Goal: Information Seeking & Learning: Learn about a topic

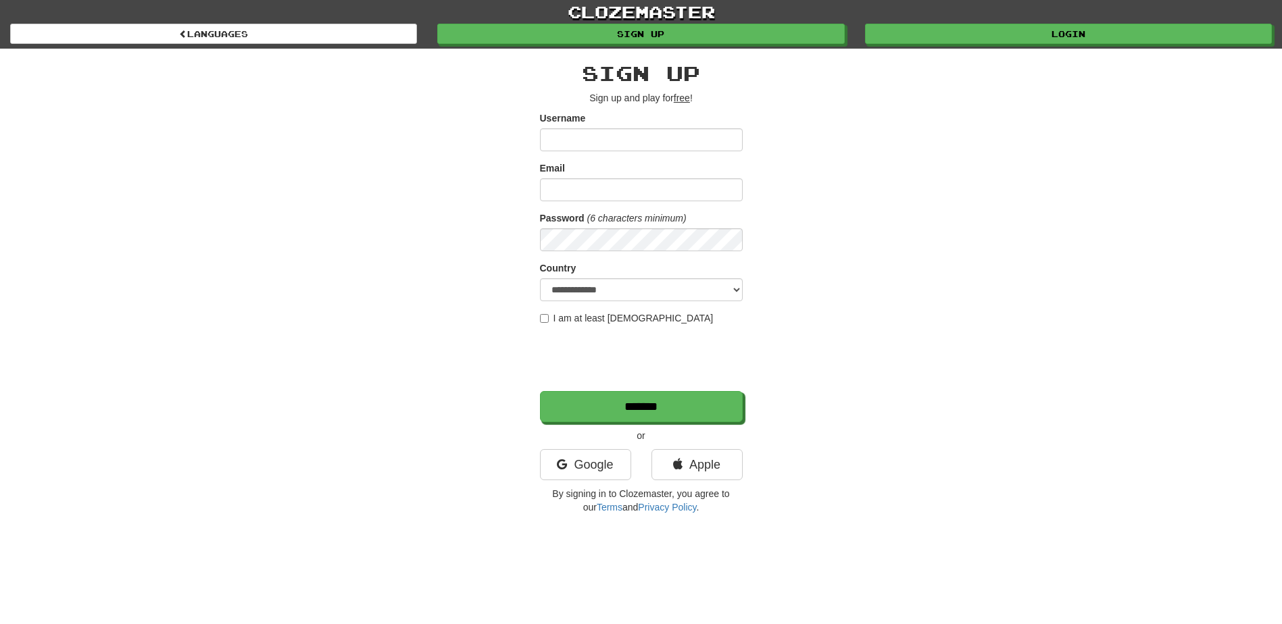
click at [858, 170] on div "**********" at bounding box center [641, 285] width 791 height 472
click at [609, 147] on input "Username" at bounding box center [641, 139] width 203 height 23
drag, startPoint x: 1016, startPoint y: 188, endPoint x: 1043, endPoint y: 148, distance: 47.8
click at [1020, 183] on div "**********" at bounding box center [641, 285] width 791 height 472
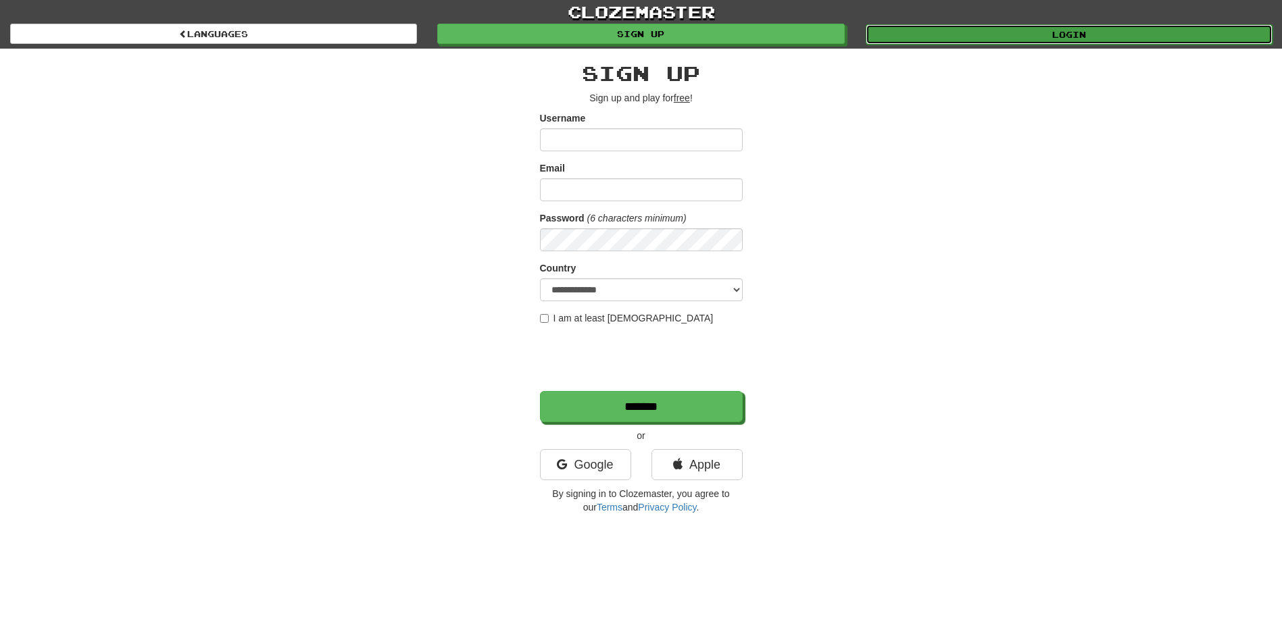
click at [1066, 42] on link "Login" at bounding box center [1069, 34] width 407 height 20
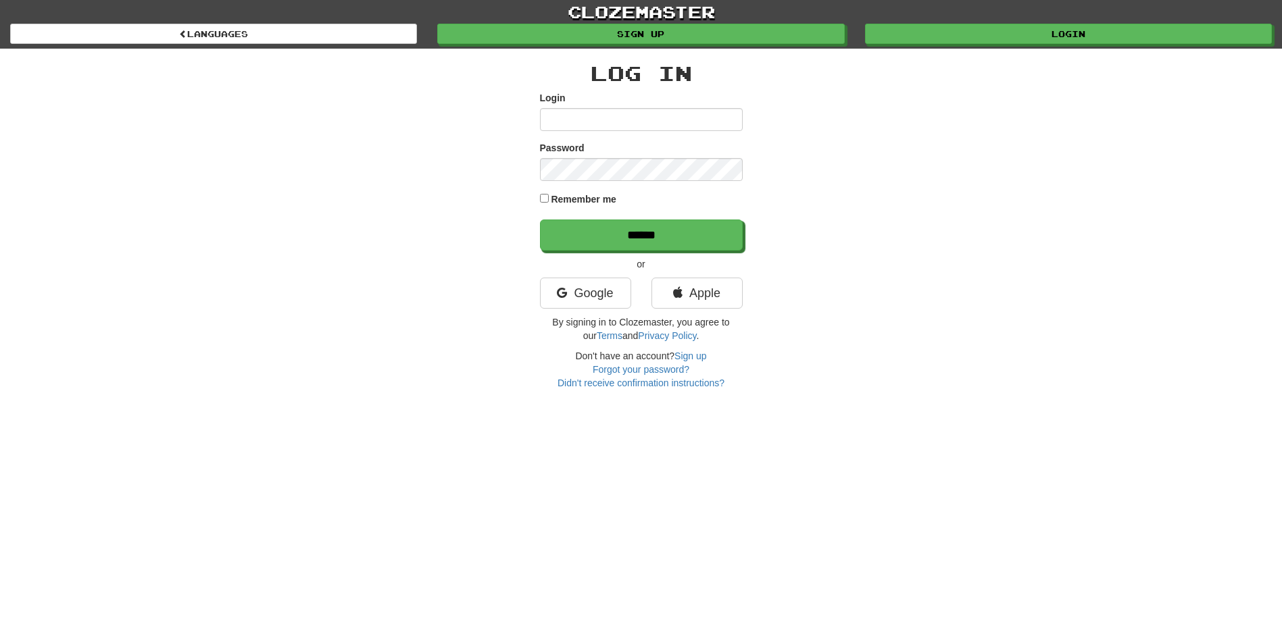
type input "*******"
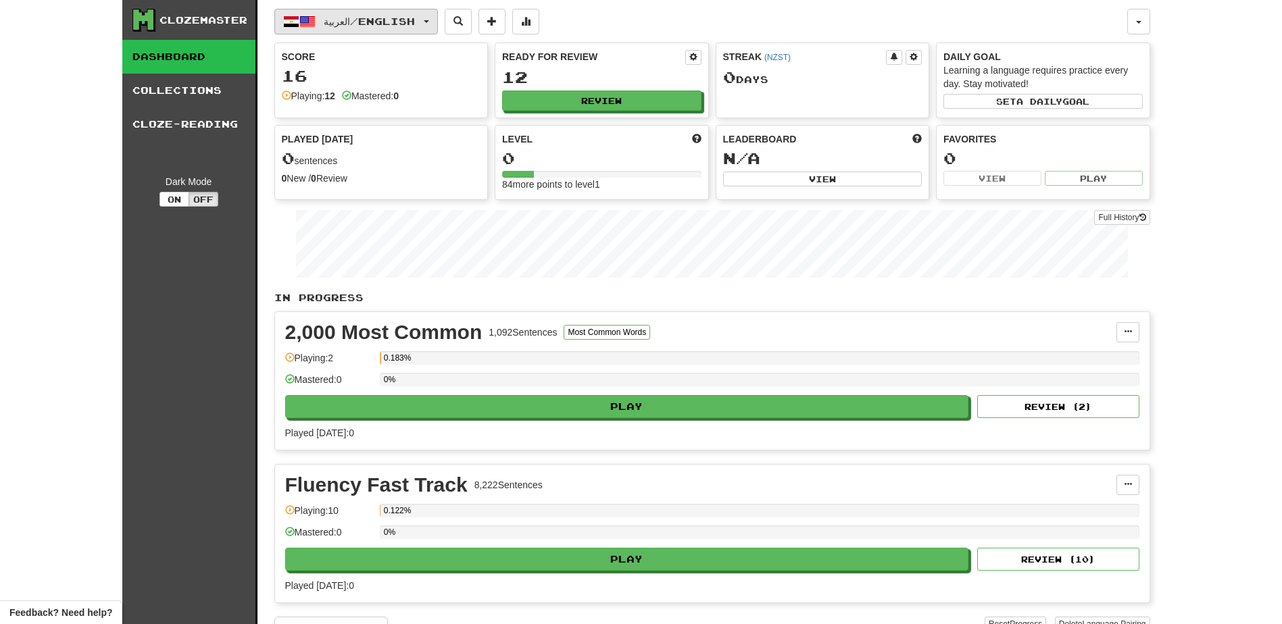
click at [373, 23] on span "العربية / English" at bounding box center [369, 21] width 91 height 11
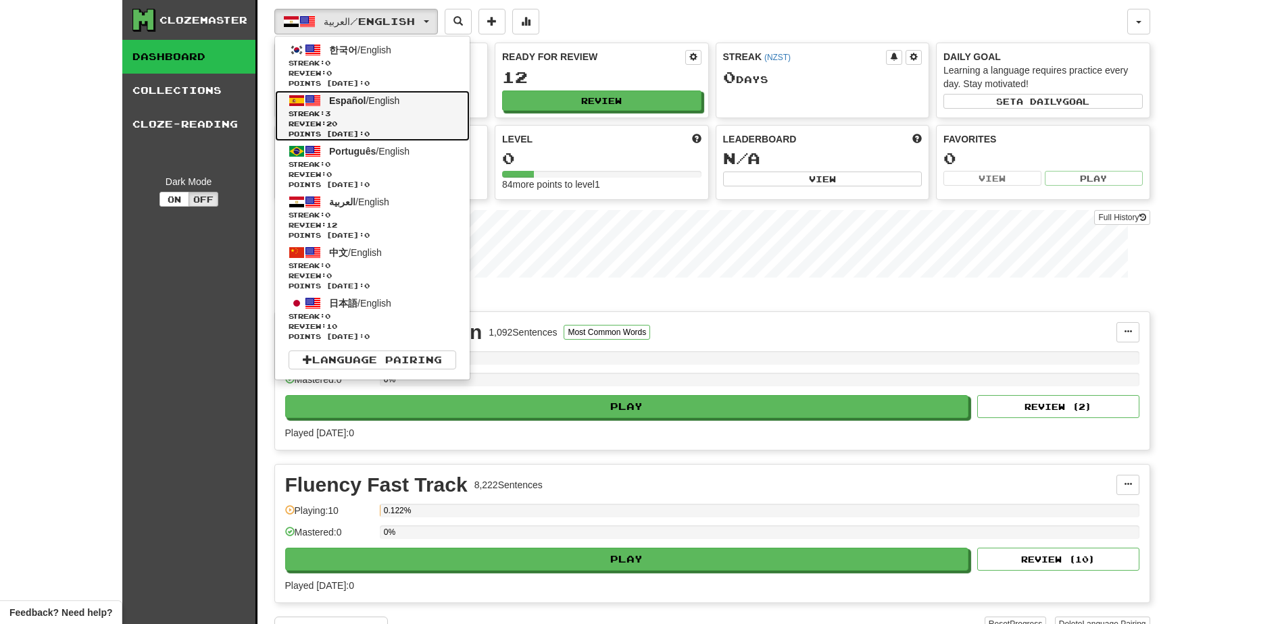
click at [318, 113] on span "Streak: 3" at bounding box center [373, 114] width 168 height 10
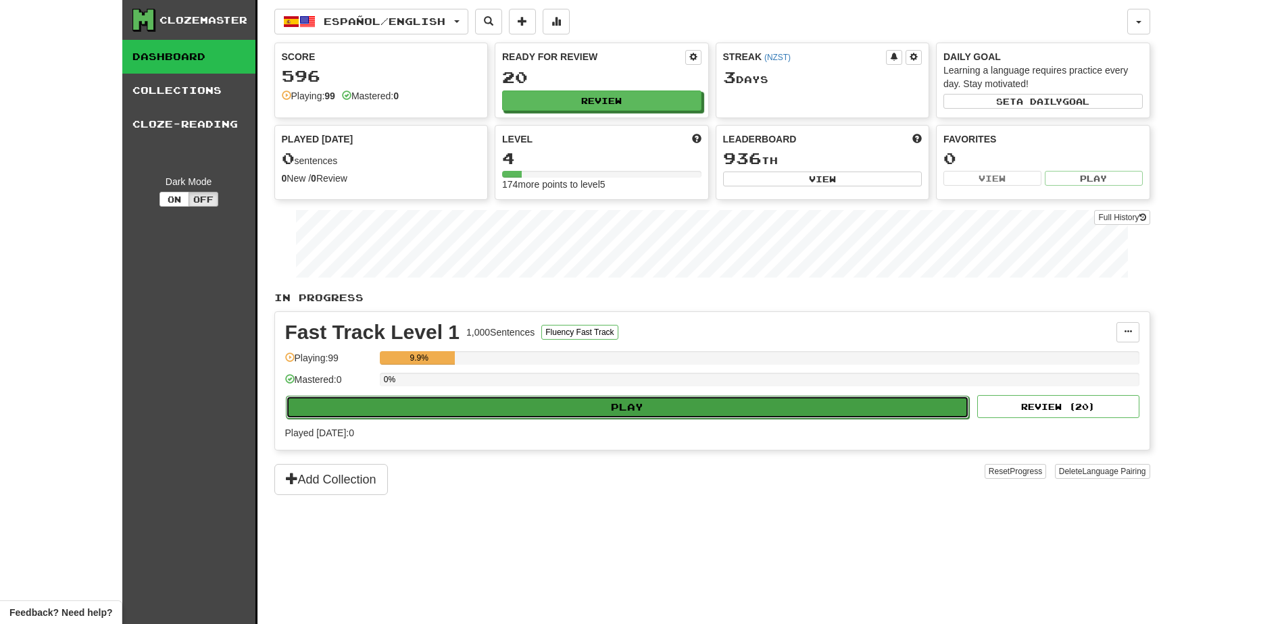
click at [640, 414] on button "Play" at bounding box center [628, 407] width 684 height 23
select select "**"
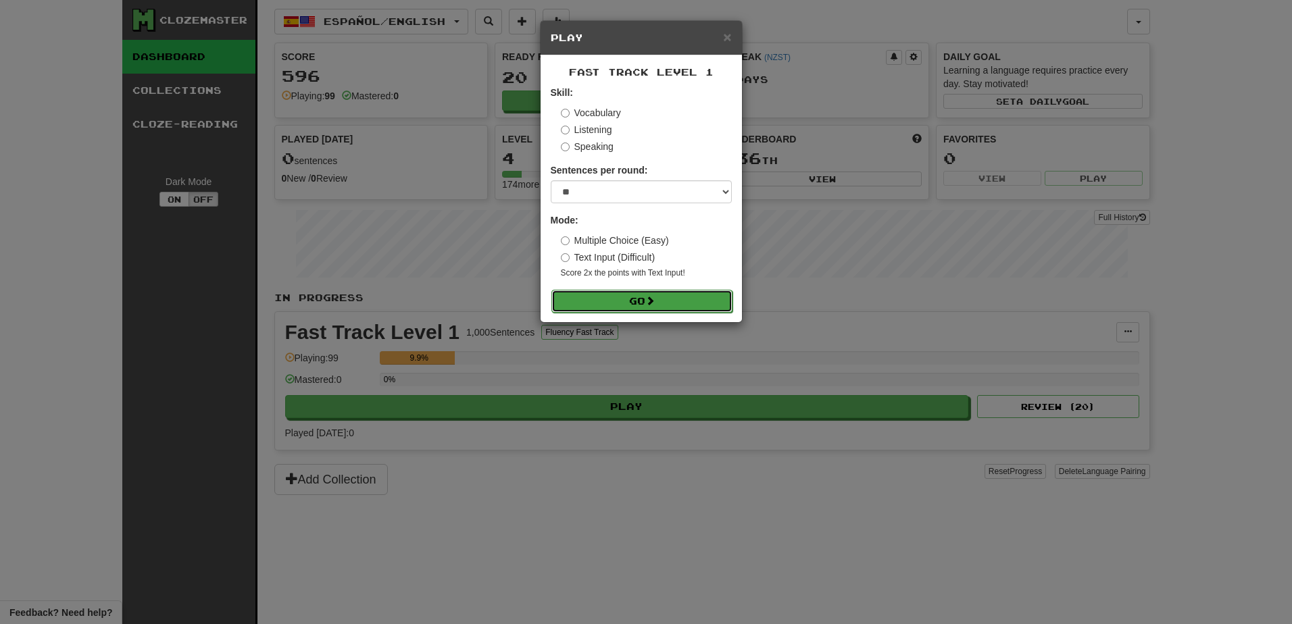
click at [609, 306] on button "Go" at bounding box center [641, 301] width 181 height 23
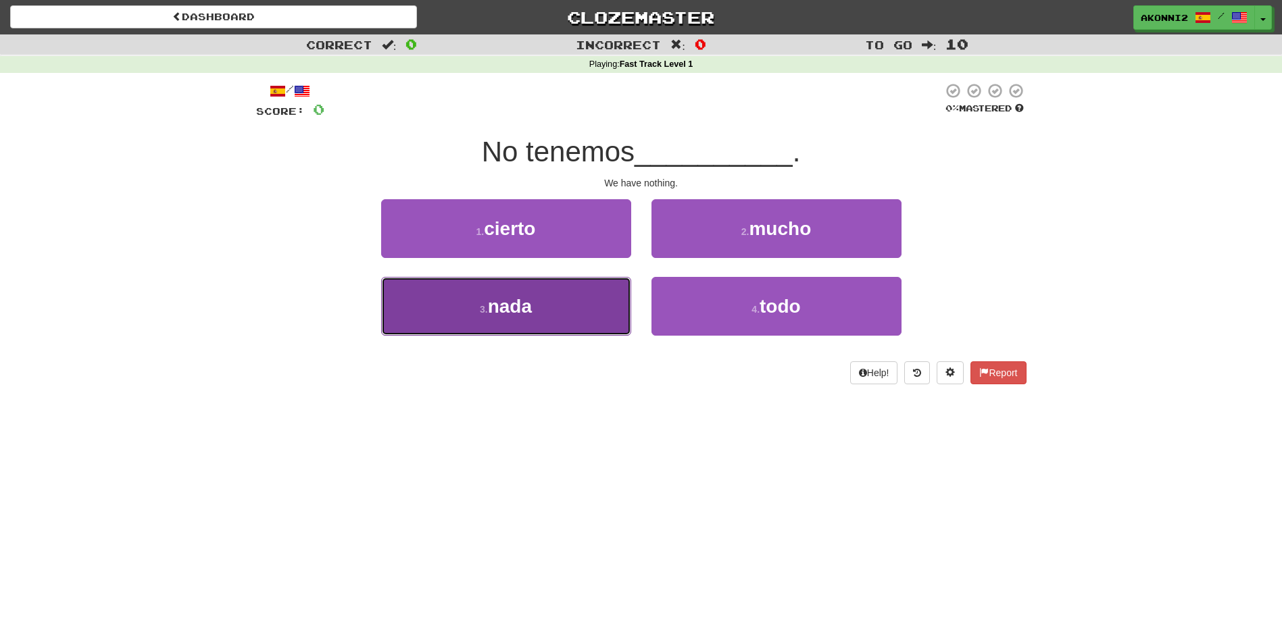
click at [556, 311] on button "3 . nada" at bounding box center [506, 306] width 250 height 59
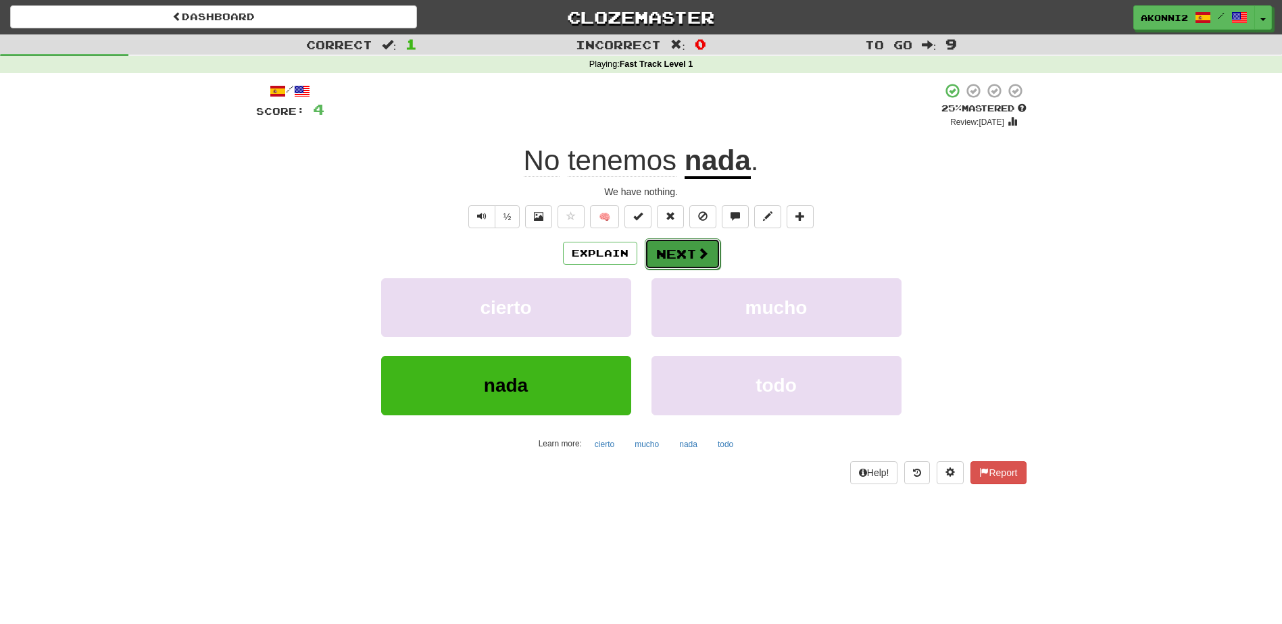
click at [686, 258] on button "Next" at bounding box center [683, 254] width 76 height 31
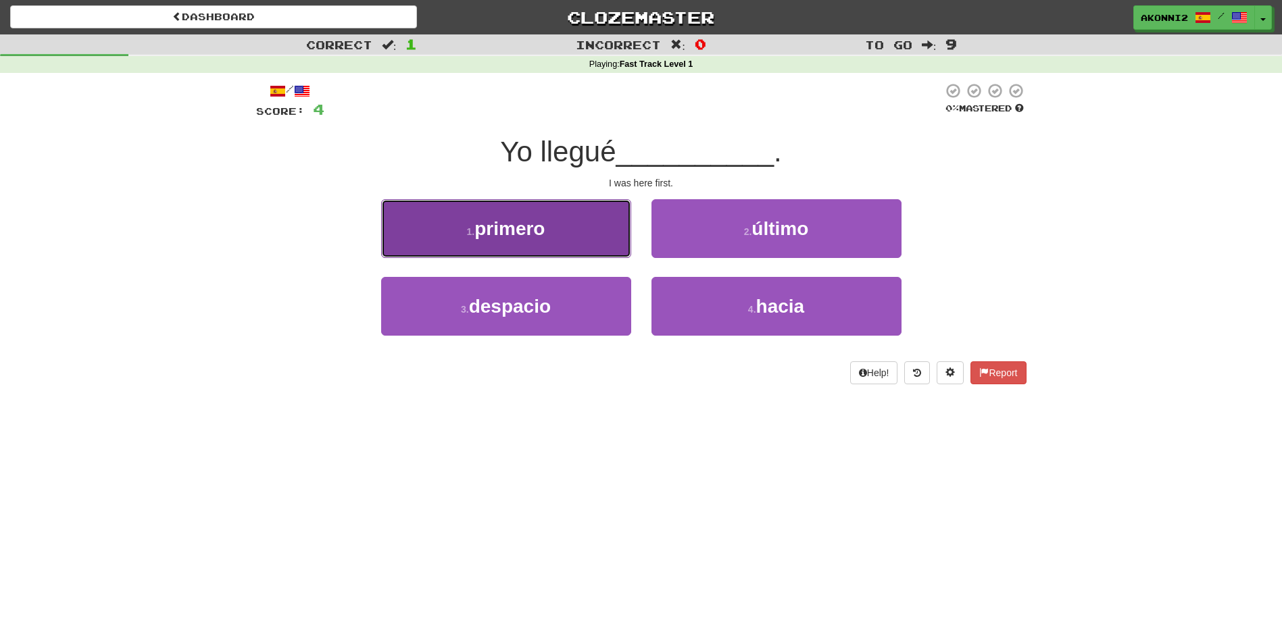
click at [547, 239] on button "1 . primero" at bounding box center [506, 228] width 250 height 59
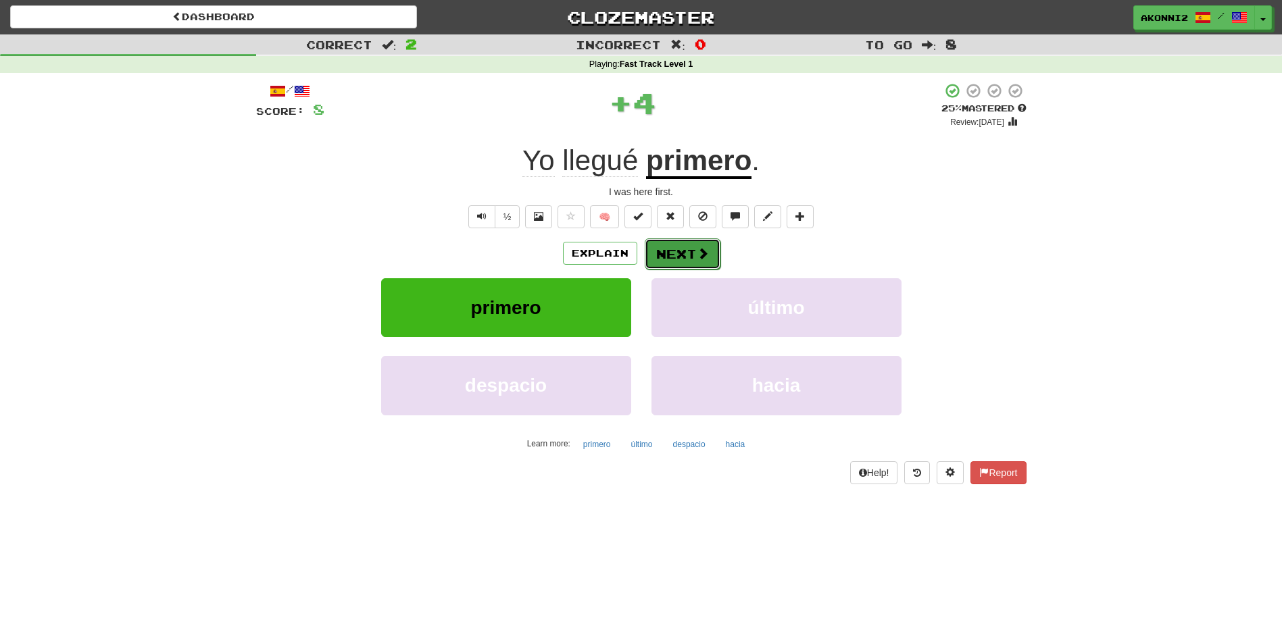
click at [666, 257] on button "Next" at bounding box center [683, 254] width 76 height 31
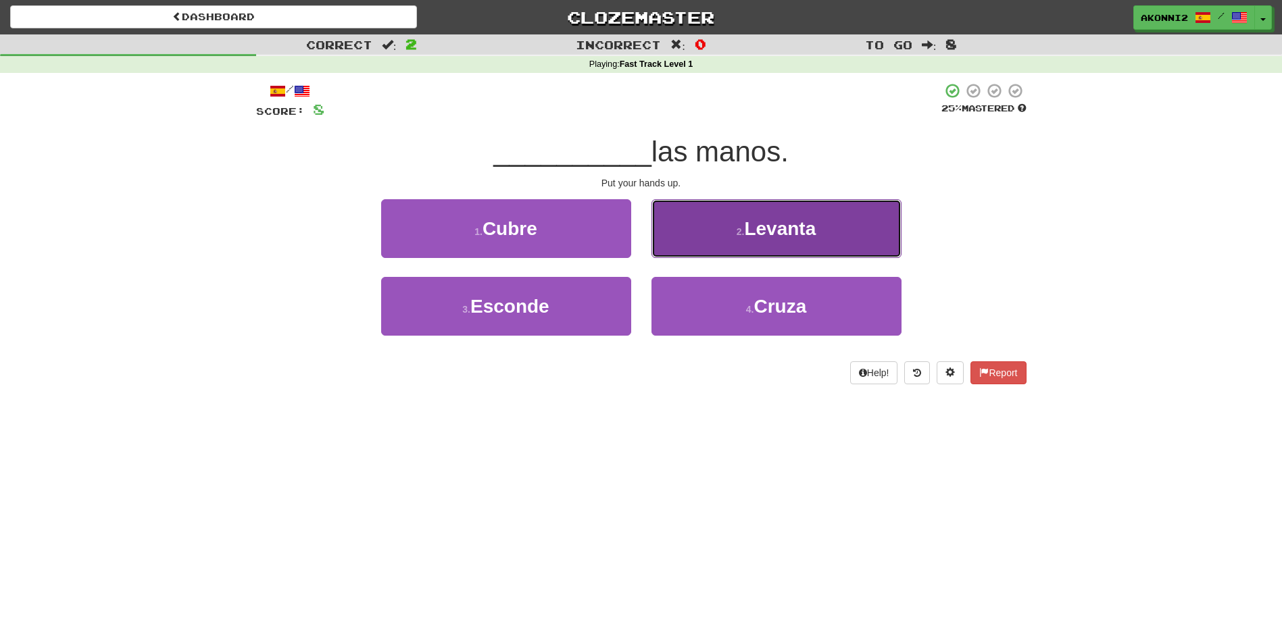
click at [760, 237] on span "Levanta" at bounding box center [780, 228] width 72 height 21
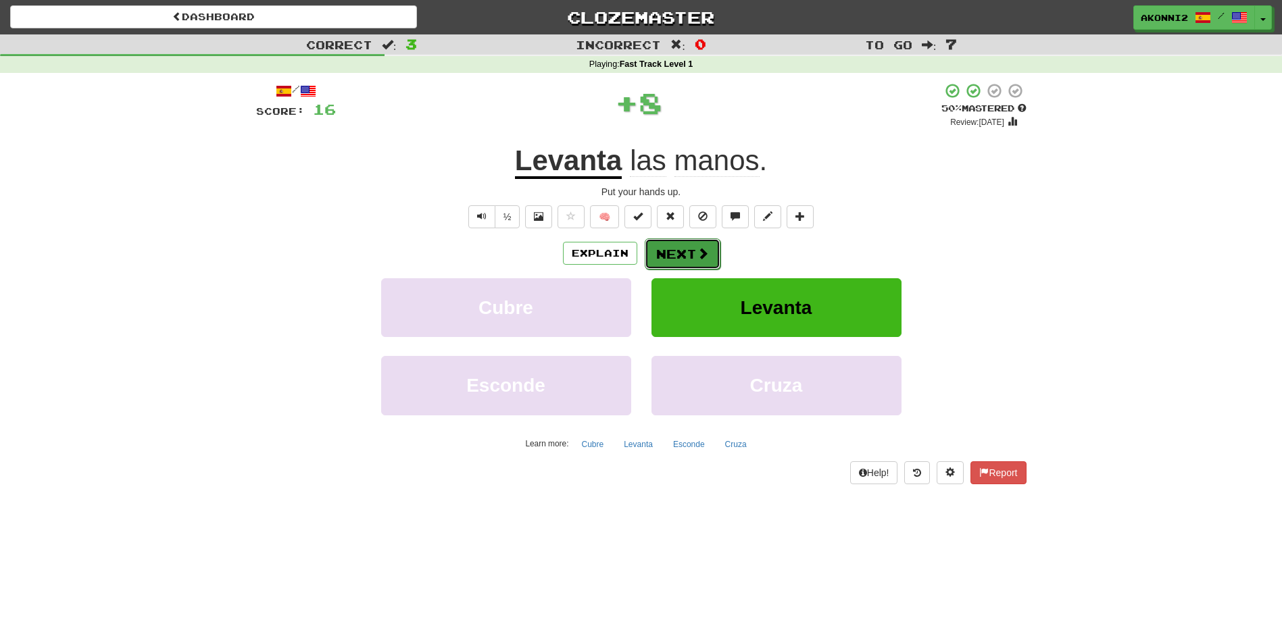
click at [690, 253] on button "Next" at bounding box center [683, 254] width 76 height 31
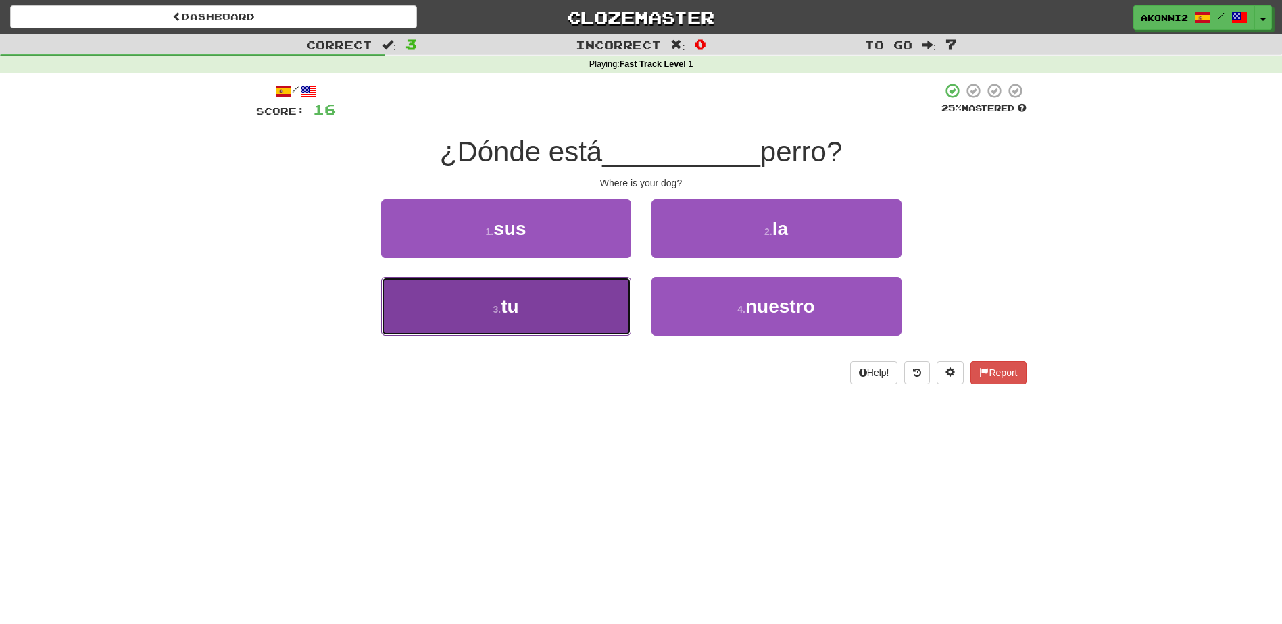
click at [541, 300] on button "3 . tu" at bounding box center [506, 306] width 250 height 59
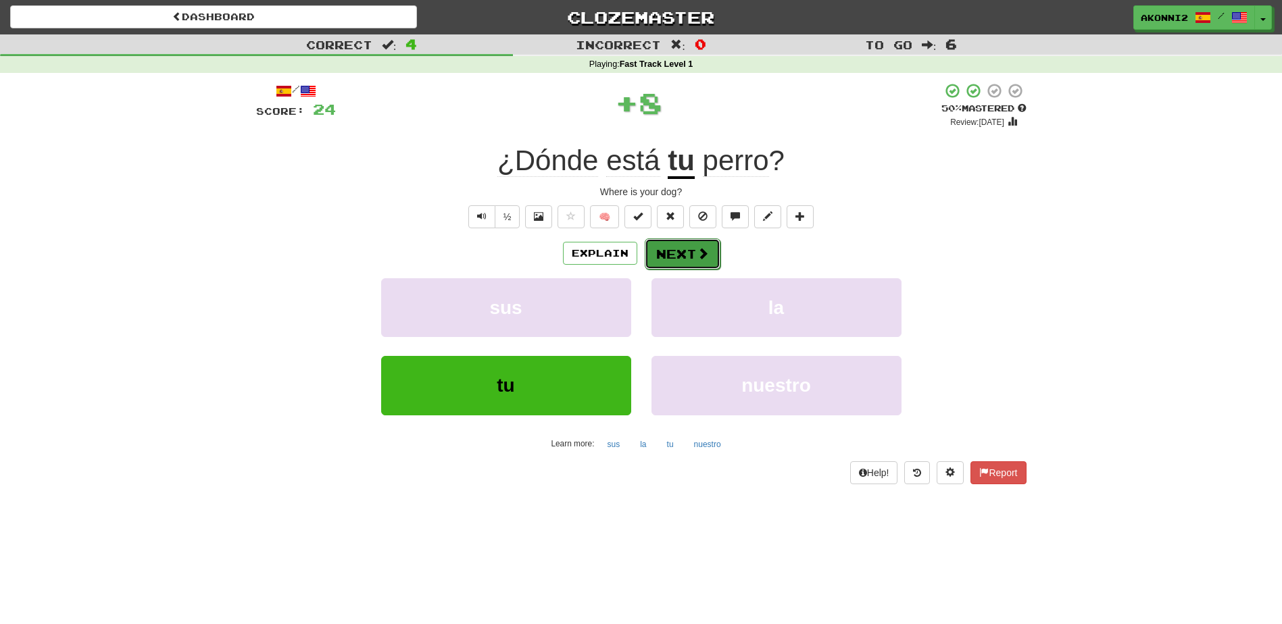
click at [685, 253] on button "Next" at bounding box center [683, 254] width 76 height 31
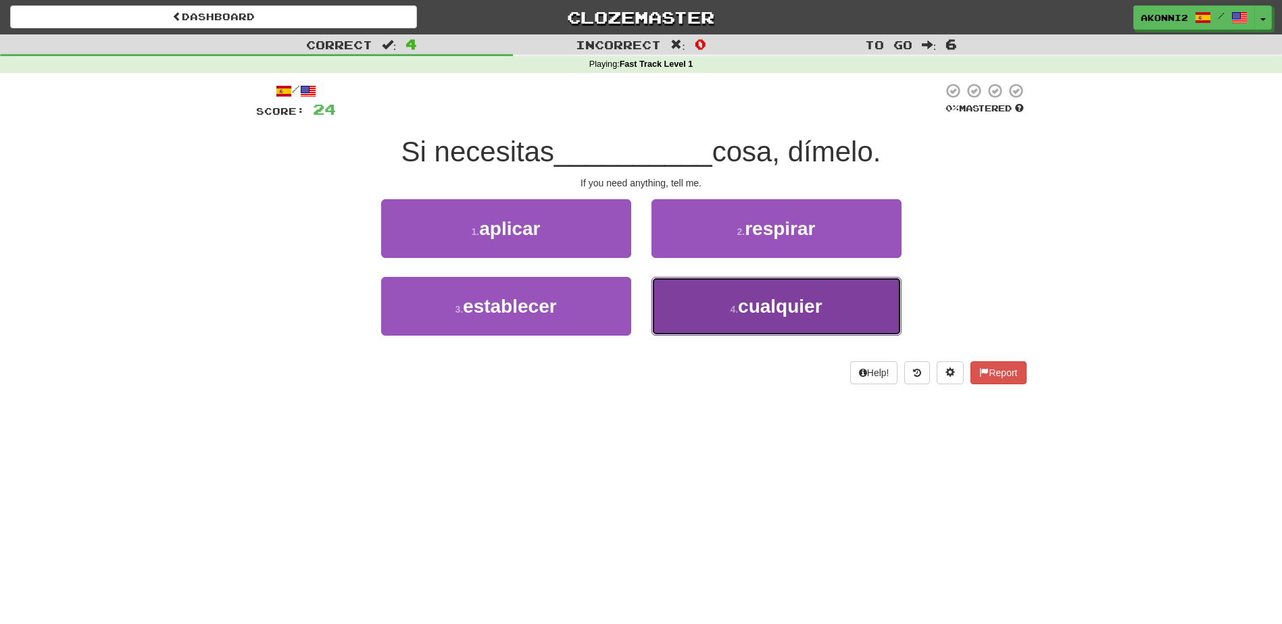
click at [776, 322] on button "4 . cualquier" at bounding box center [776, 306] width 250 height 59
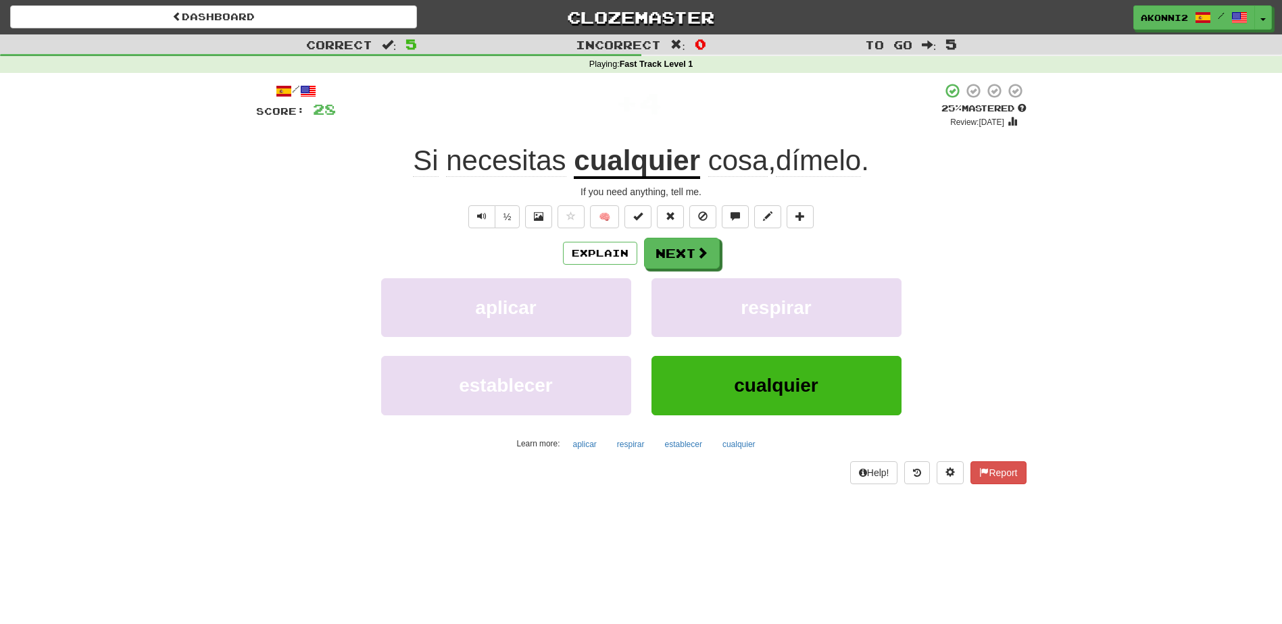
click at [621, 160] on u "cualquier" at bounding box center [637, 162] width 126 height 34
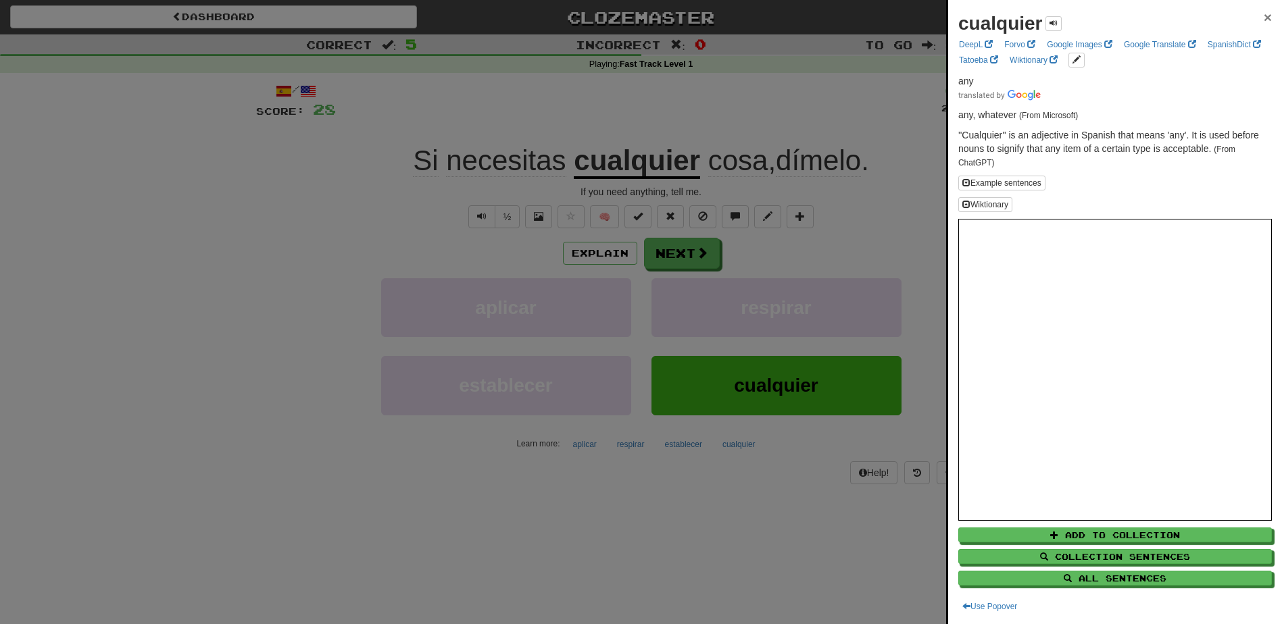
click at [1264, 18] on span "×" at bounding box center [1268, 17] width 8 height 16
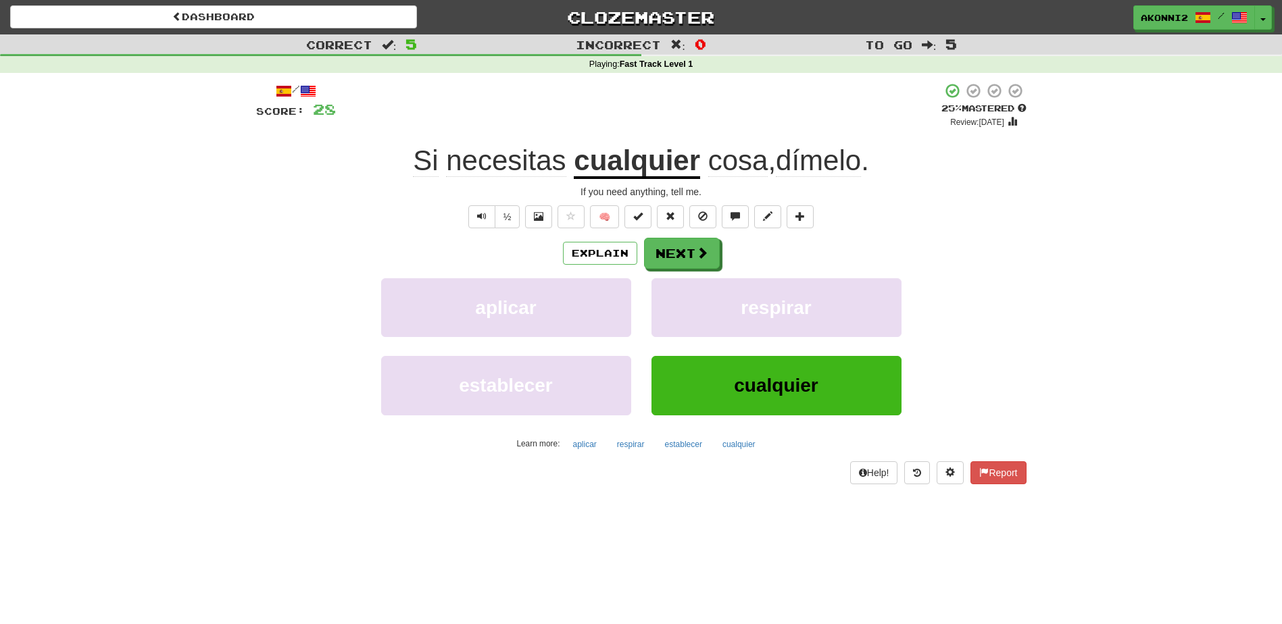
click at [716, 172] on span "cosa" at bounding box center [738, 161] width 60 height 32
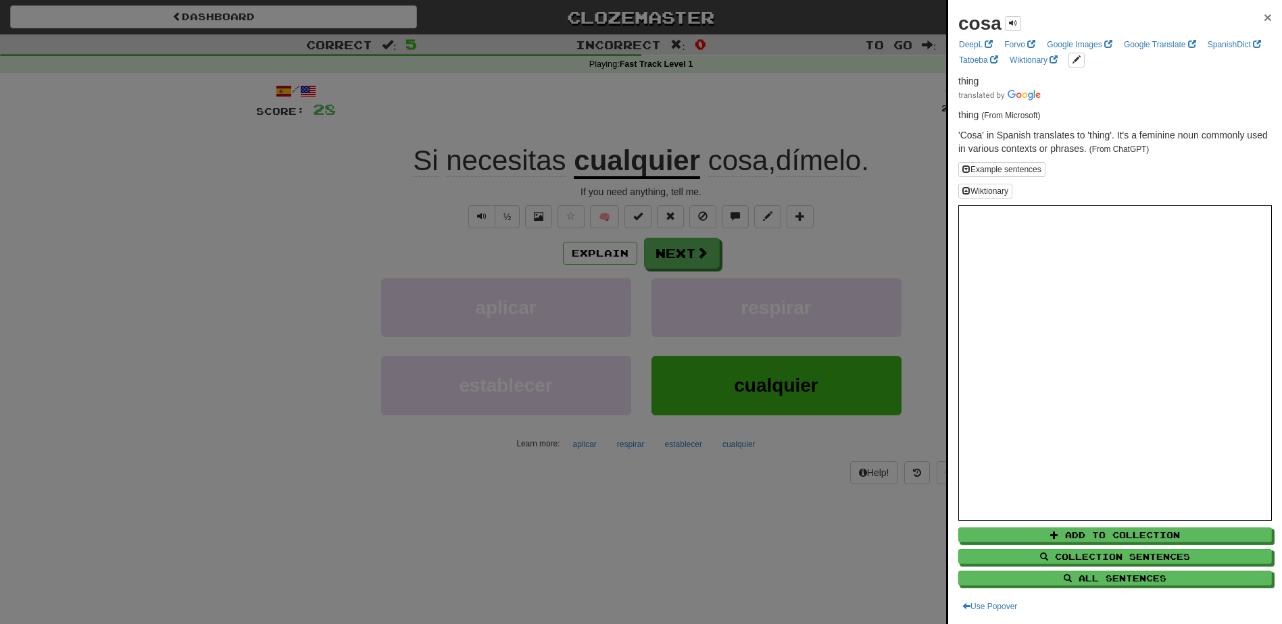
click at [1264, 18] on span "×" at bounding box center [1268, 17] width 8 height 16
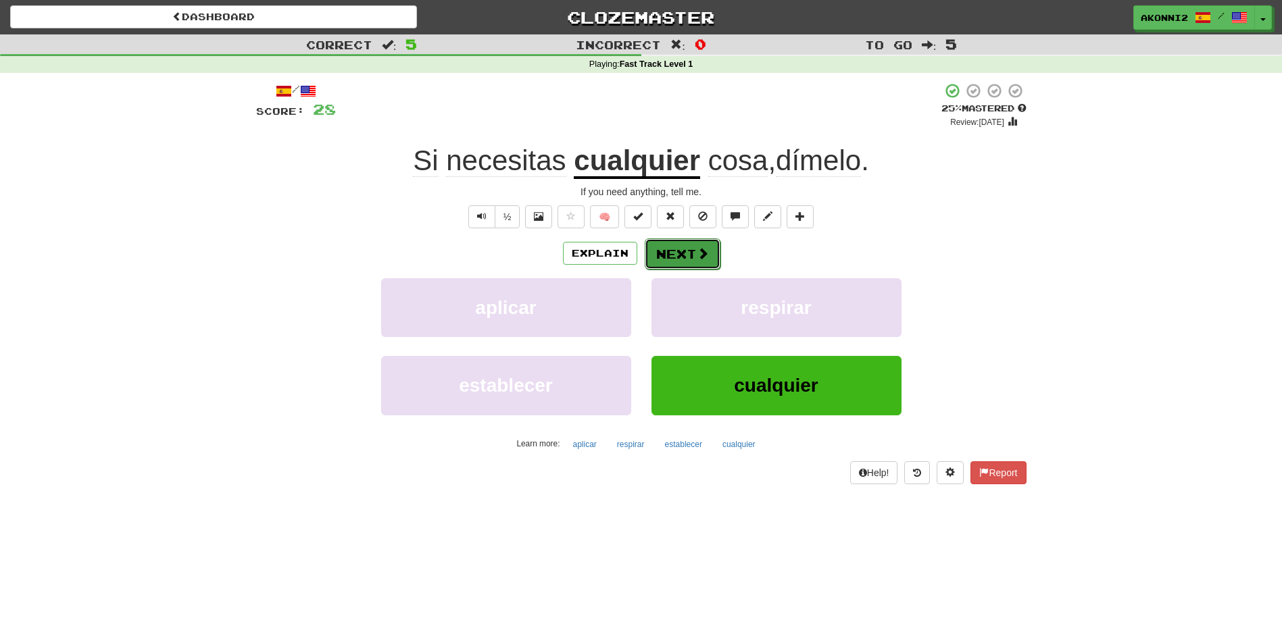
click at [702, 252] on span at bounding box center [703, 253] width 12 height 12
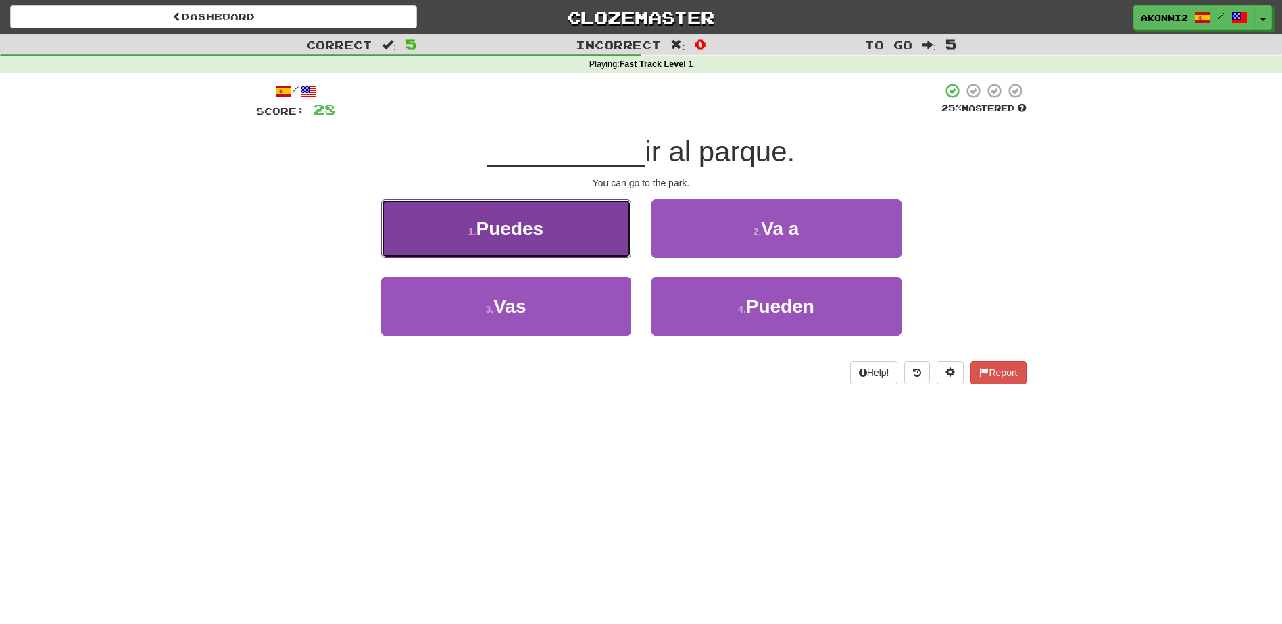
click at [593, 234] on button "1 . Puedes" at bounding box center [506, 228] width 250 height 59
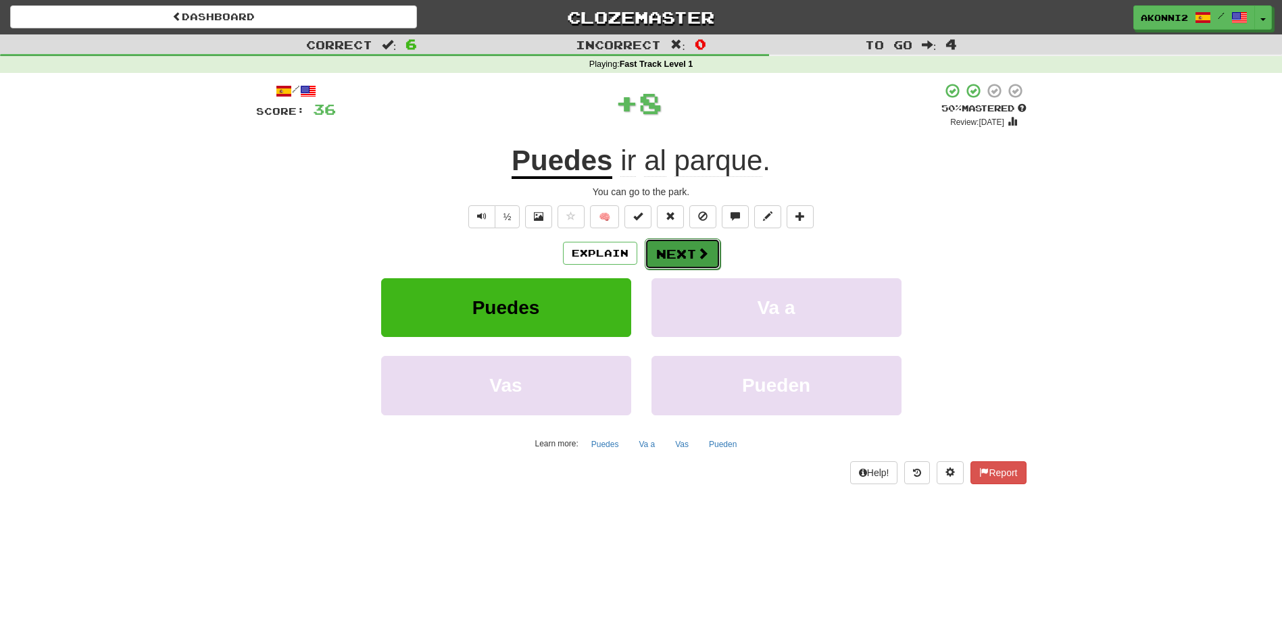
click at [679, 257] on button "Next" at bounding box center [683, 254] width 76 height 31
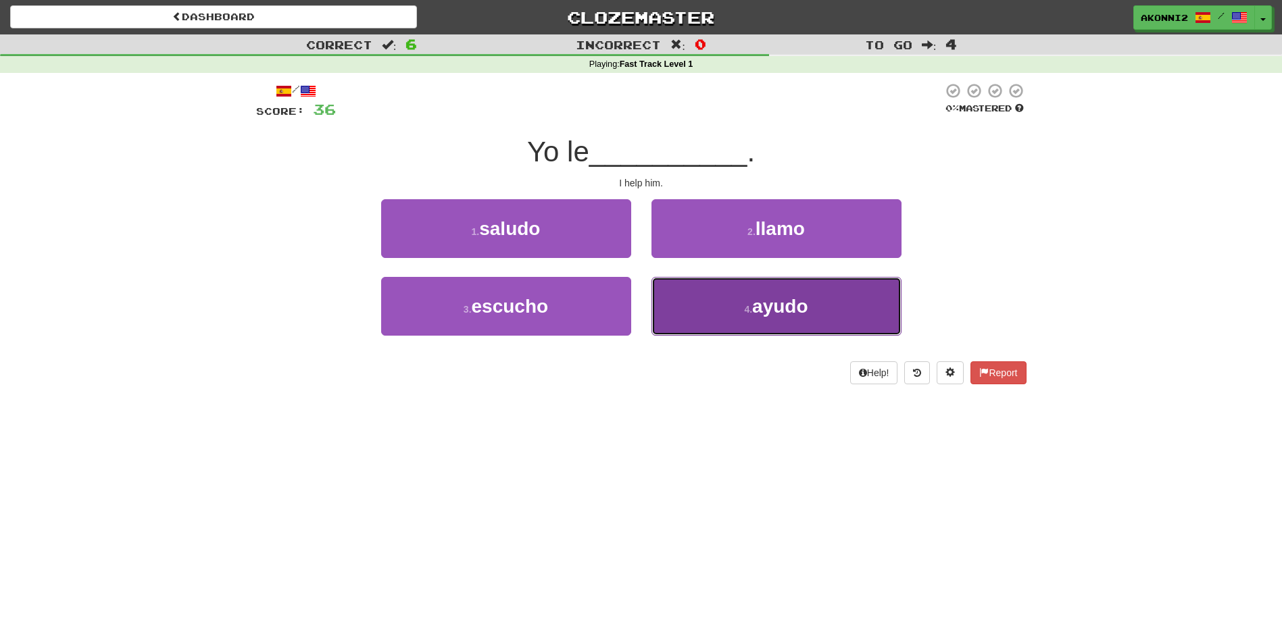
click at [736, 313] on button "4 . ayudo" at bounding box center [776, 306] width 250 height 59
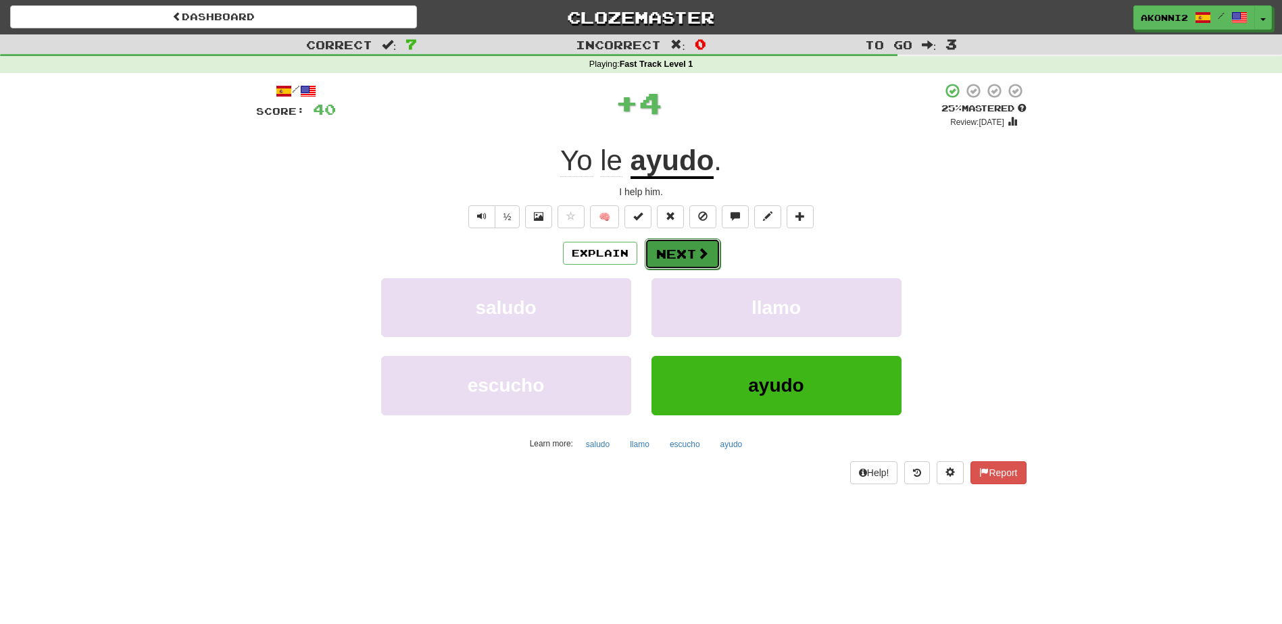
click at [676, 253] on button "Next" at bounding box center [683, 254] width 76 height 31
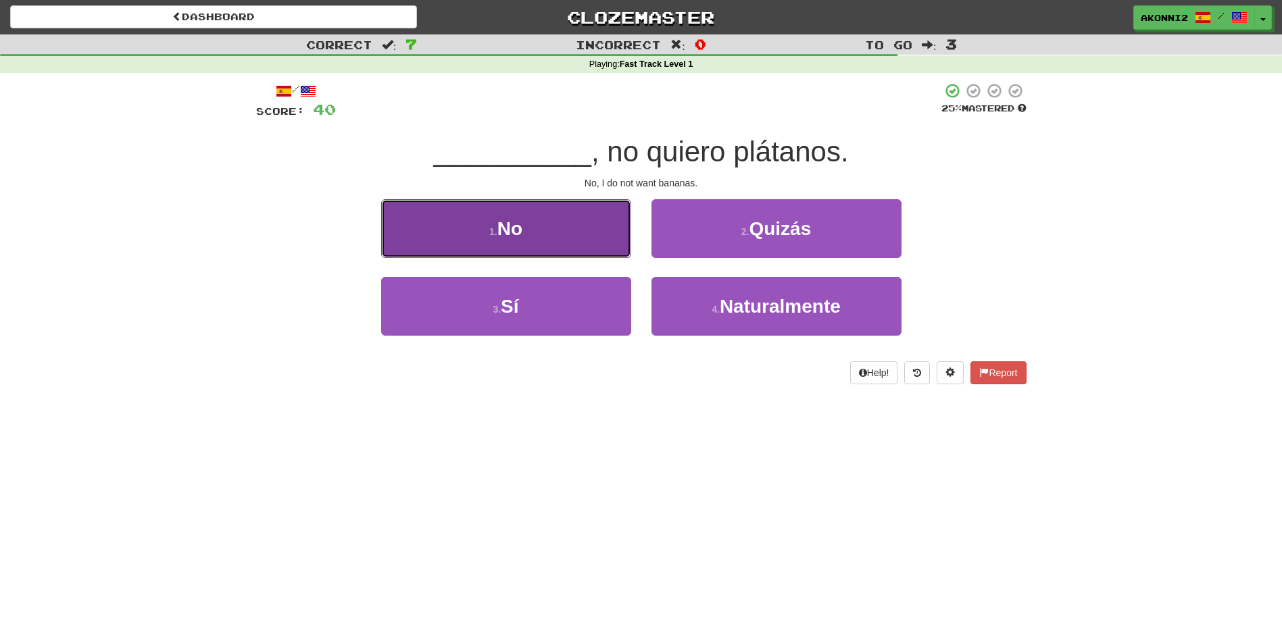
click at [592, 237] on button "1 . No" at bounding box center [506, 228] width 250 height 59
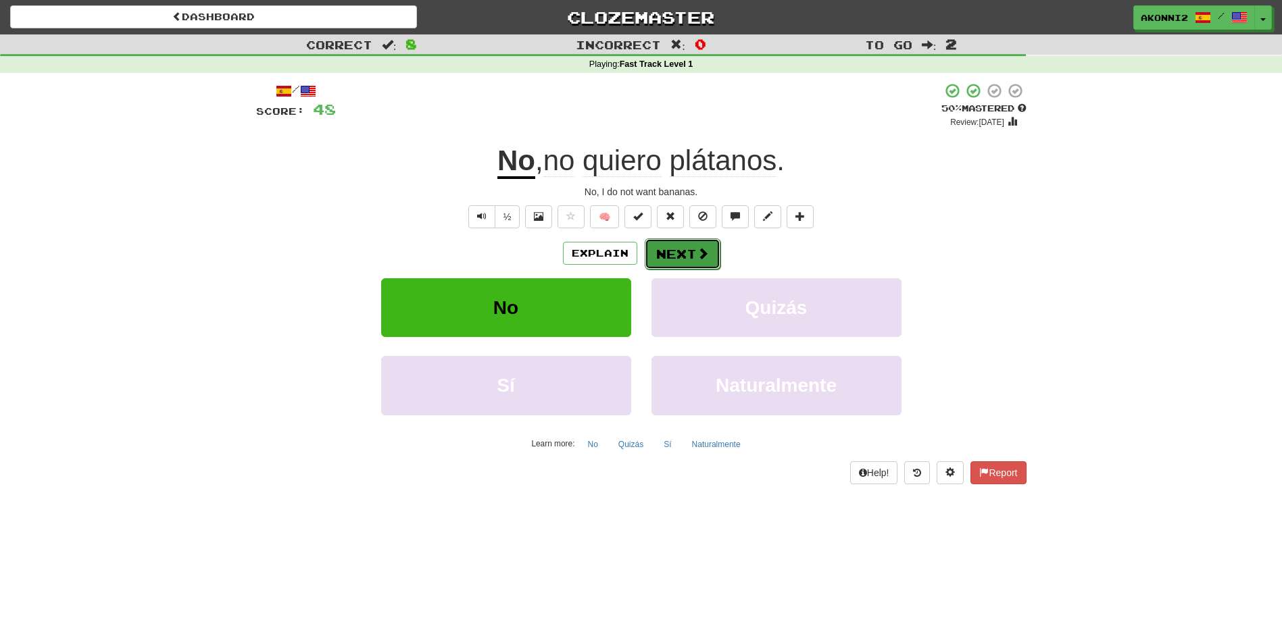
click at [698, 252] on span at bounding box center [703, 253] width 12 height 12
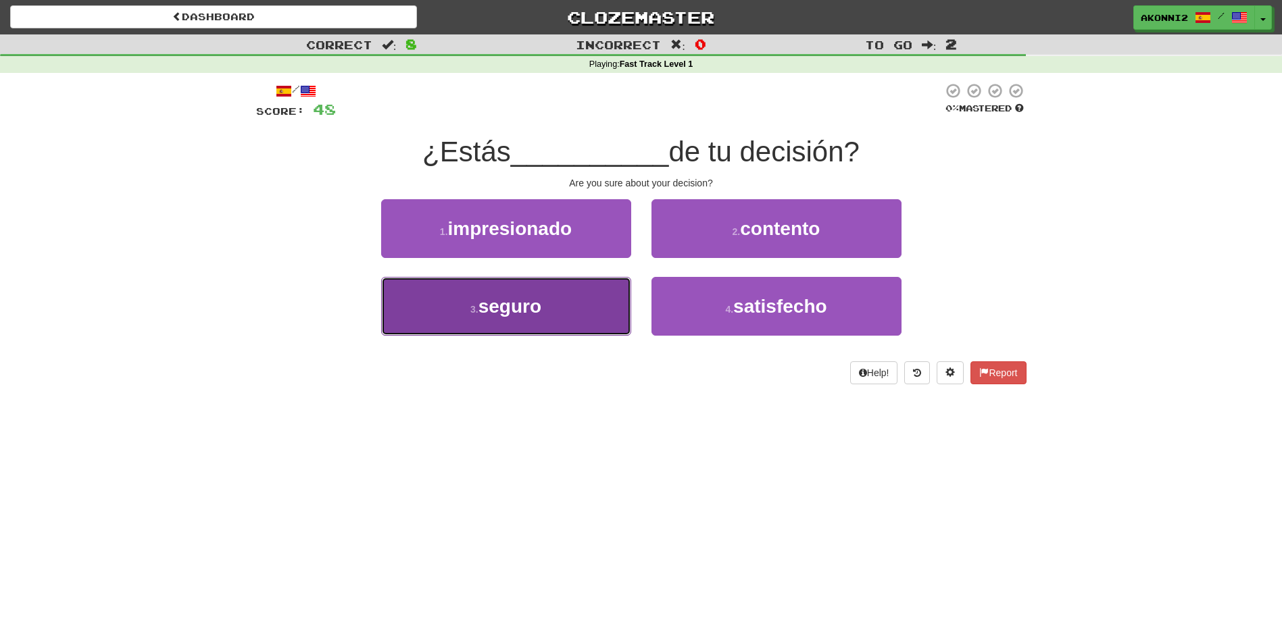
click at [543, 301] on button "3 . seguro" at bounding box center [506, 306] width 250 height 59
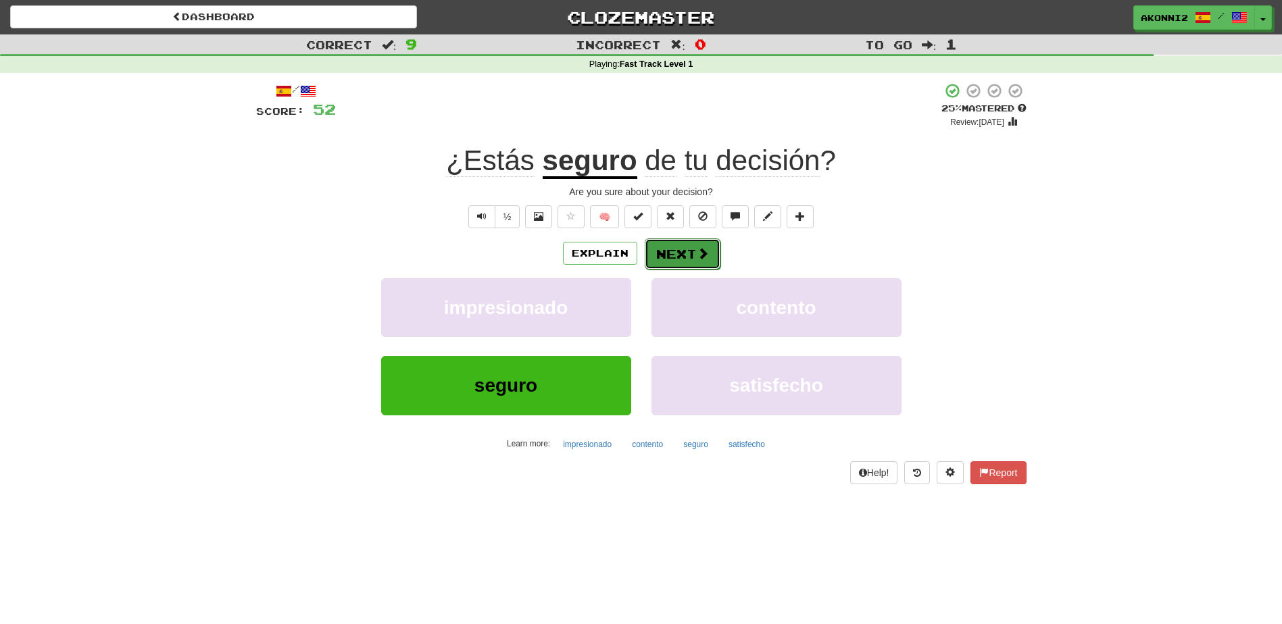
click at [684, 259] on button "Next" at bounding box center [683, 254] width 76 height 31
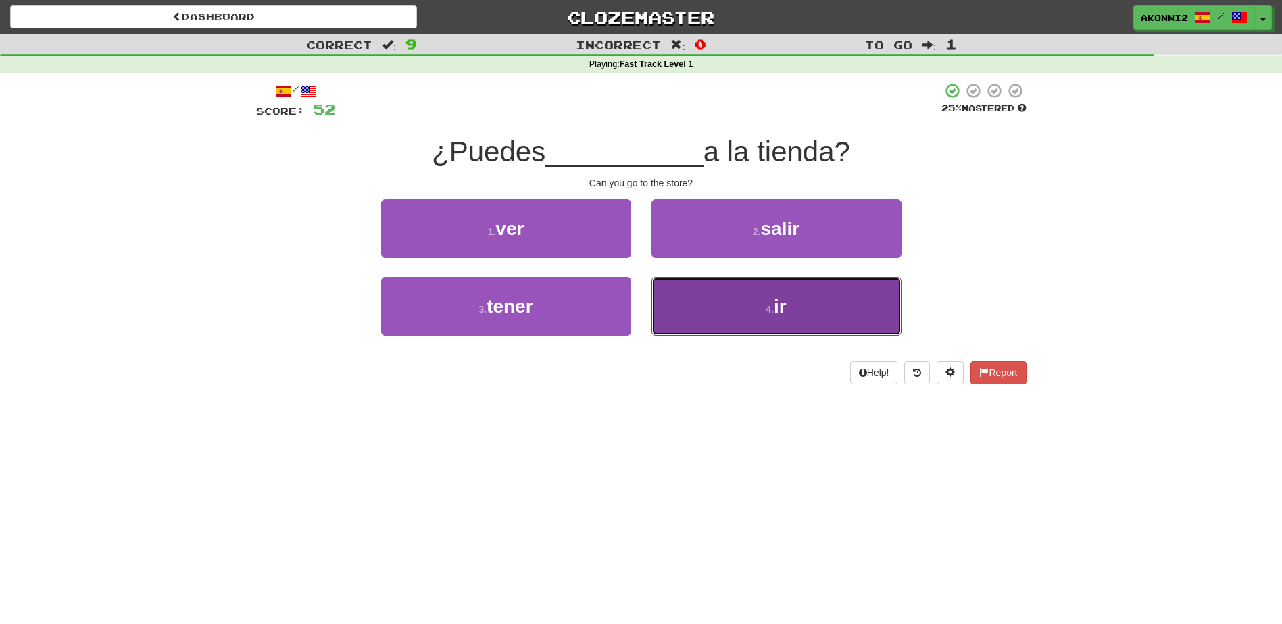
click at [722, 326] on button "4 . ir" at bounding box center [776, 306] width 250 height 59
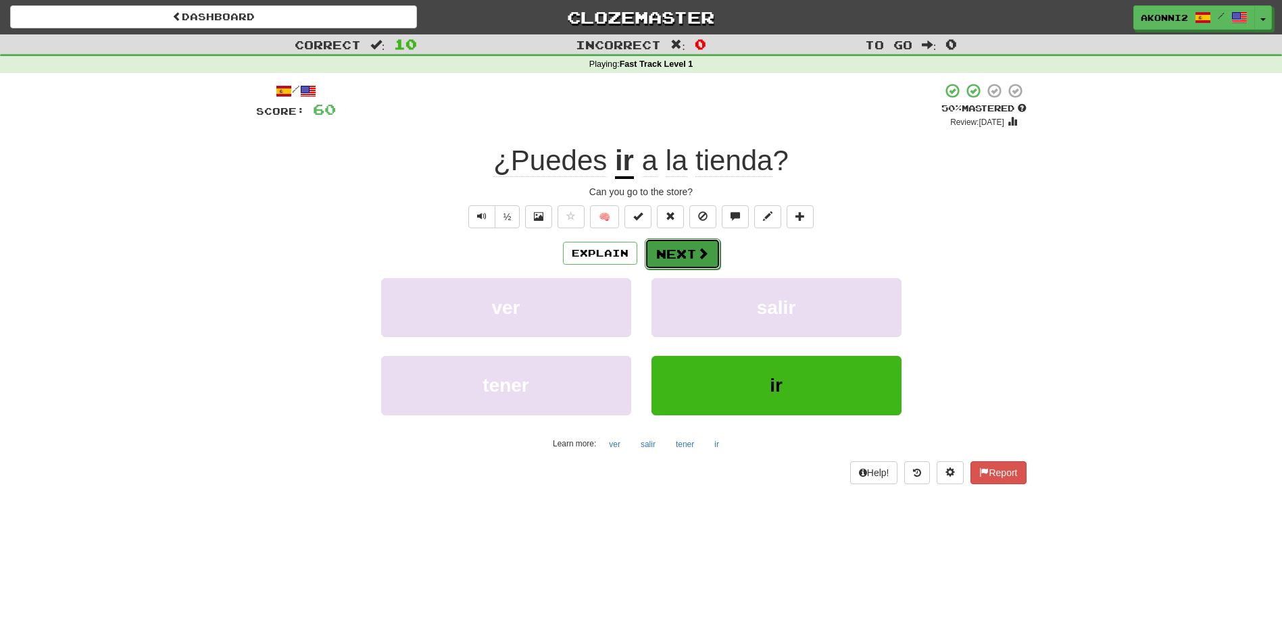
click at [694, 256] on button "Next" at bounding box center [683, 254] width 76 height 31
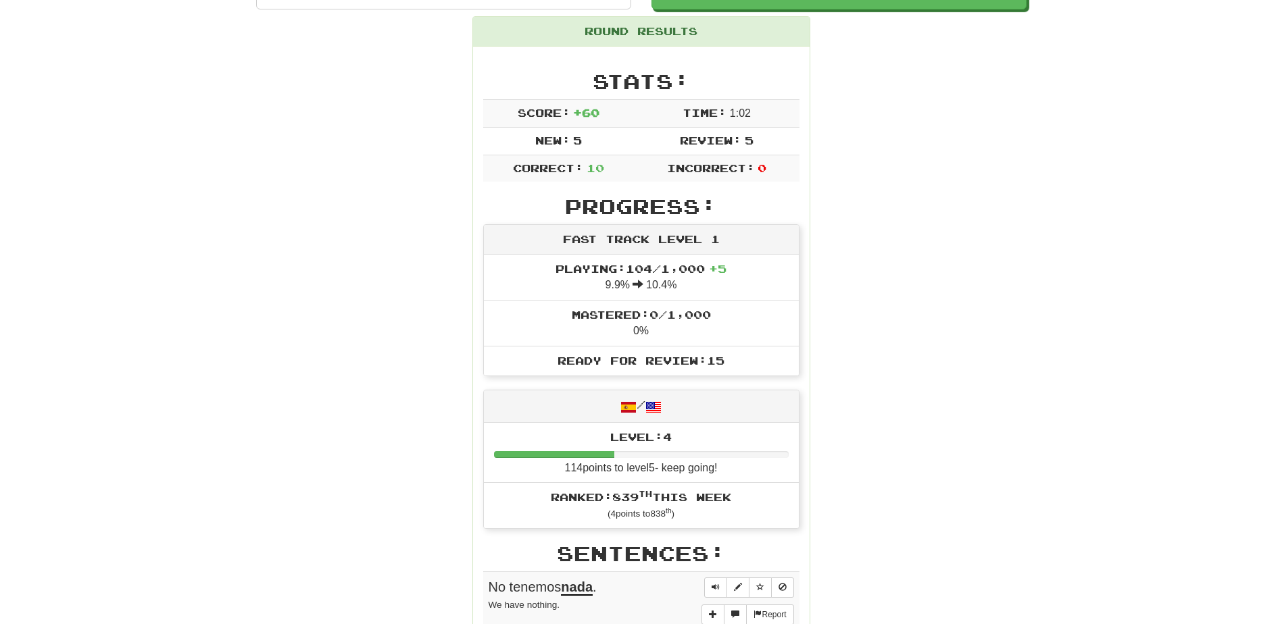
scroll to position [157, 0]
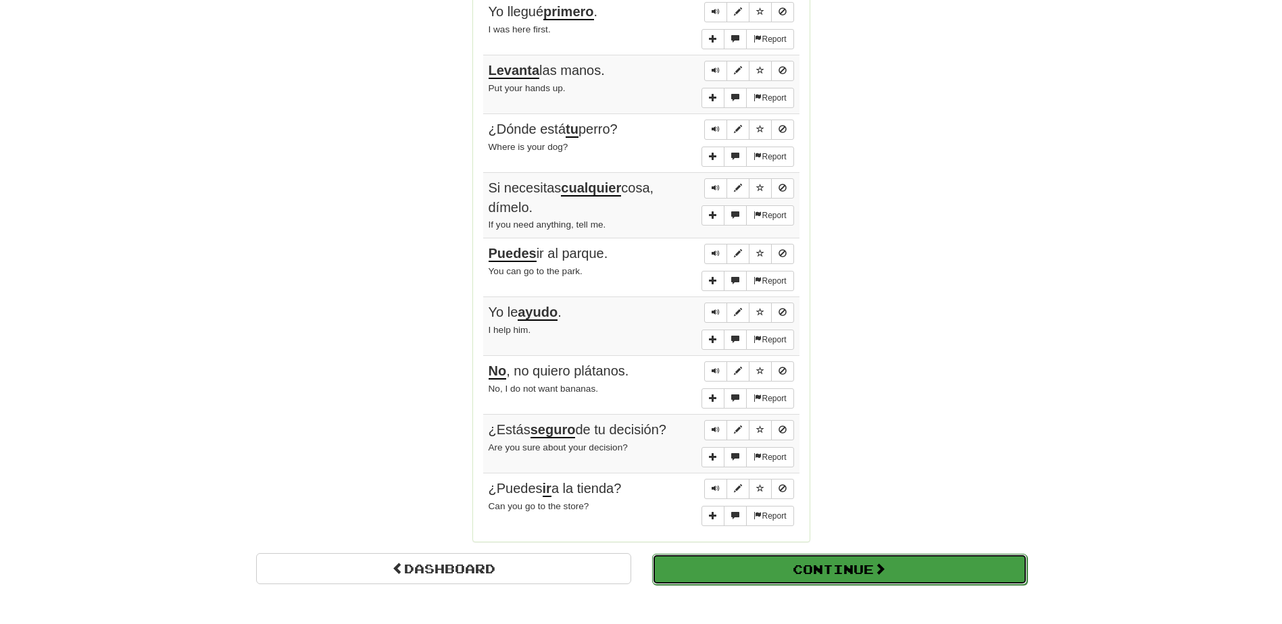
click at [798, 572] on button "Continue" at bounding box center [839, 569] width 375 height 31
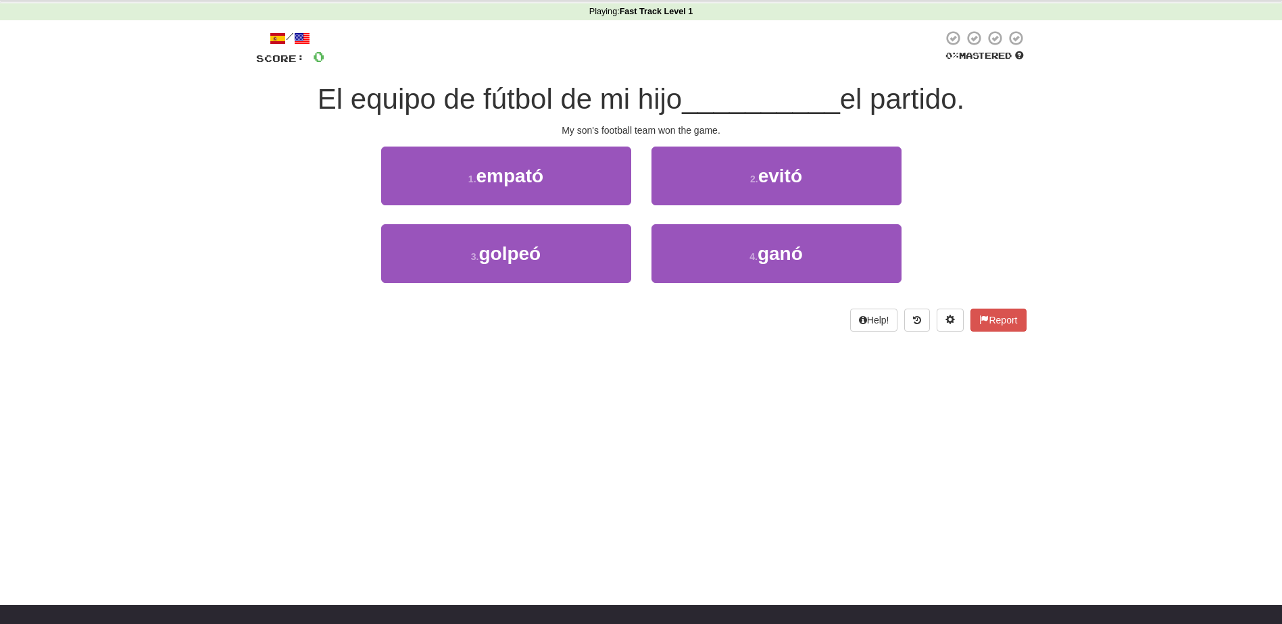
scroll to position [7, 0]
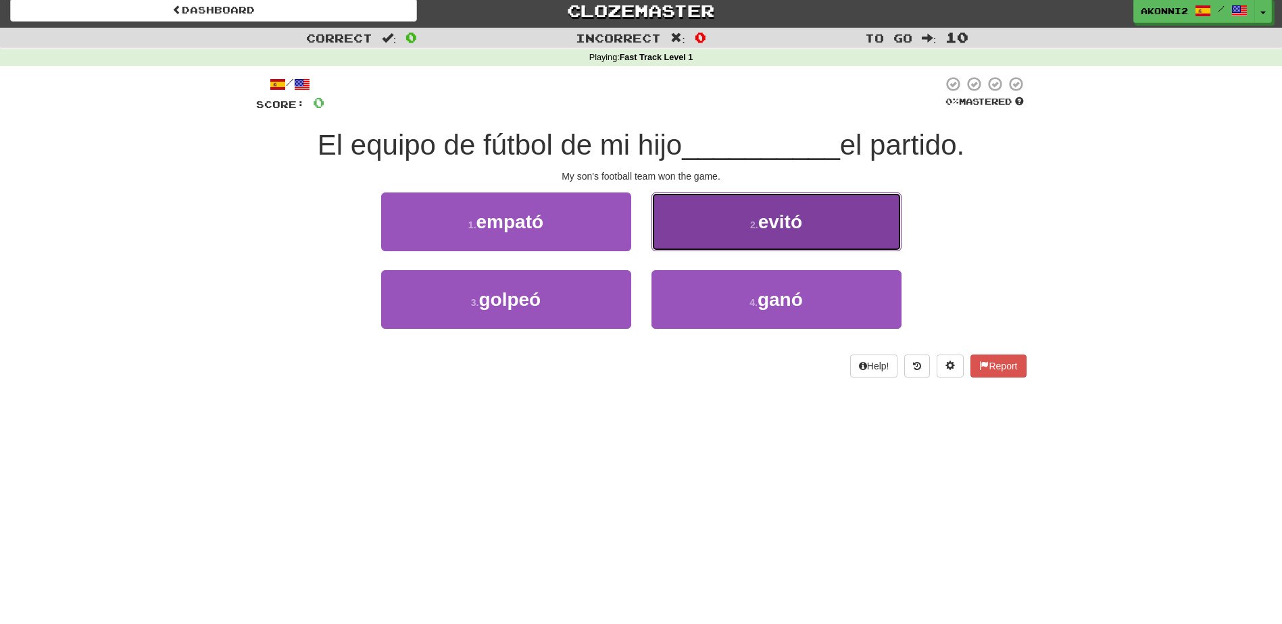
click at [821, 223] on button "2 . evitó" at bounding box center [776, 222] width 250 height 59
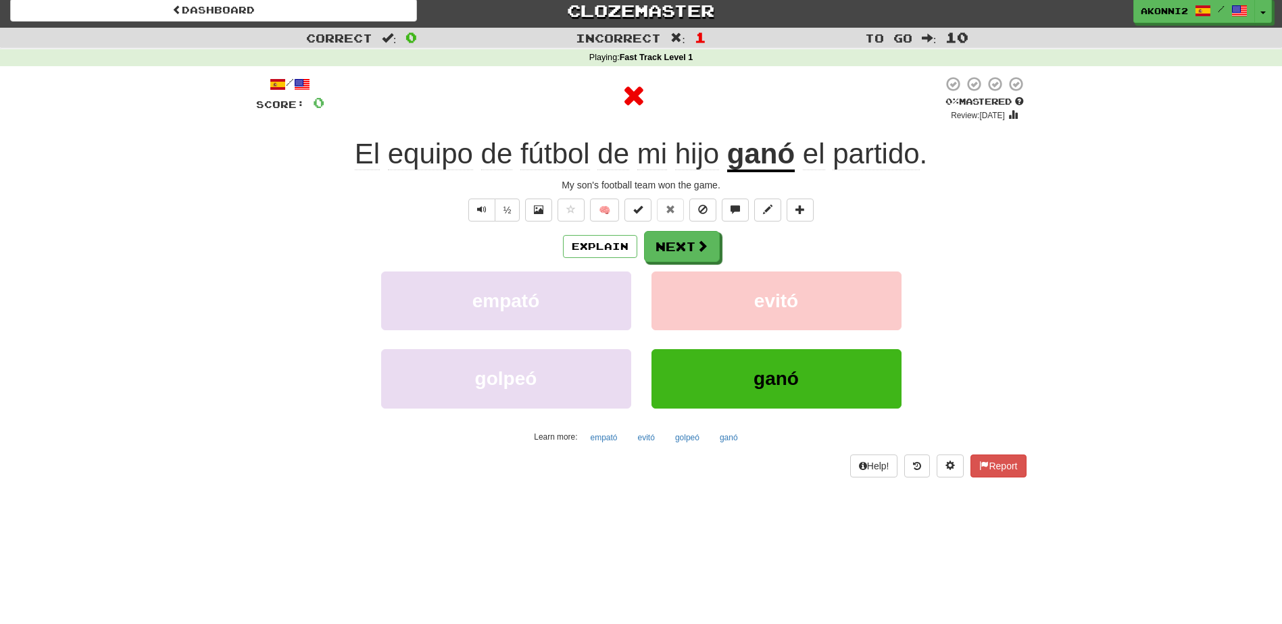
click at [750, 153] on u "ganó" at bounding box center [761, 155] width 68 height 34
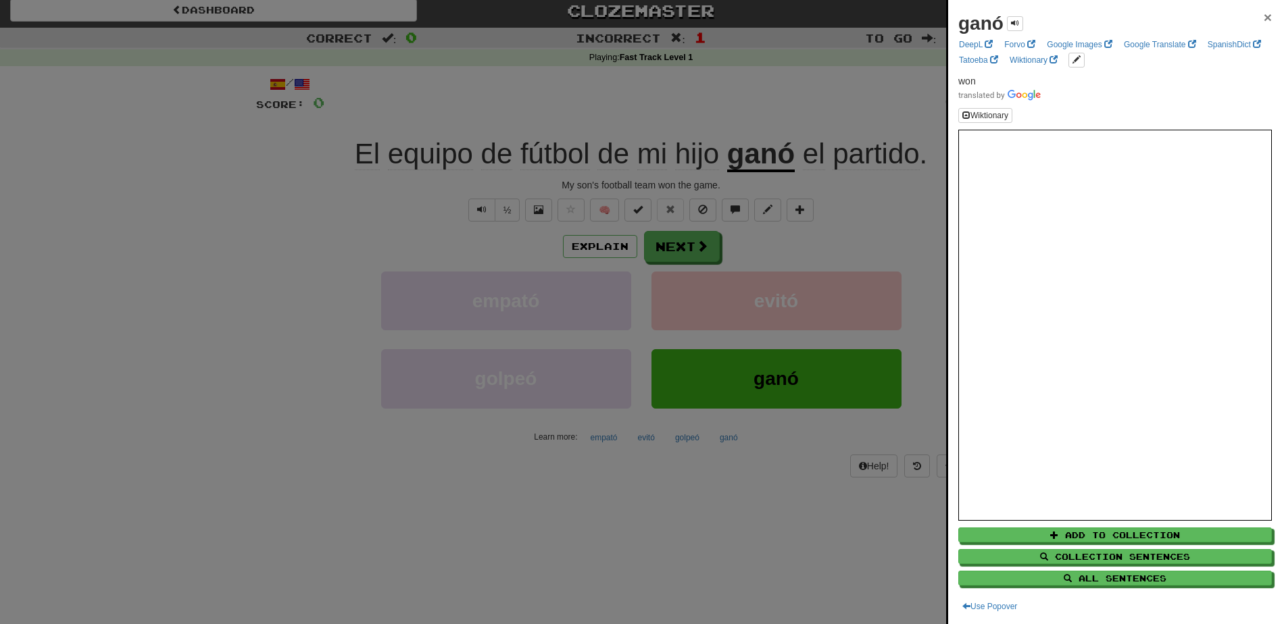
click at [1264, 14] on span "×" at bounding box center [1268, 17] width 8 height 16
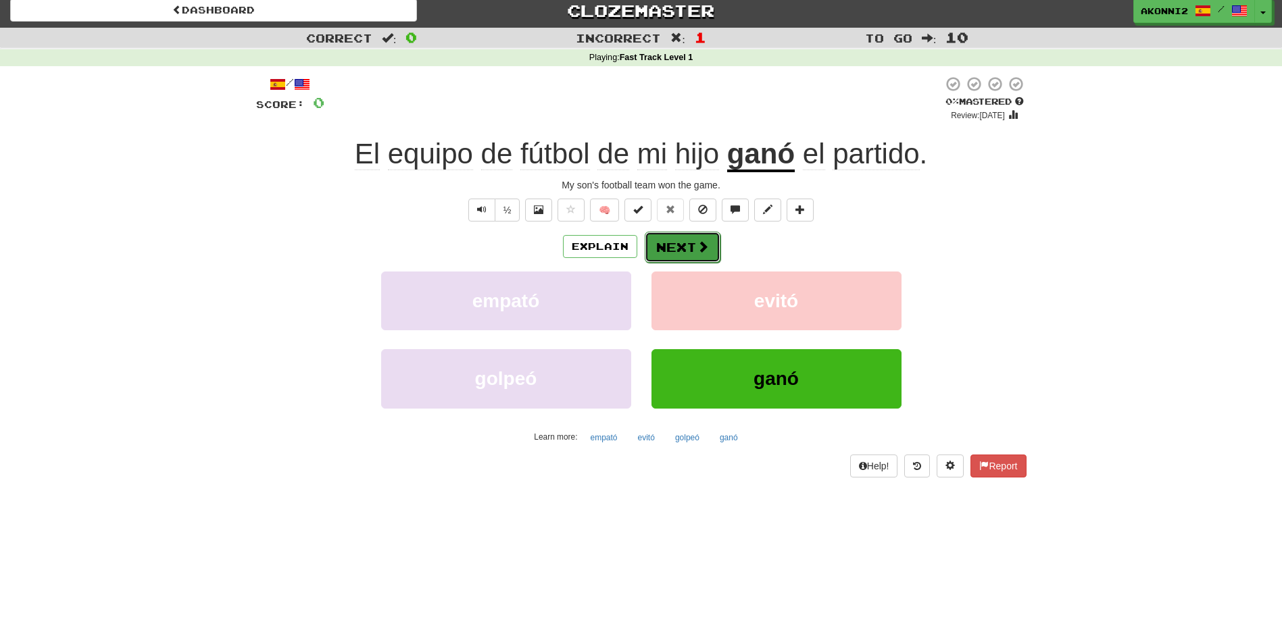
click at [676, 251] on button "Next" at bounding box center [683, 247] width 76 height 31
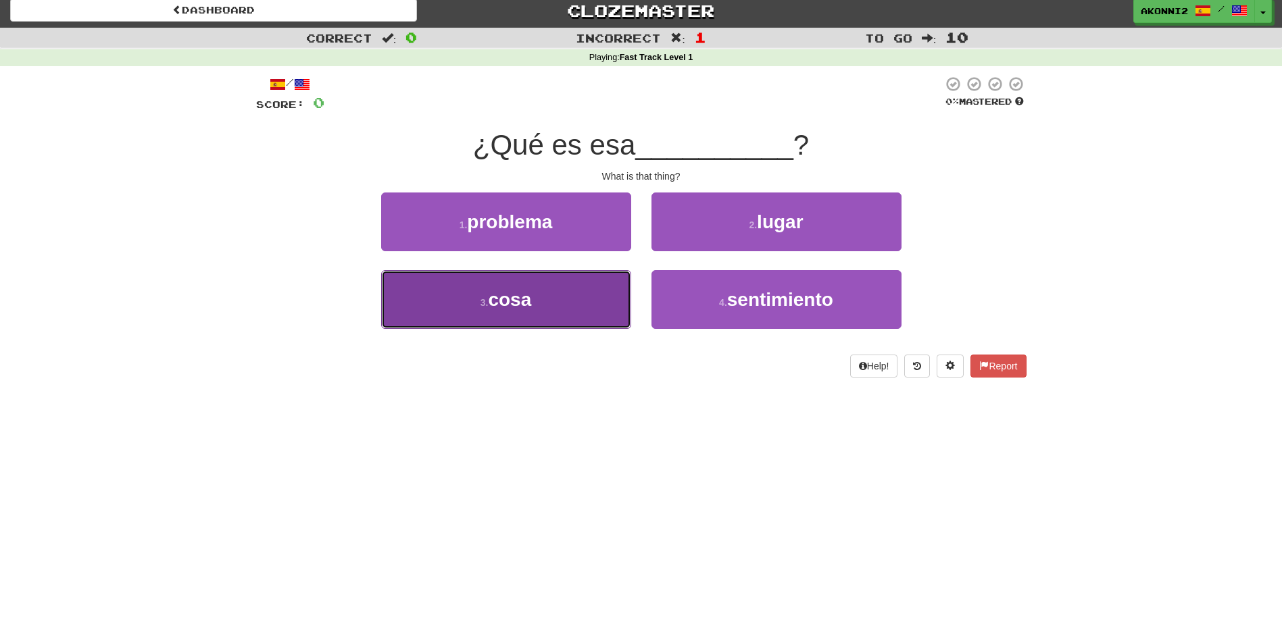
click at [543, 315] on button "3 . cosa" at bounding box center [506, 299] width 250 height 59
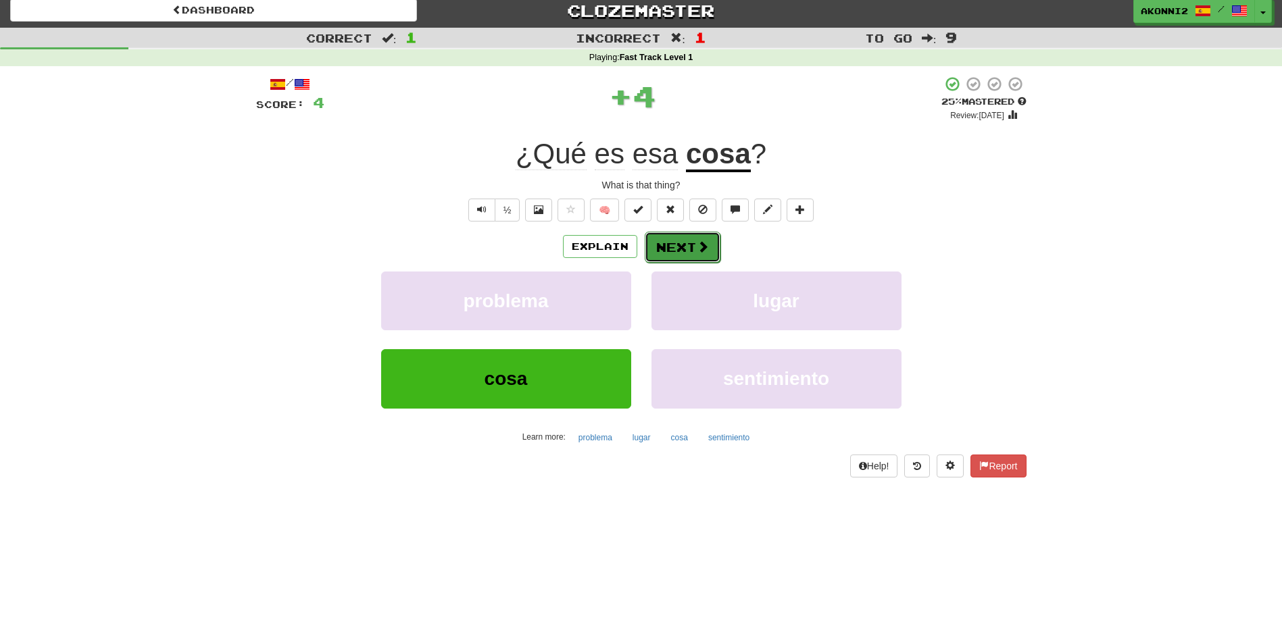
click at [701, 254] on button "Next" at bounding box center [683, 247] width 76 height 31
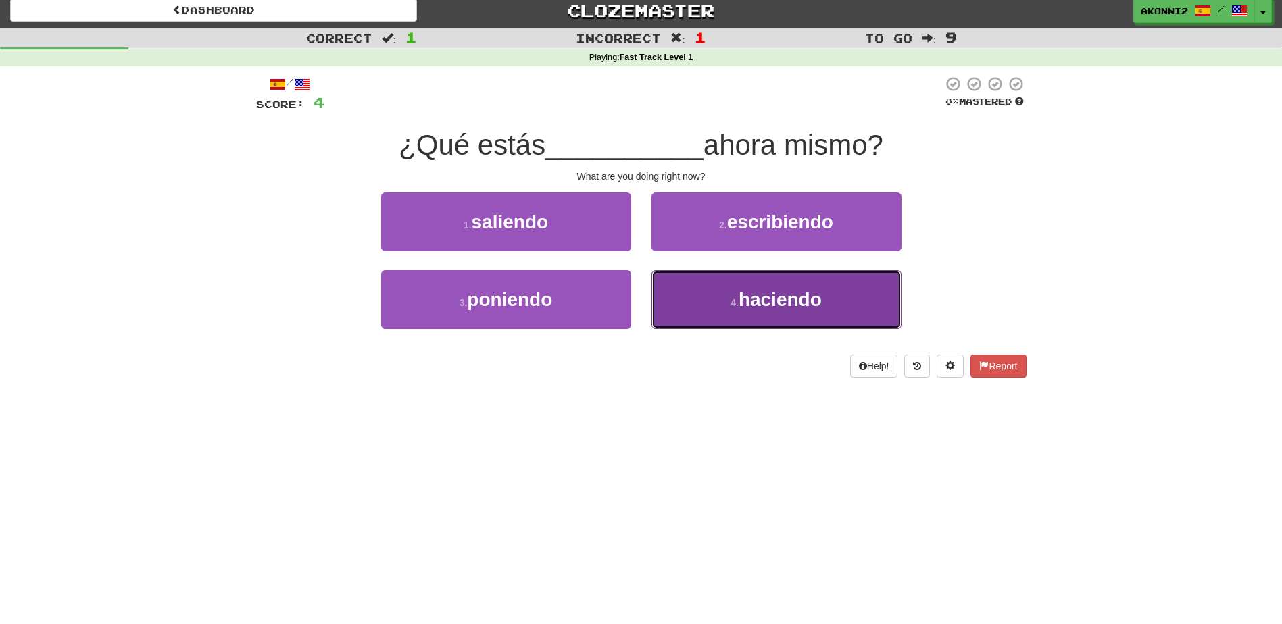
click at [763, 308] on span "haciendo" at bounding box center [780, 299] width 83 height 21
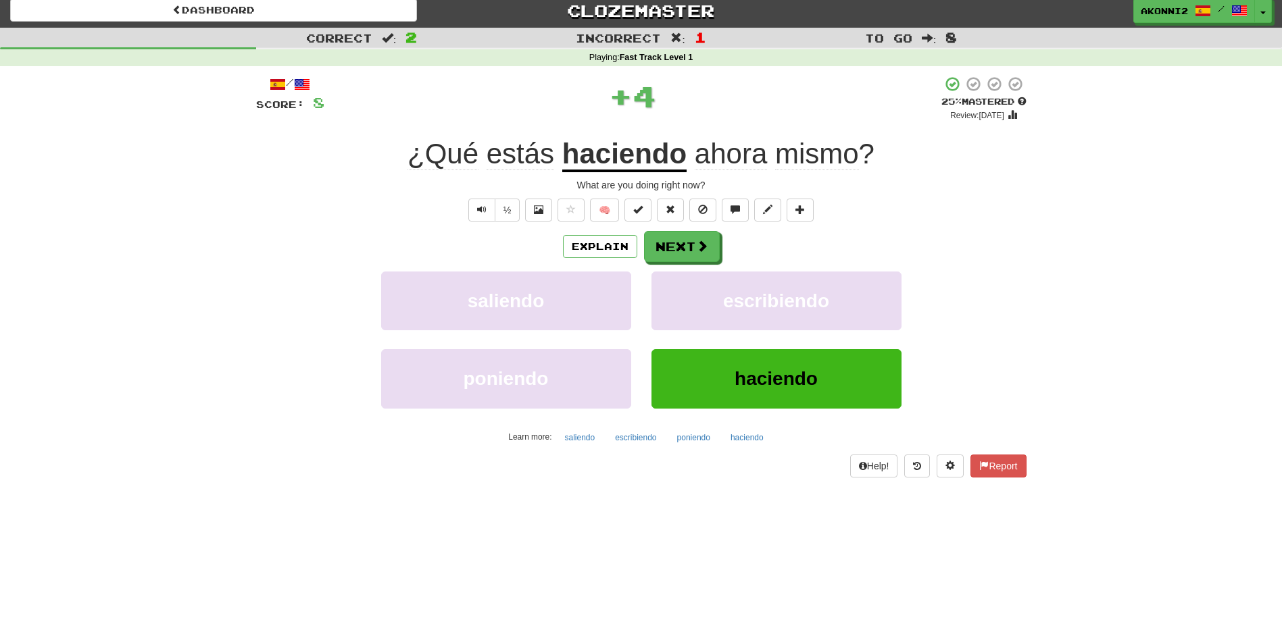
click at [618, 163] on u "haciendo" at bounding box center [624, 155] width 124 height 34
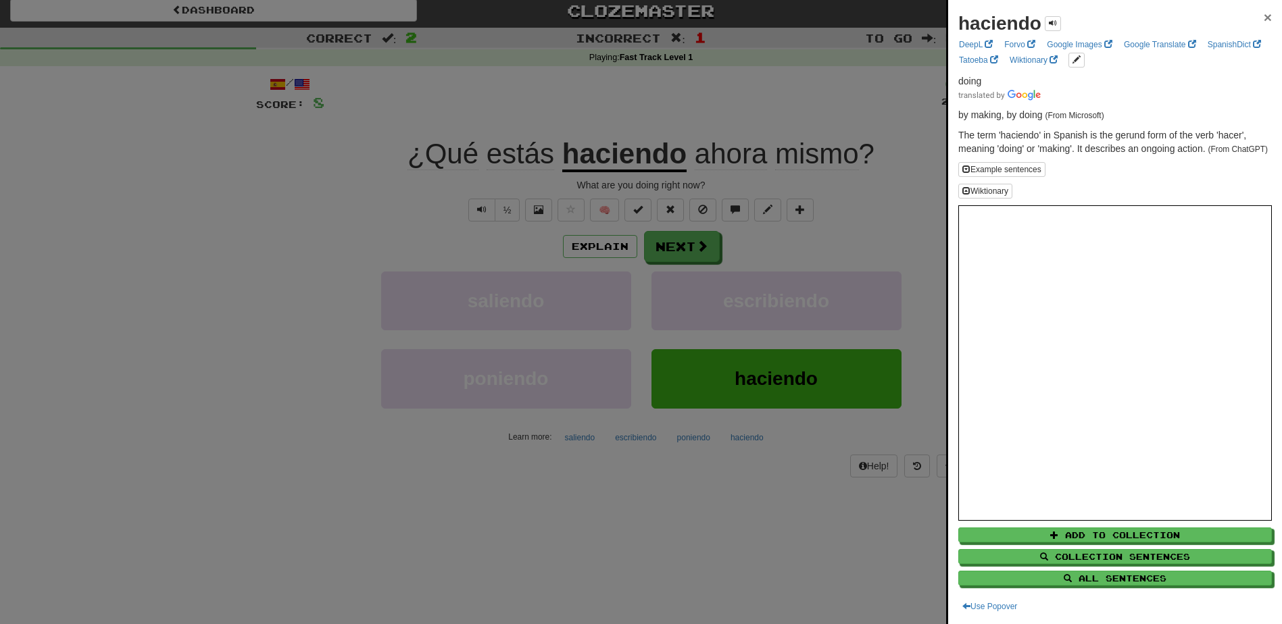
click at [1264, 18] on span "×" at bounding box center [1268, 17] width 8 height 16
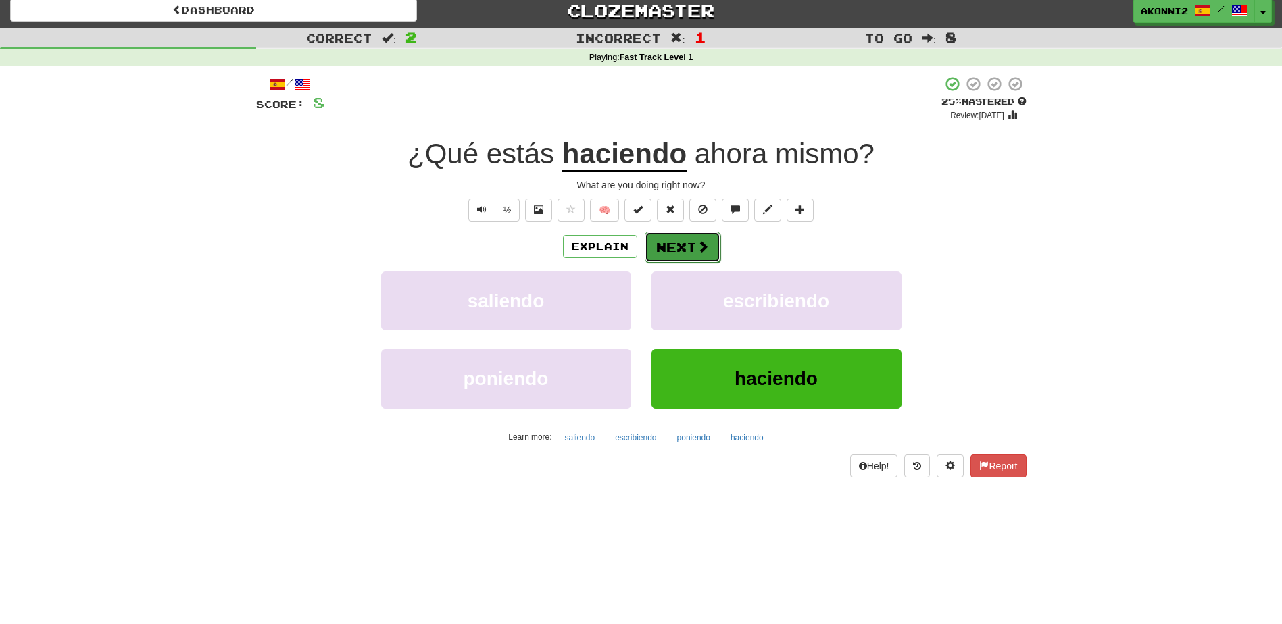
click at [697, 253] on span at bounding box center [703, 247] width 12 height 12
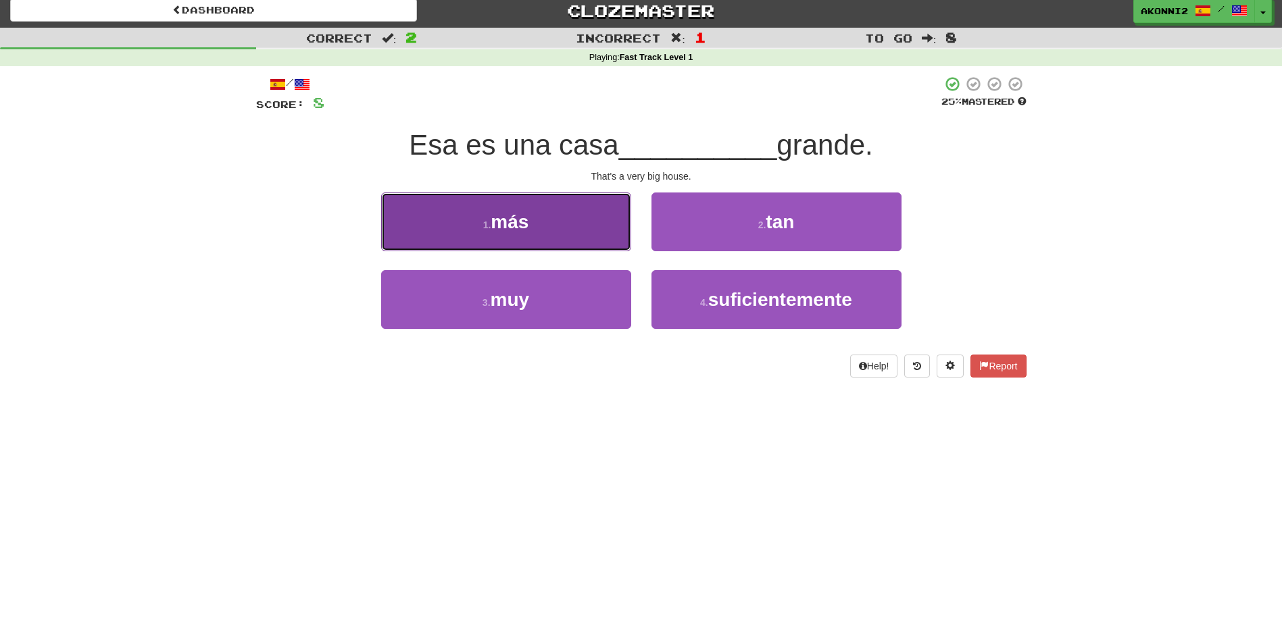
click at [505, 220] on span "más" at bounding box center [510, 222] width 38 height 21
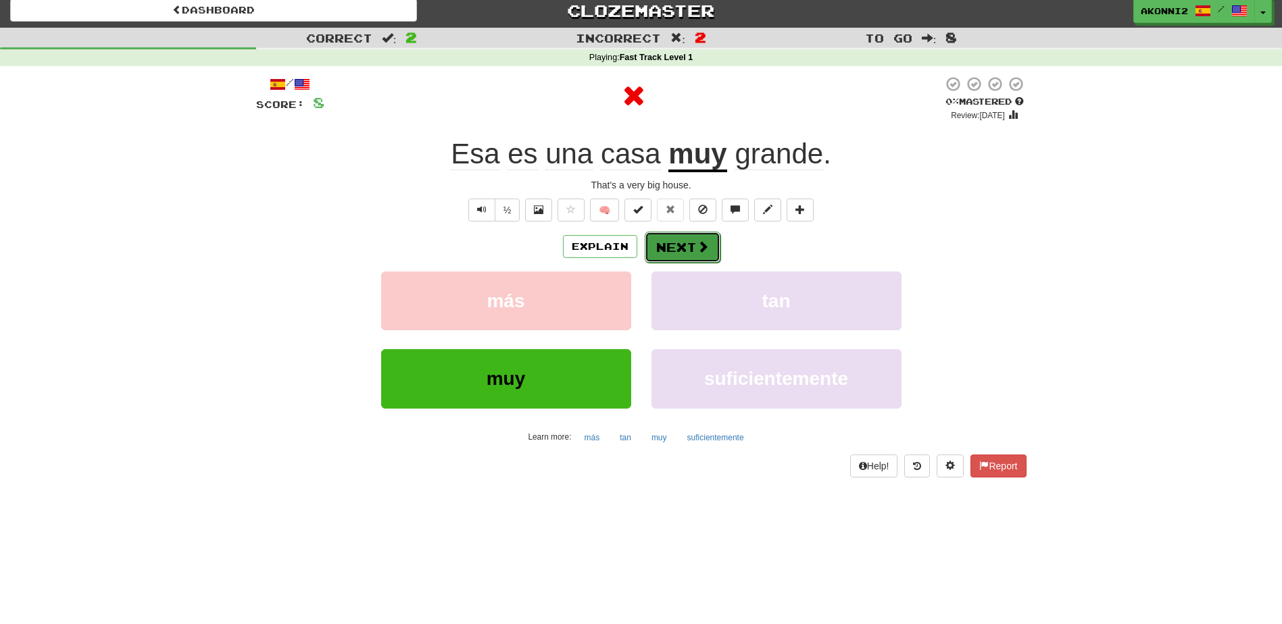
click at [676, 253] on button "Next" at bounding box center [683, 247] width 76 height 31
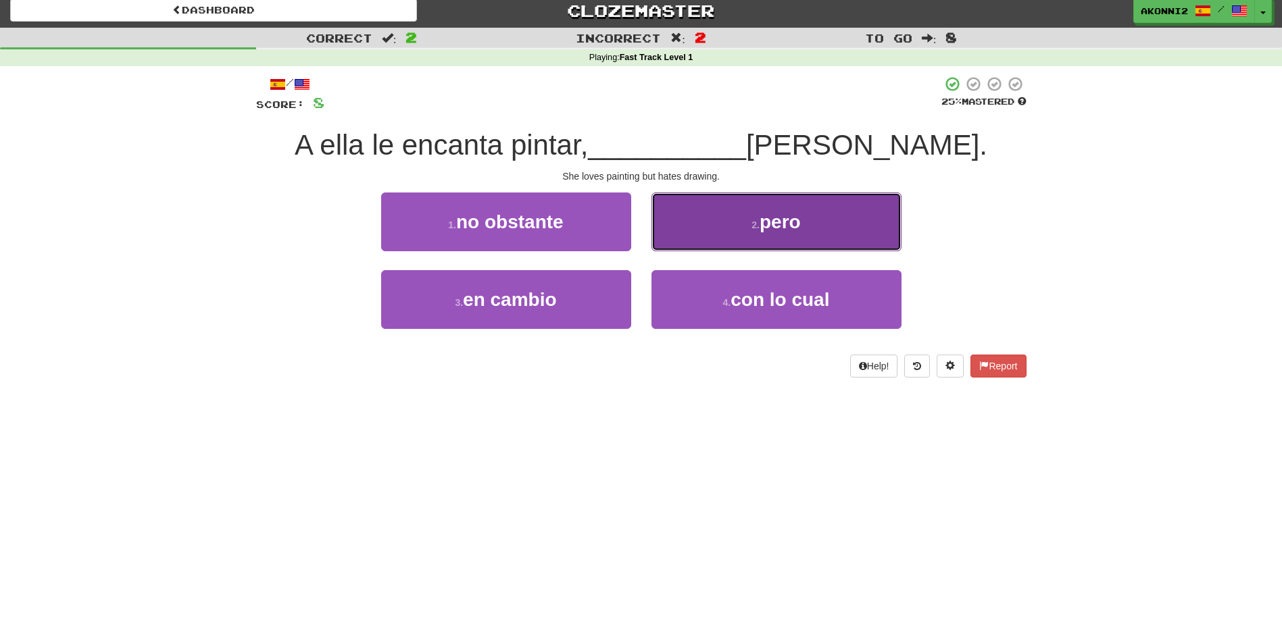
click at [780, 216] on span "pero" at bounding box center [780, 222] width 41 height 21
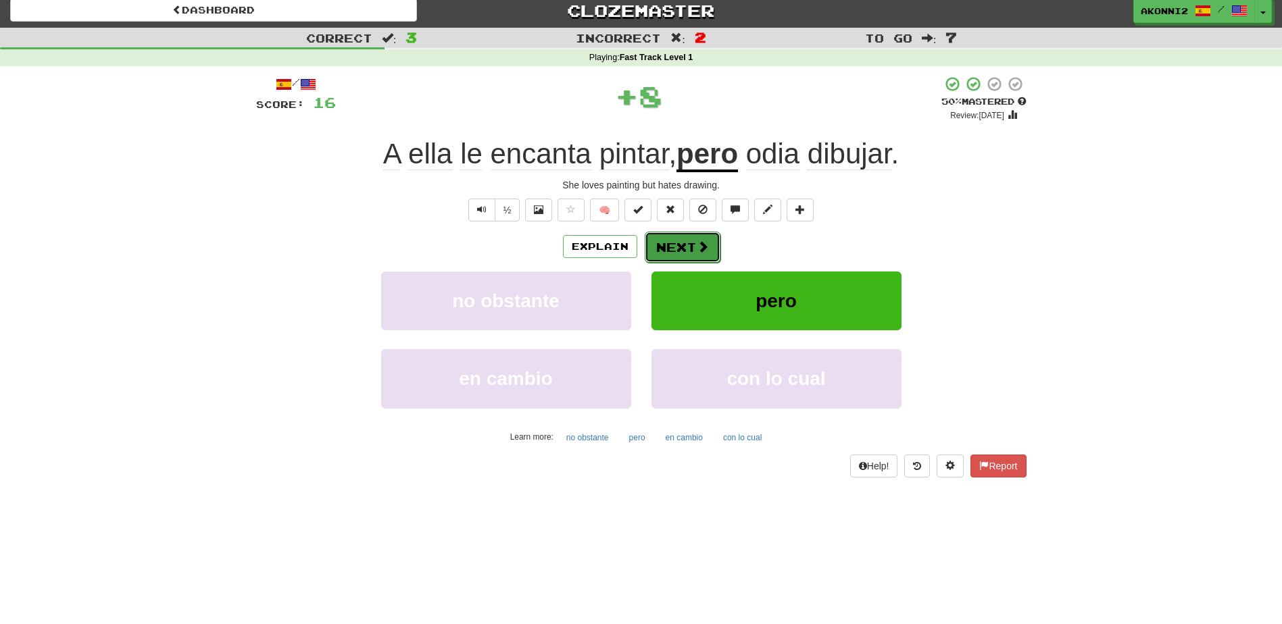
click at [688, 257] on button "Next" at bounding box center [683, 247] width 76 height 31
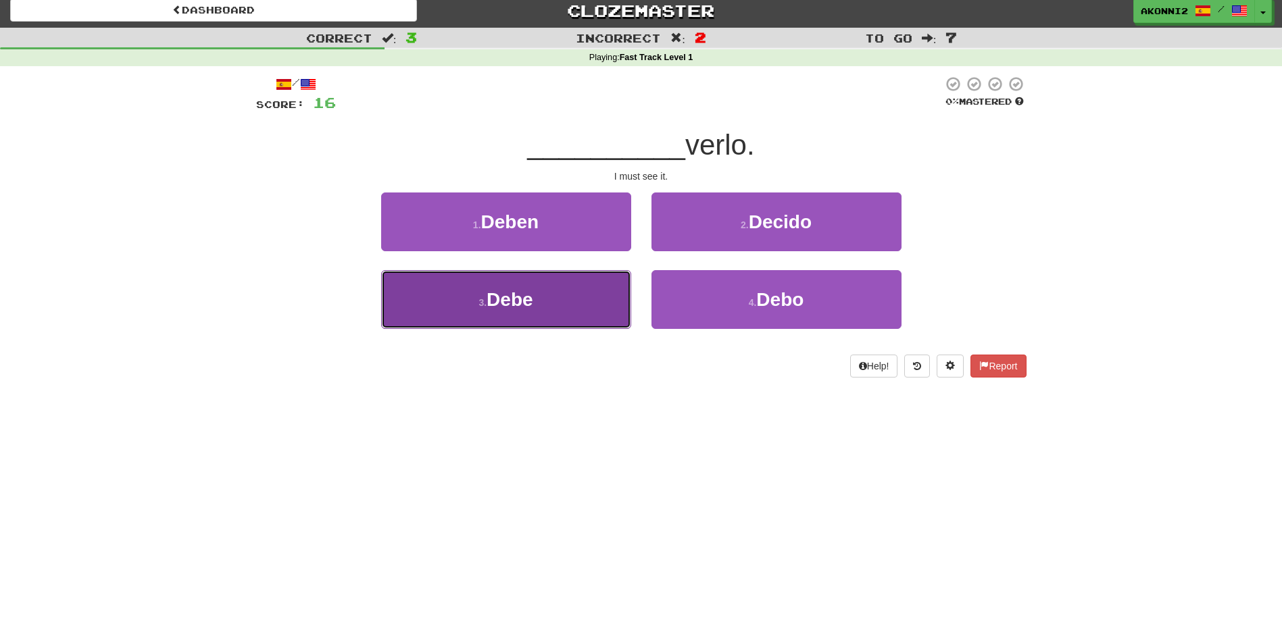
click at [561, 301] on button "3 . Debe" at bounding box center [506, 299] width 250 height 59
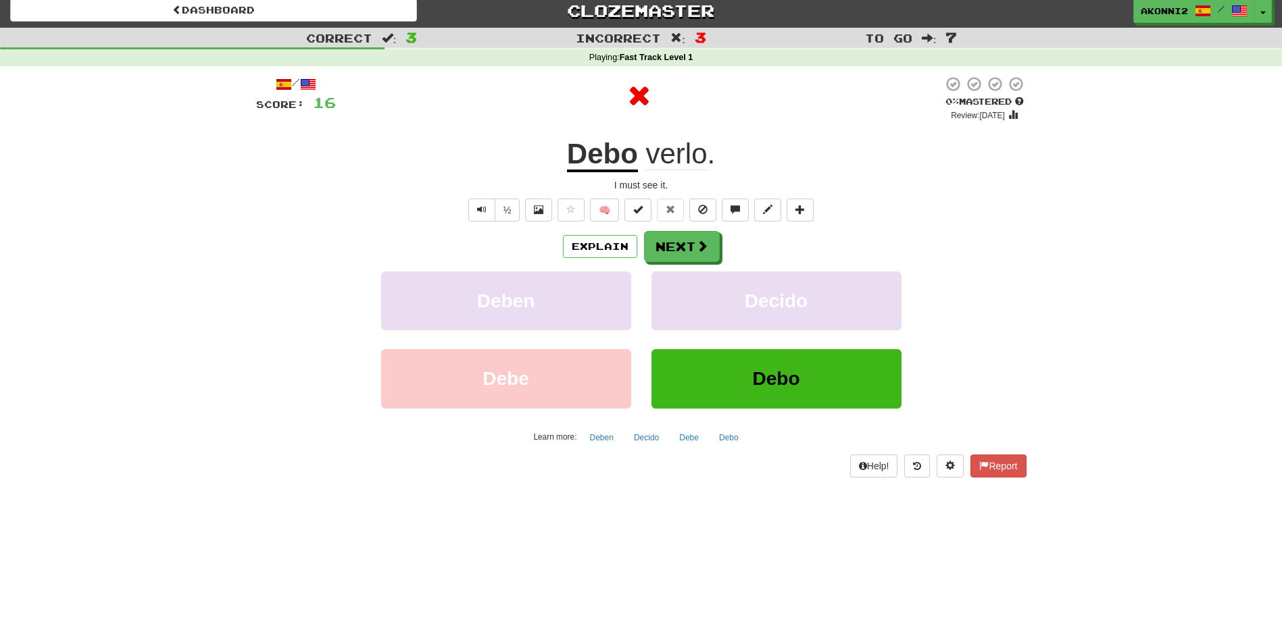
click at [608, 161] on u "Debo" at bounding box center [602, 155] width 71 height 34
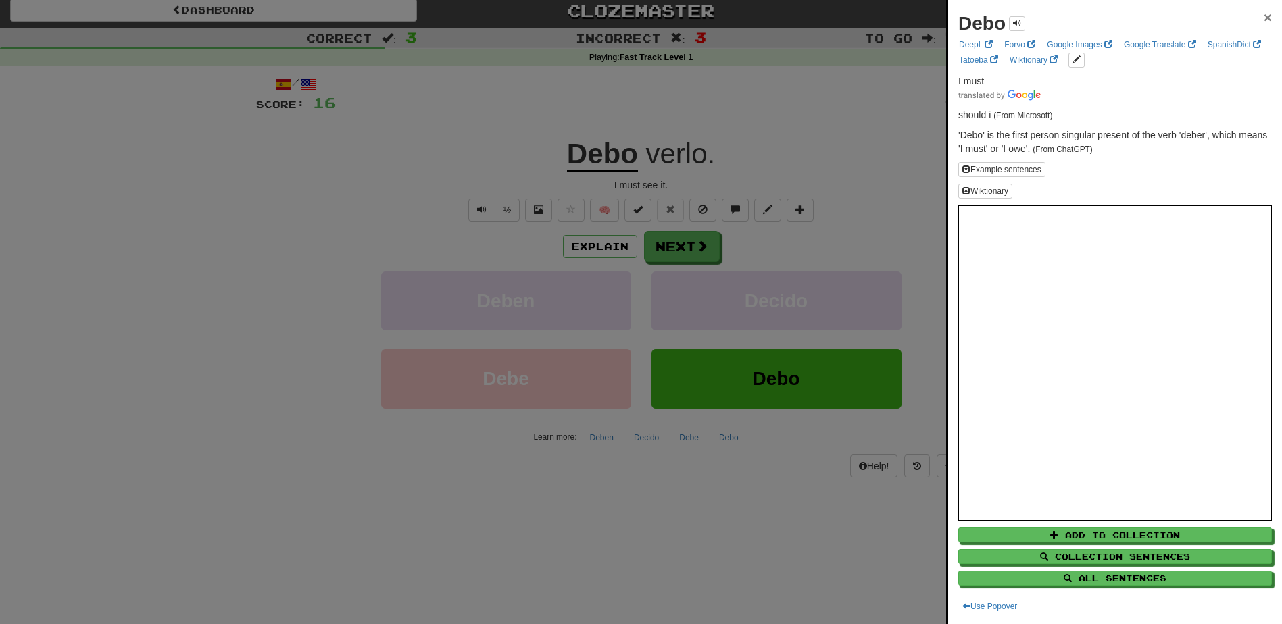
click at [1264, 20] on span "×" at bounding box center [1268, 17] width 8 height 16
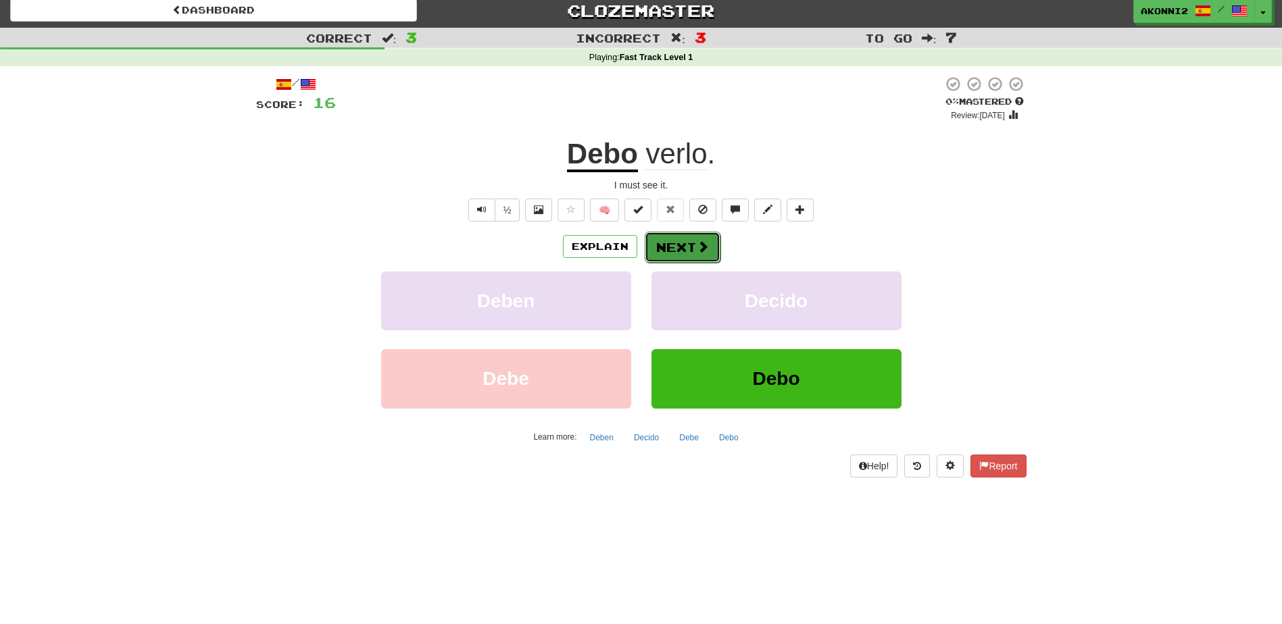
click at [708, 245] on button "Next" at bounding box center [683, 247] width 76 height 31
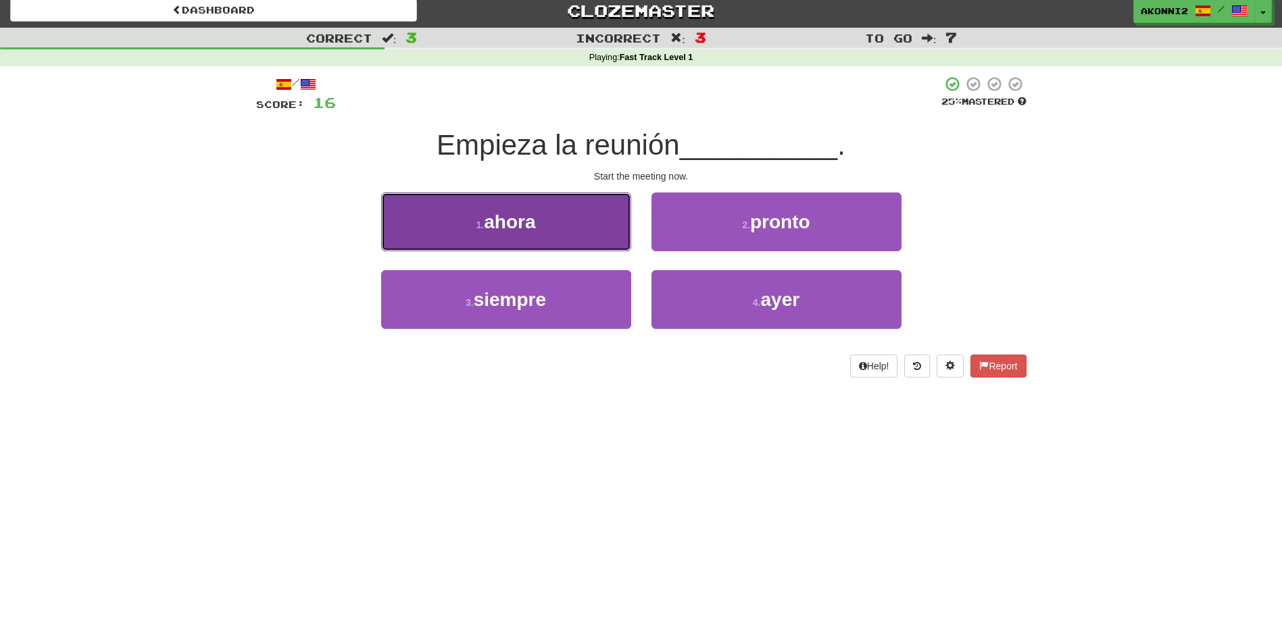
click at [500, 218] on span "ahora" at bounding box center [509, 222] width 51 height 21
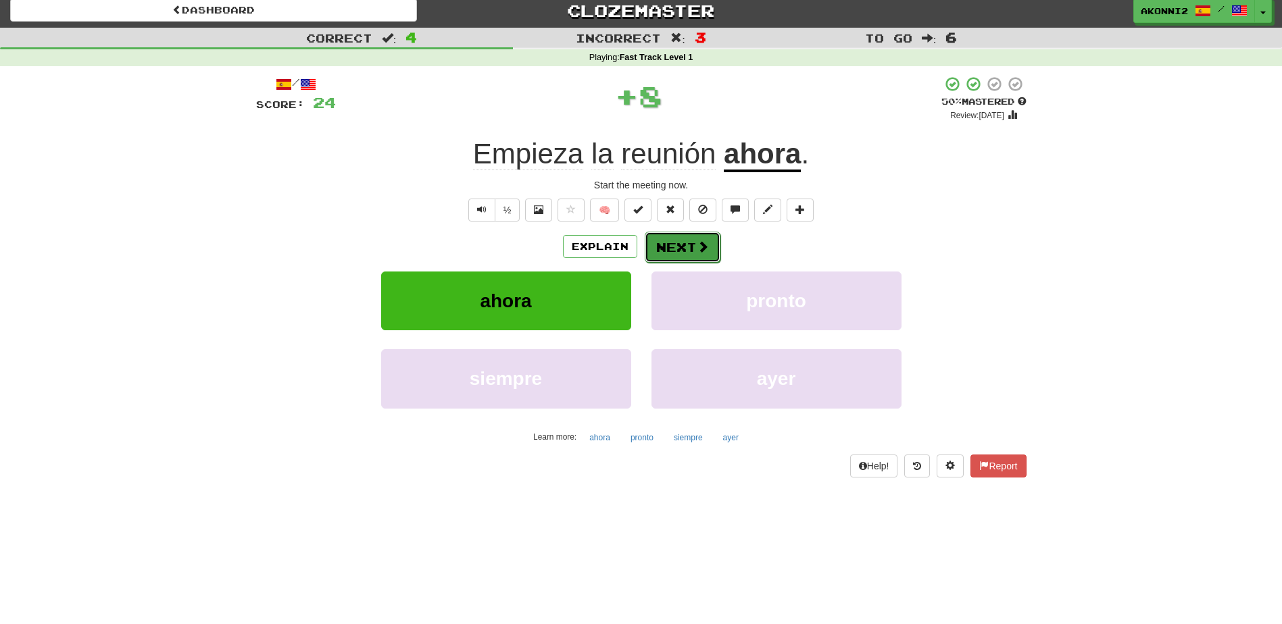
click at [703, 243] on span at bounding box center [703, 247] width 12 height 12
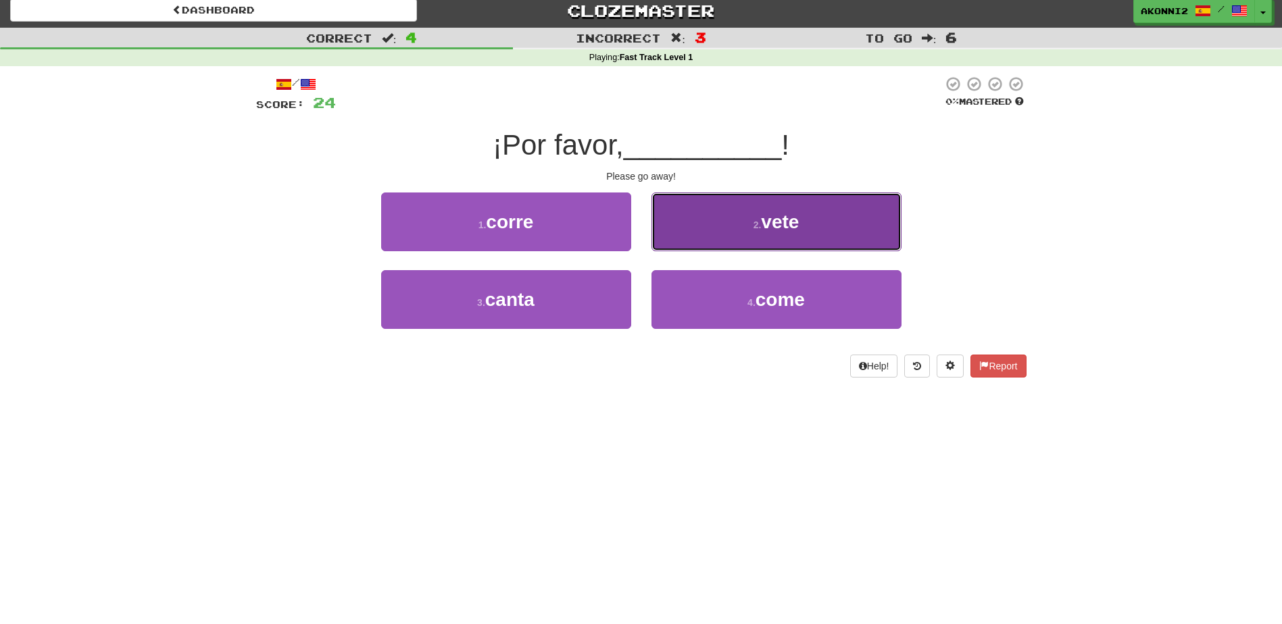
click at [733, 211] on button "2 . vete" at bounding box center [776, 222] width 250 height 59
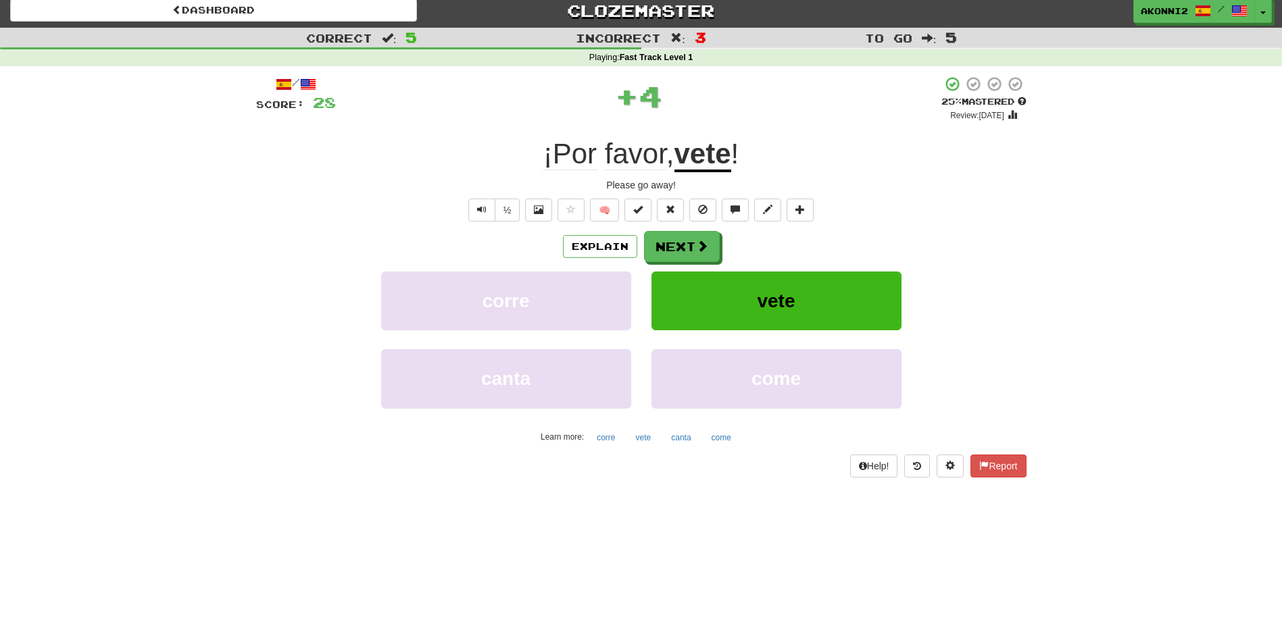
click at [709, 162] on u "vete" at bounding box center [702, 155] width 57 height 34
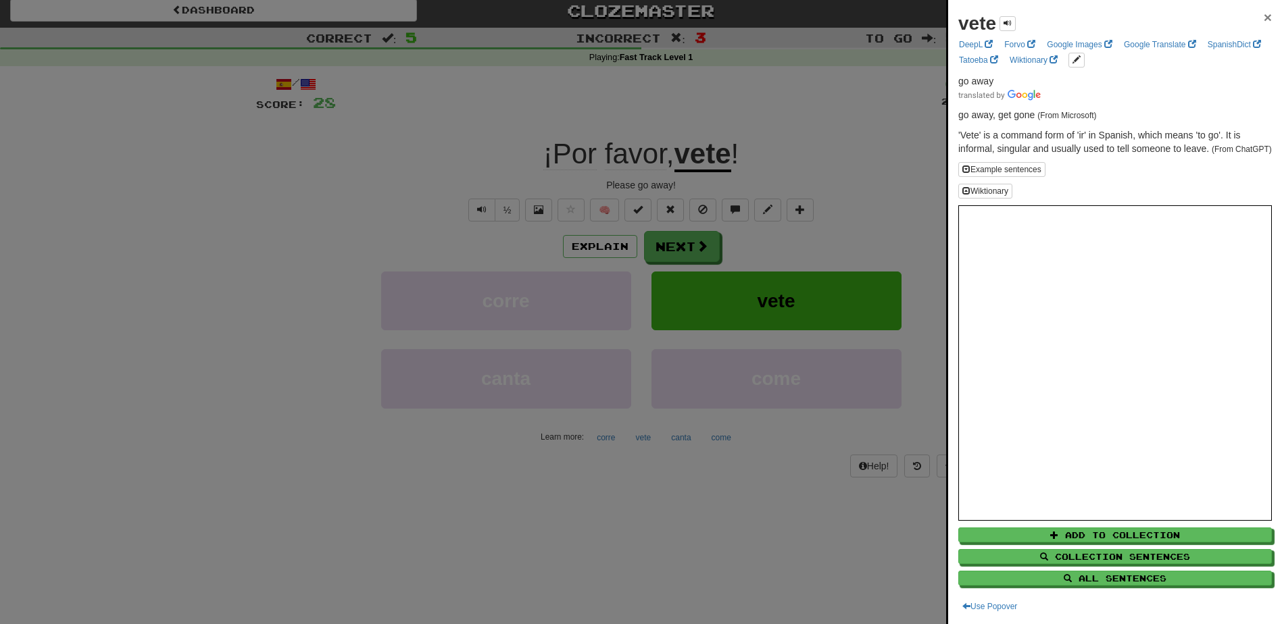
click at [1264, 20] on span "×" at bounding box center [1268, 17] width 8 height 16
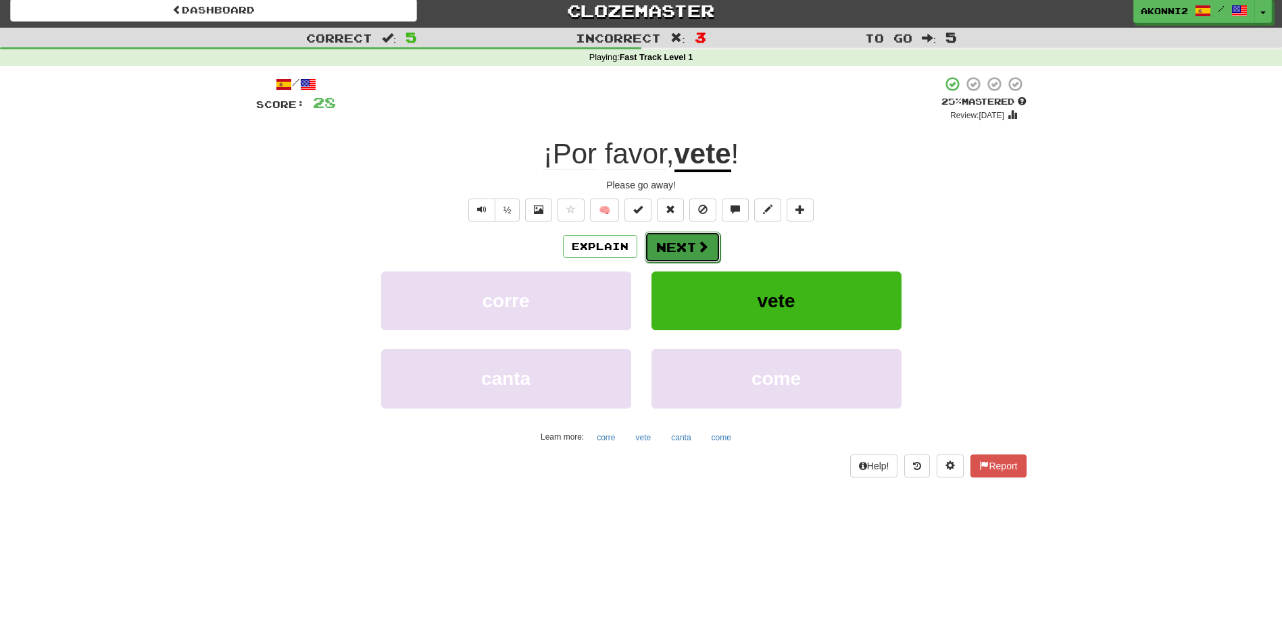
click at [697, 244] on span at bounding box center [703, 247] width 12 height 12
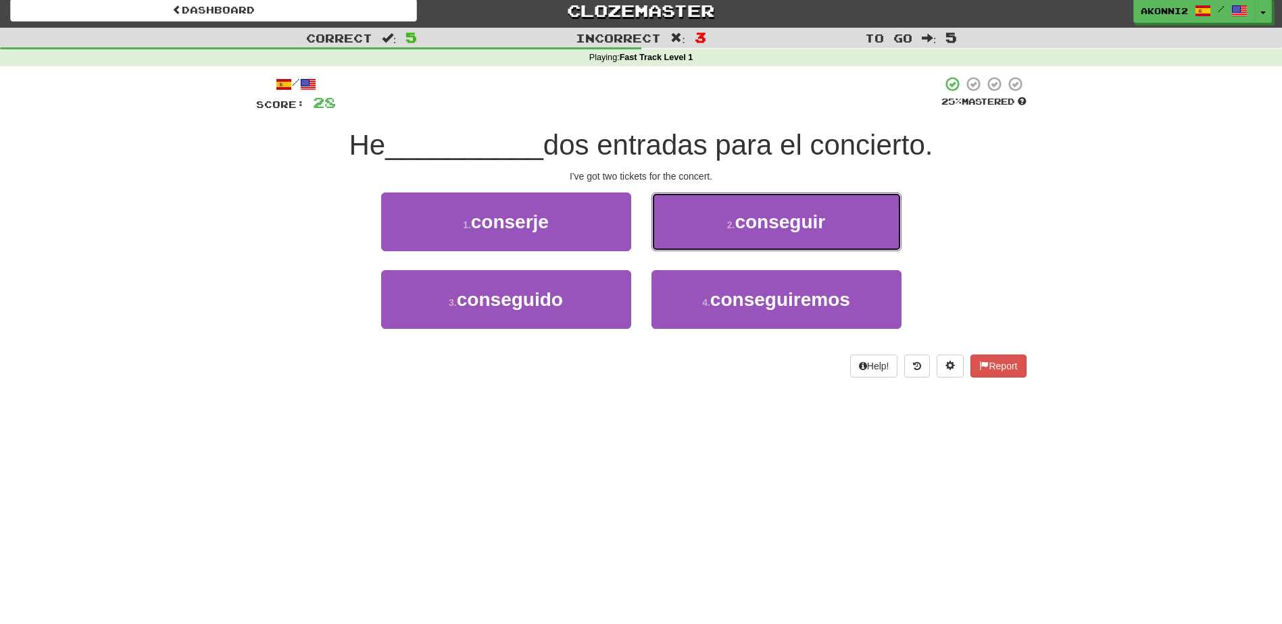
click at [783, 230] on span "conseguir" at bounding box center [780, 222] width 91 height 21
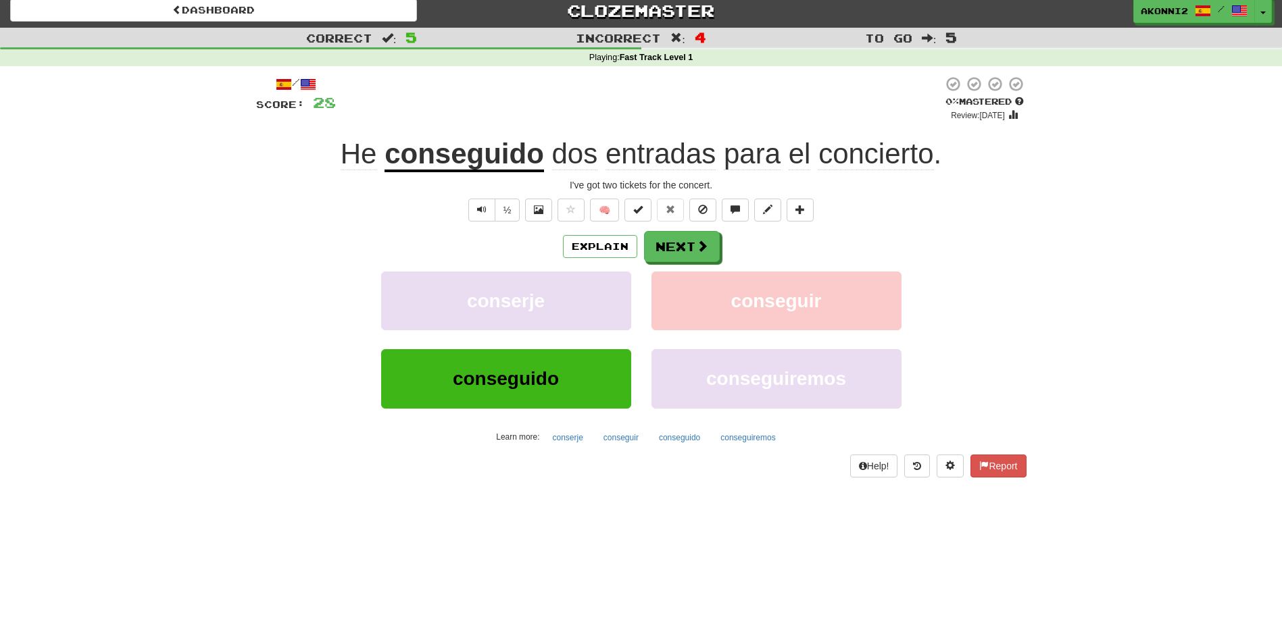
click at [464, 164] on u "conseguido" at bounding box center [464, 155] width 159 height 34
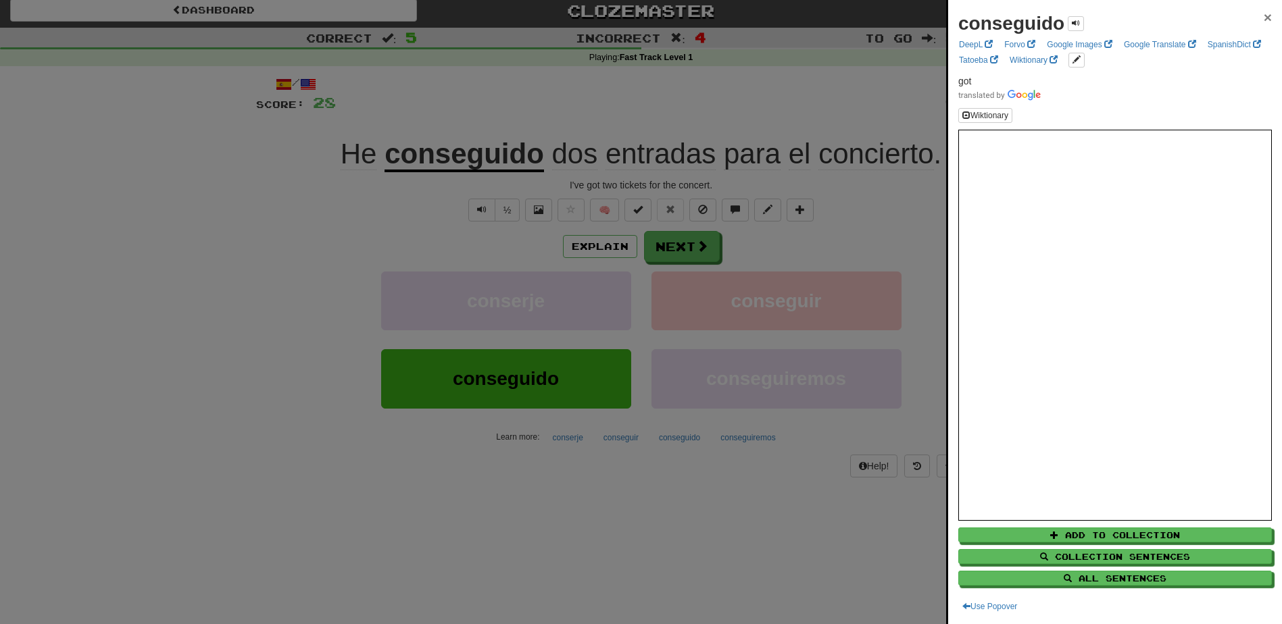
click at [1264, 15] on span "×" at bounding box center [1268, 17] width 8 height 16
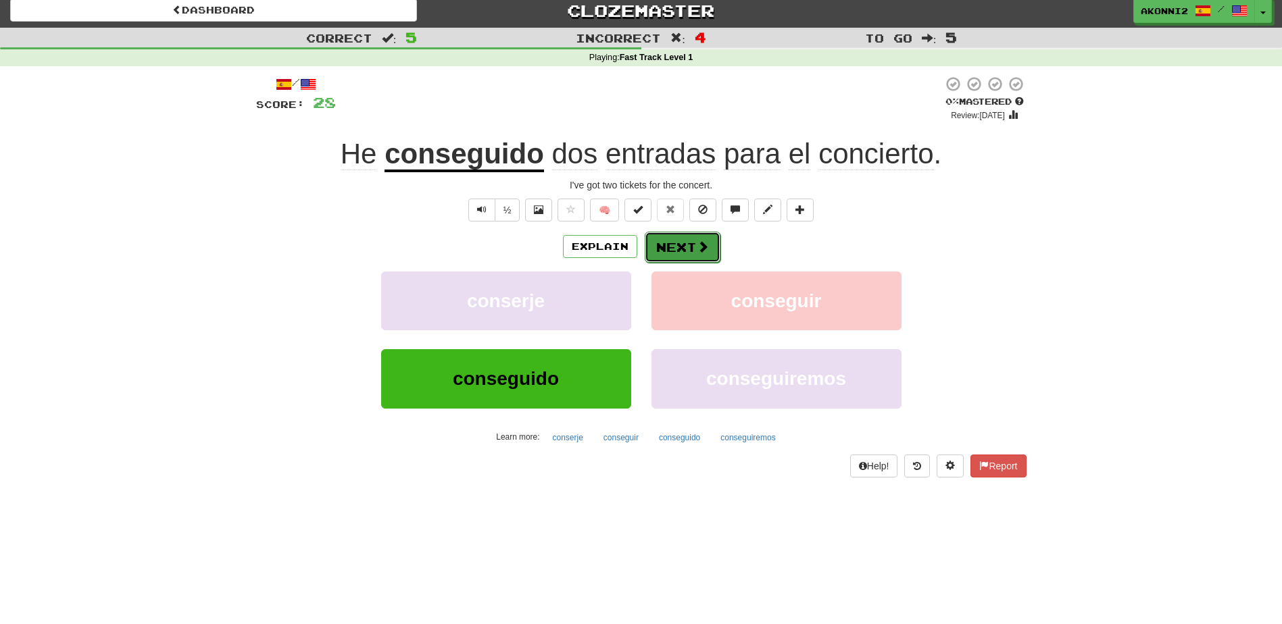
click at [714, 243] on button "Next" at bounding box center [683, 247] width 76 height 31
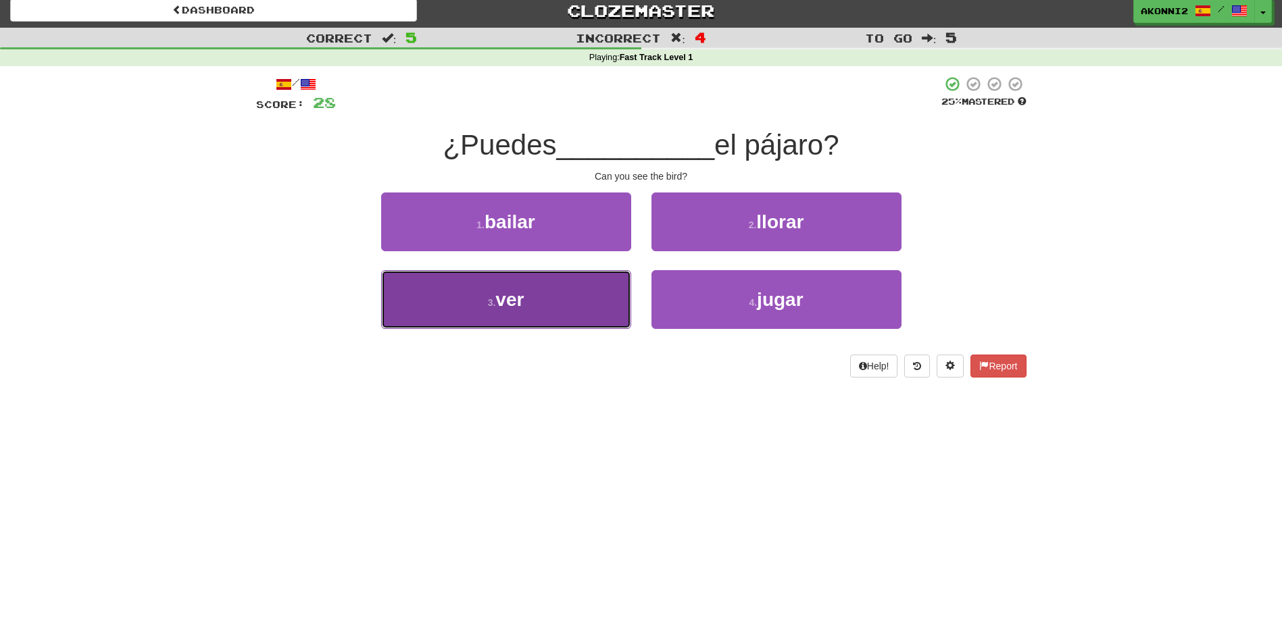
click at [558, 318] on button "3 . ver" at bounding box center [506, 299] width 250 height 59
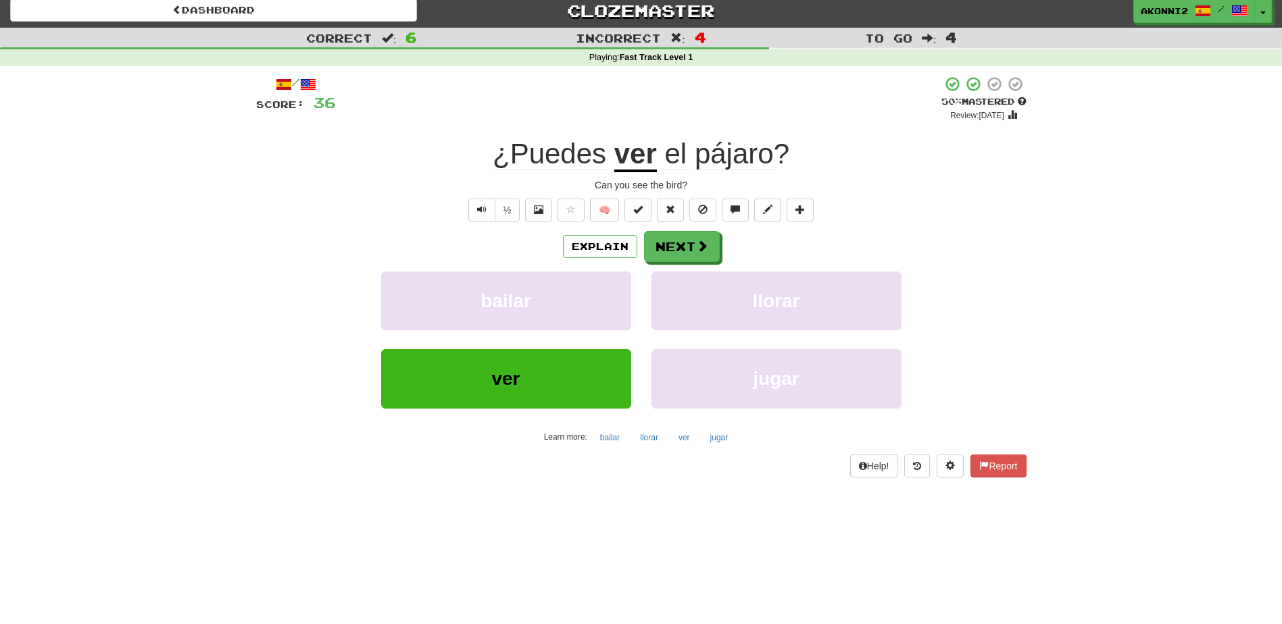
click at [741, 156] on span "pájaro" at bounding box center [734, 154] width 79 height 32
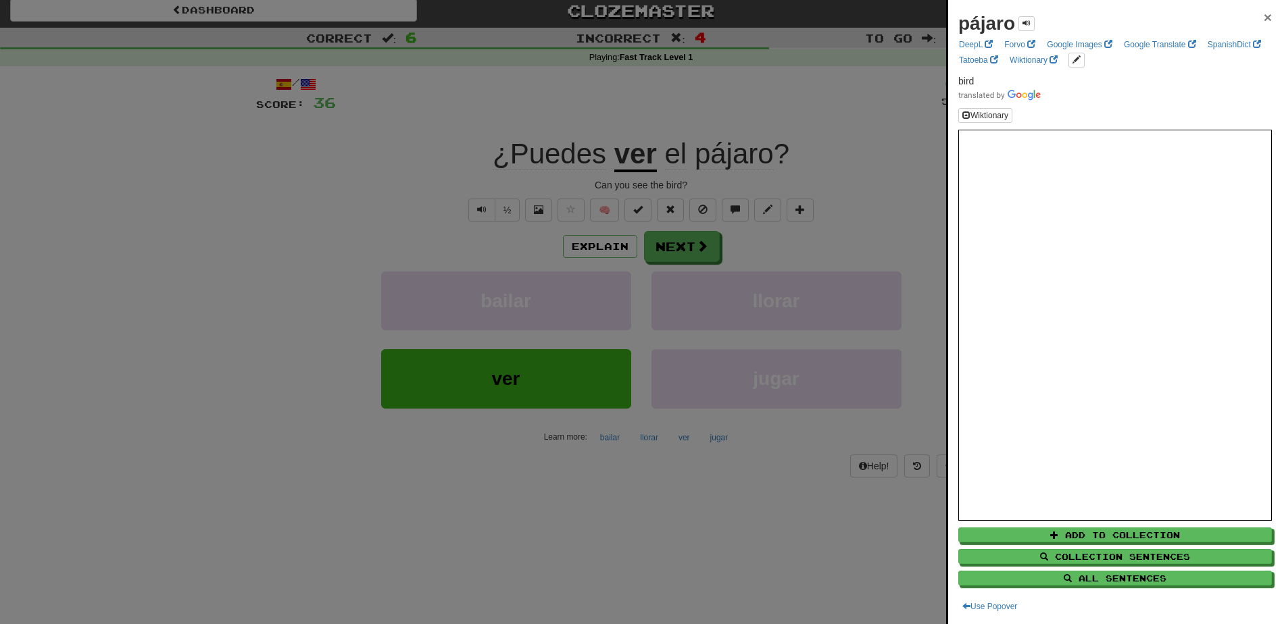
click at [1264, 21] on span "×" at bounding box center [1268, 17] width 8 height 16
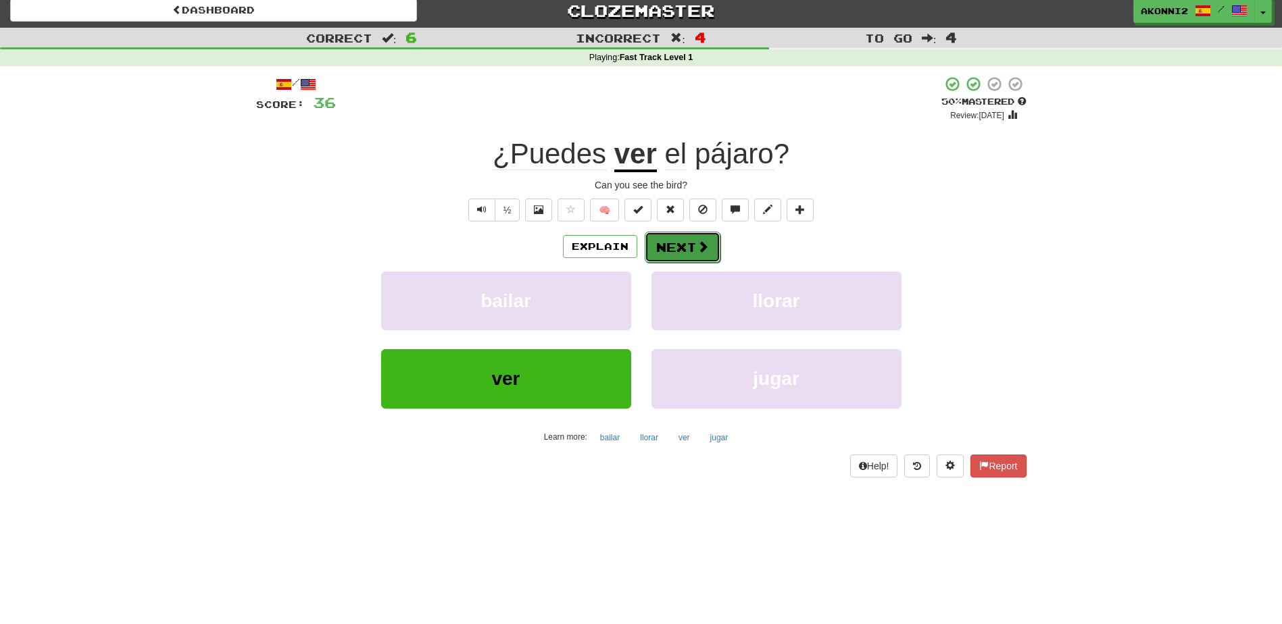
click at [681, 253] on button "Next" at bounding box center [683, 247] width 76 height 31
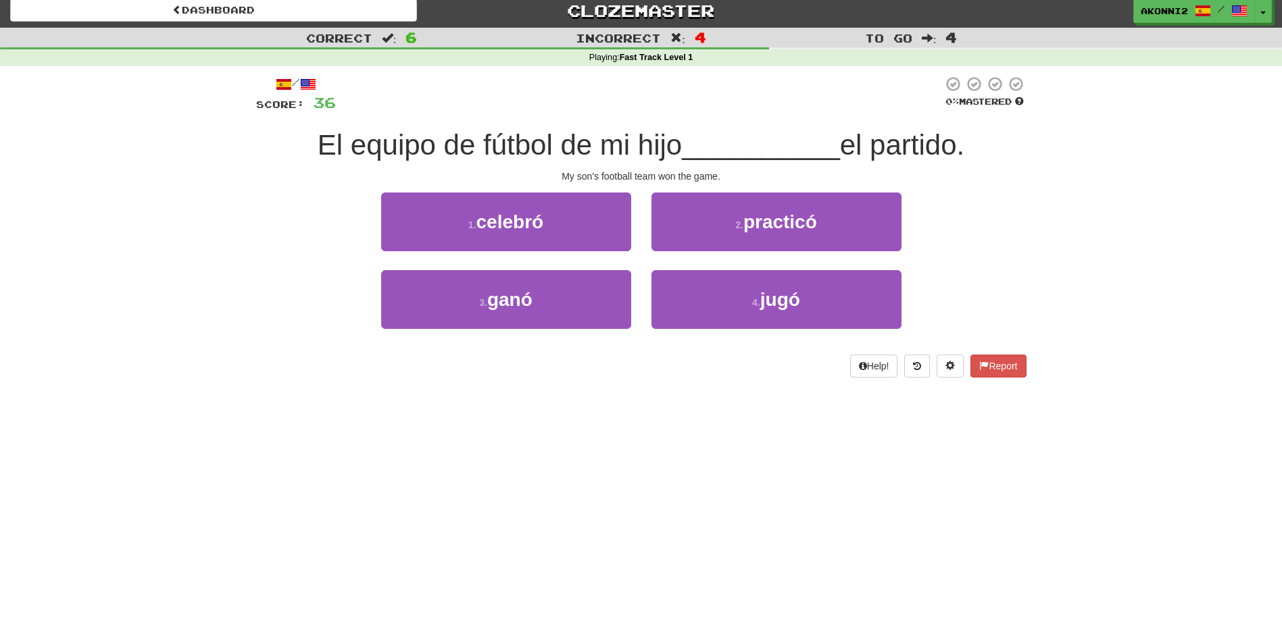
drag, startPoint x: 681, startPoint y: 253, endPoint x: 266, endPoint y: 244, distance: 415.0
click at [266, 244] on div "1 . celebró 2 . practicó" at bounding box center [641, 232] width 811 height 78
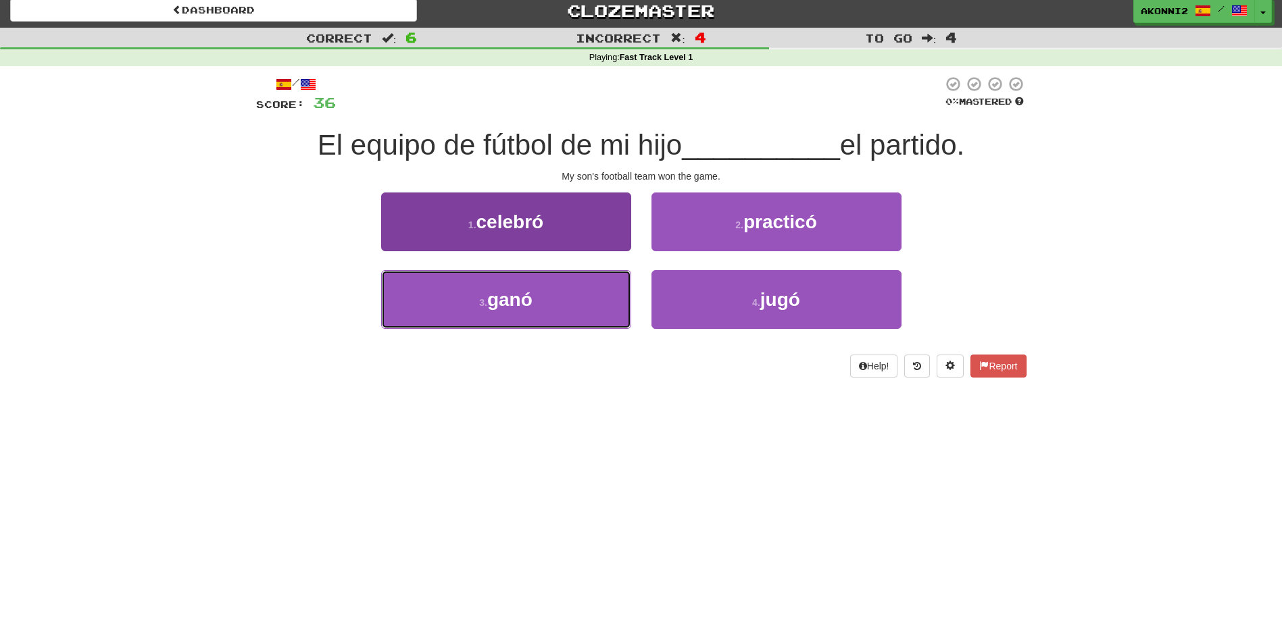
click at [487, 301] on small "3 ." at bounding box center [483, 302] width 8 height 11
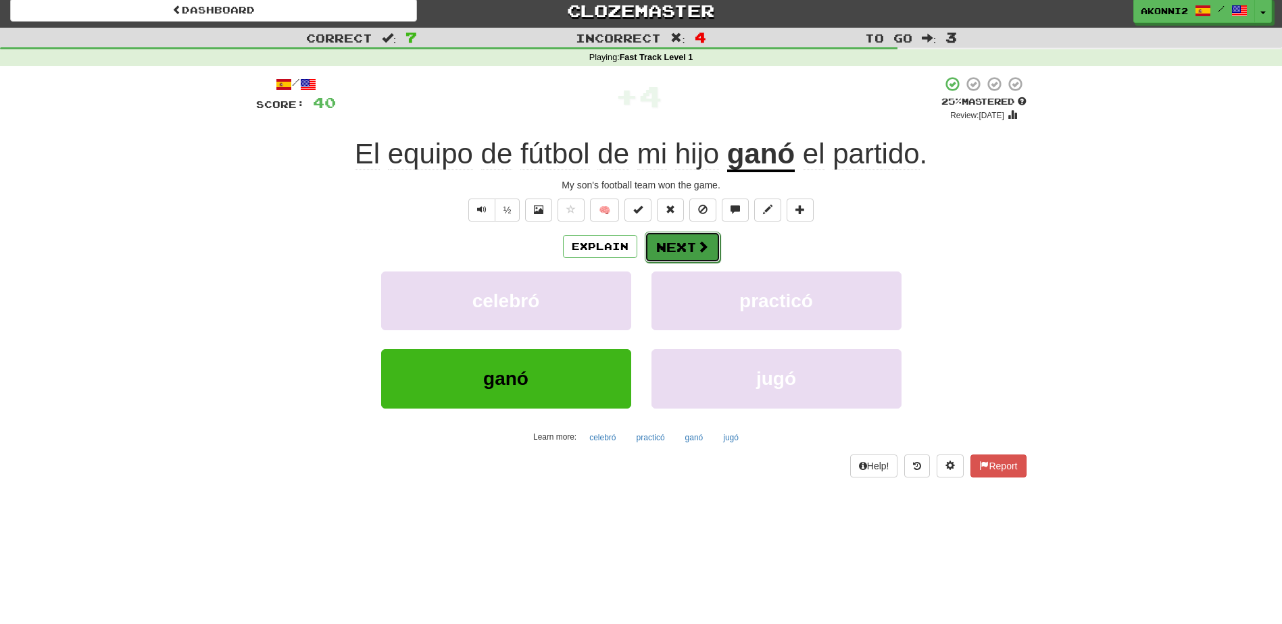
click at [689, 245] on button "Next" at bounding box center [683, 247] width 76 height 31
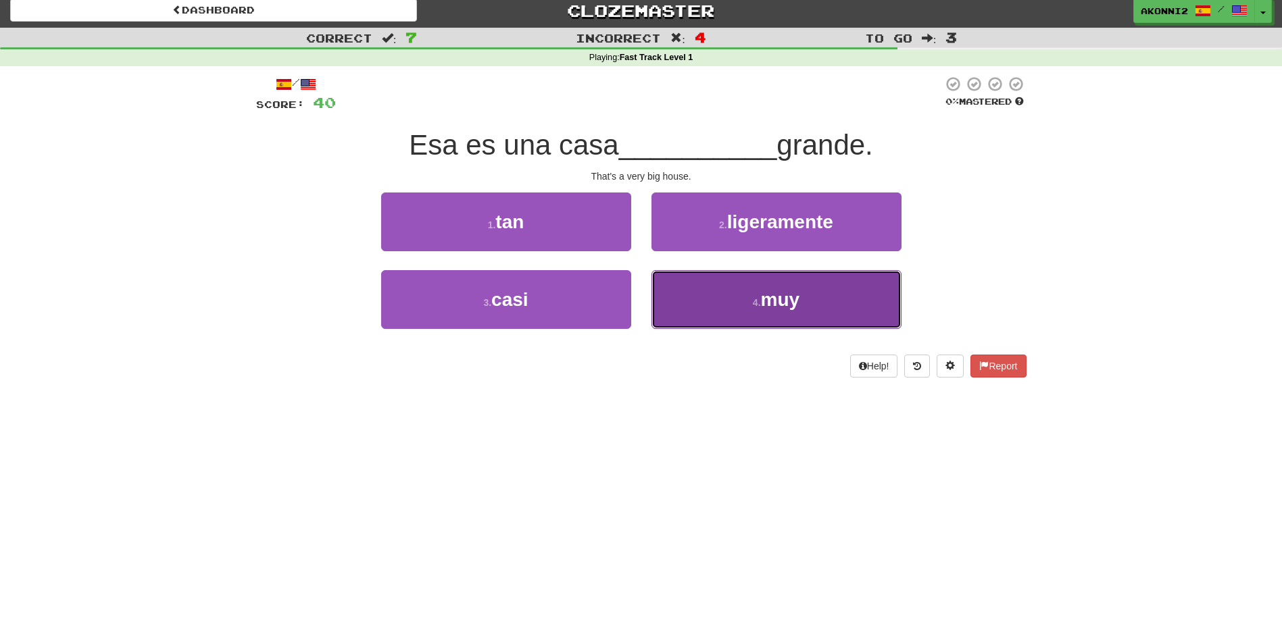
click at [776, 327] on button "4 . muy" at bounding box center [776, 299] width 250 height 59
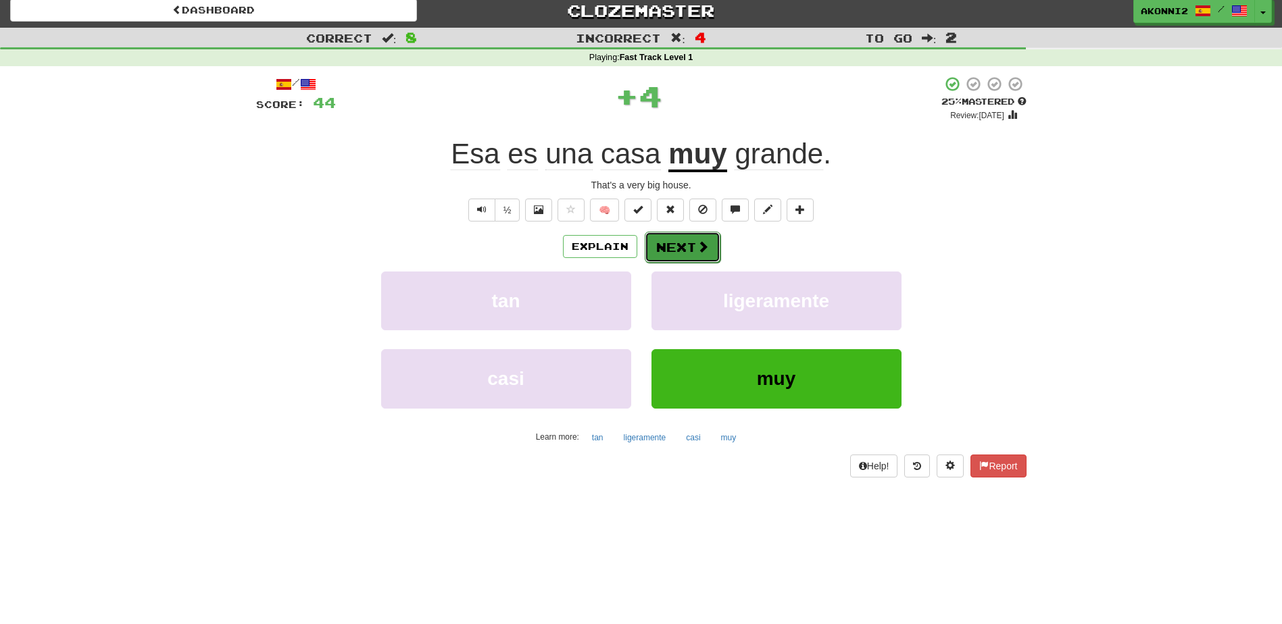
click at [685, 248] on button "Next" at bounding box center [683, 247] width 76 height 31
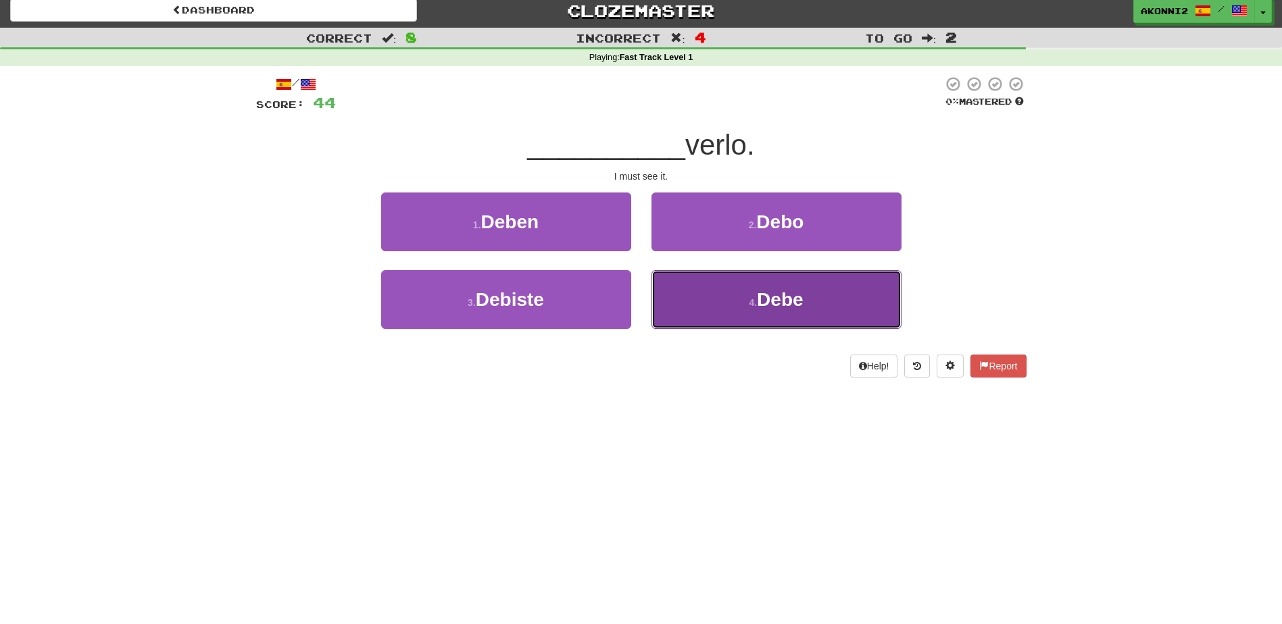
click at [756, 288] on button "4 . Debe" at bounding box center [776, 299] width 250 height 59
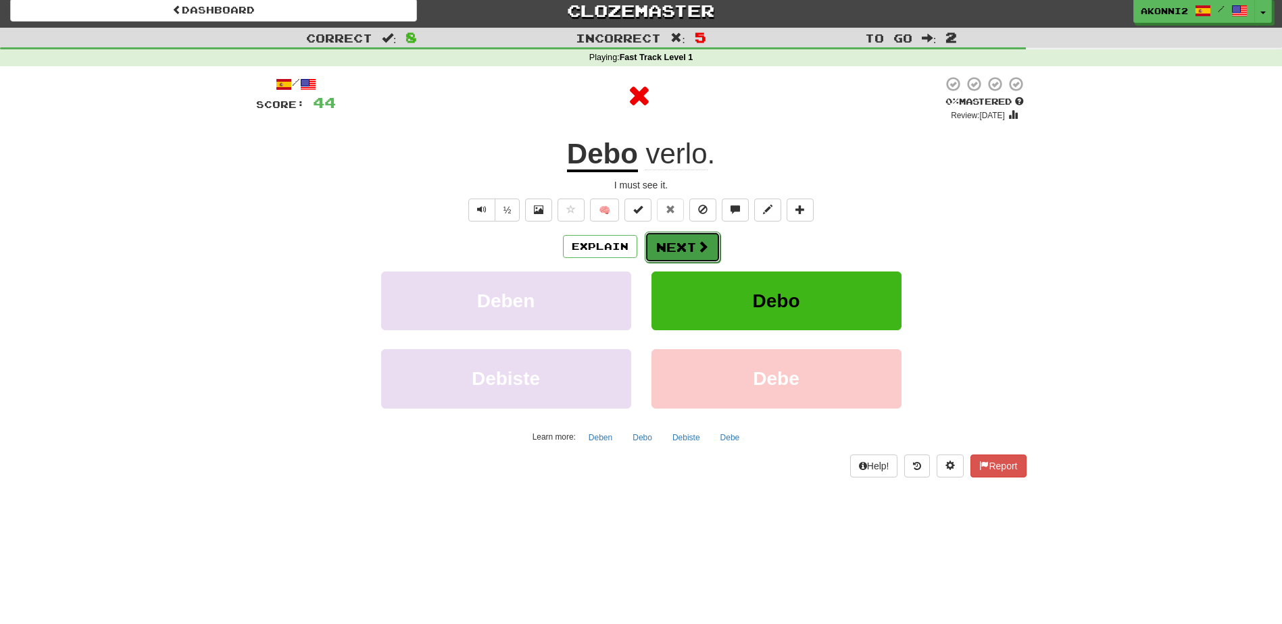
click at [693, 244] on button "Next" at bounding box center [683, 247] width 76 height 31
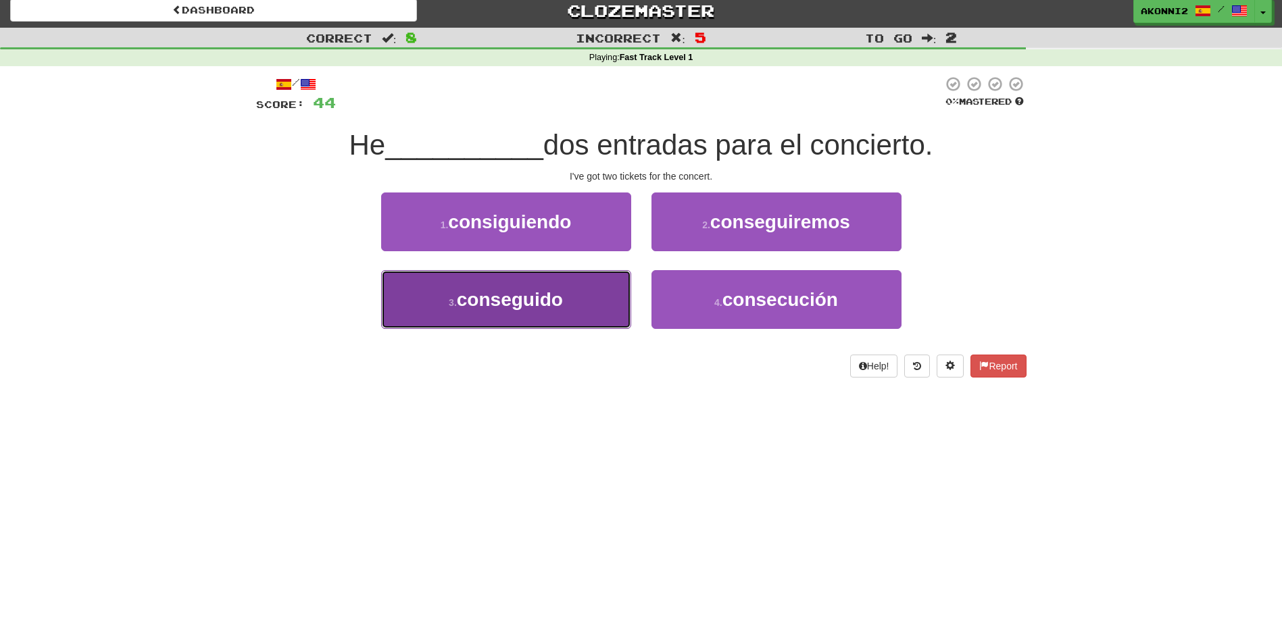
click at [581, 311] on button "3 . conseguido" at bounding box center [506, 299] width 250 height 59
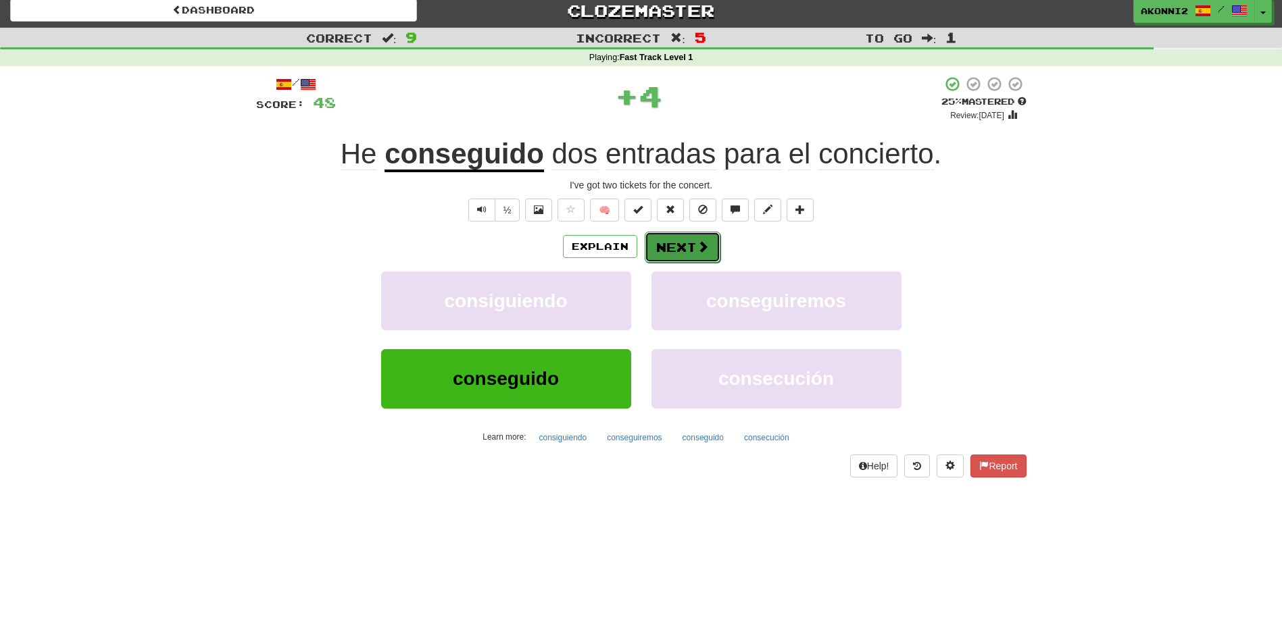
click at [692, 247] on button "Next" at bounding box center [683, 247] width 76 height 31
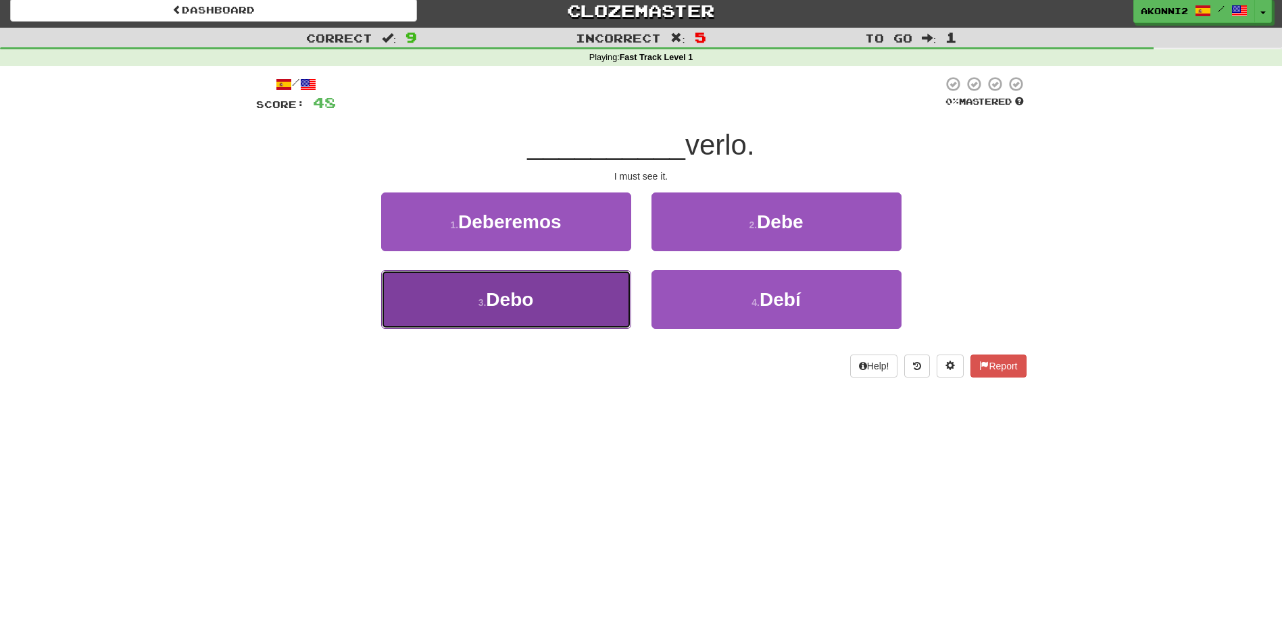
click at [562, 294] on button "3 . Debo" at bounding box center [506, 299] width 250 height 59
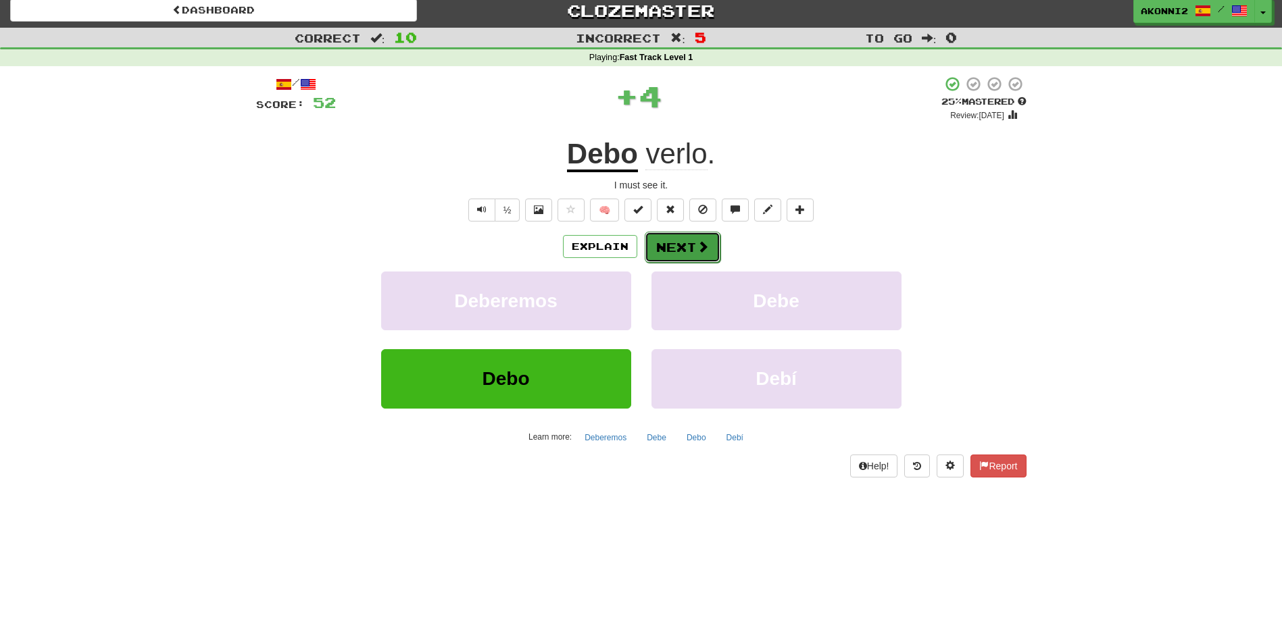
click at [693, 251] on button "Next" at bounding box center [683, 247] width 76 height 31
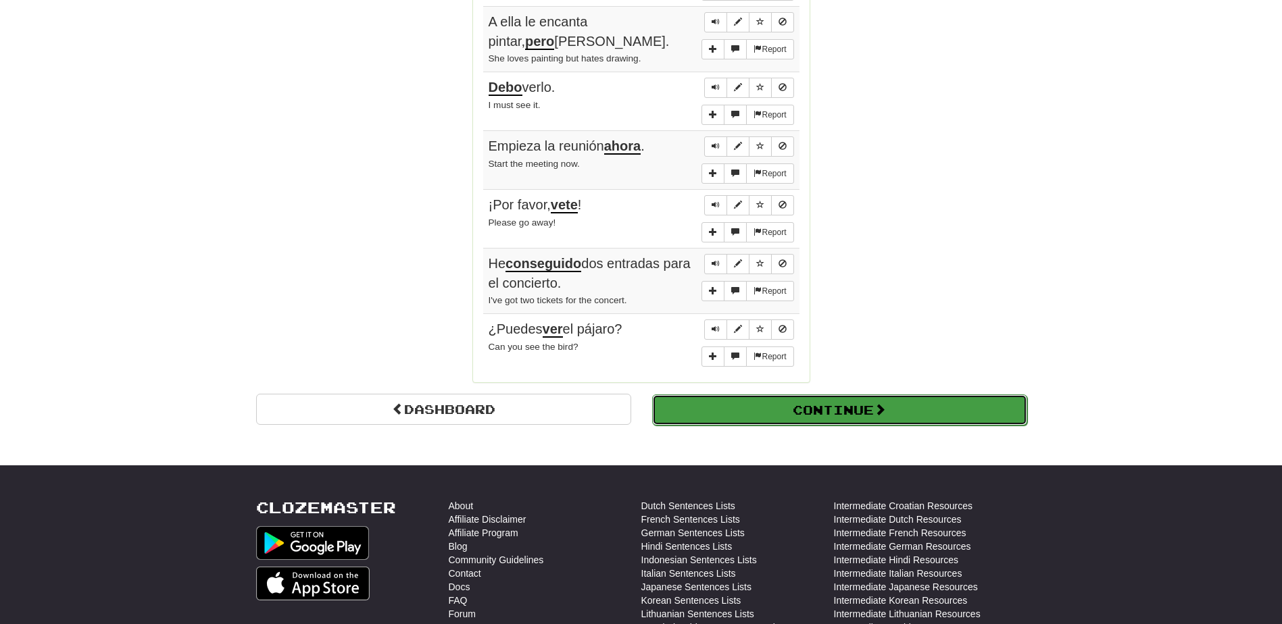
click at [735, 410] on button "Continue" at bounding box center [839, 410] width 375 height 31
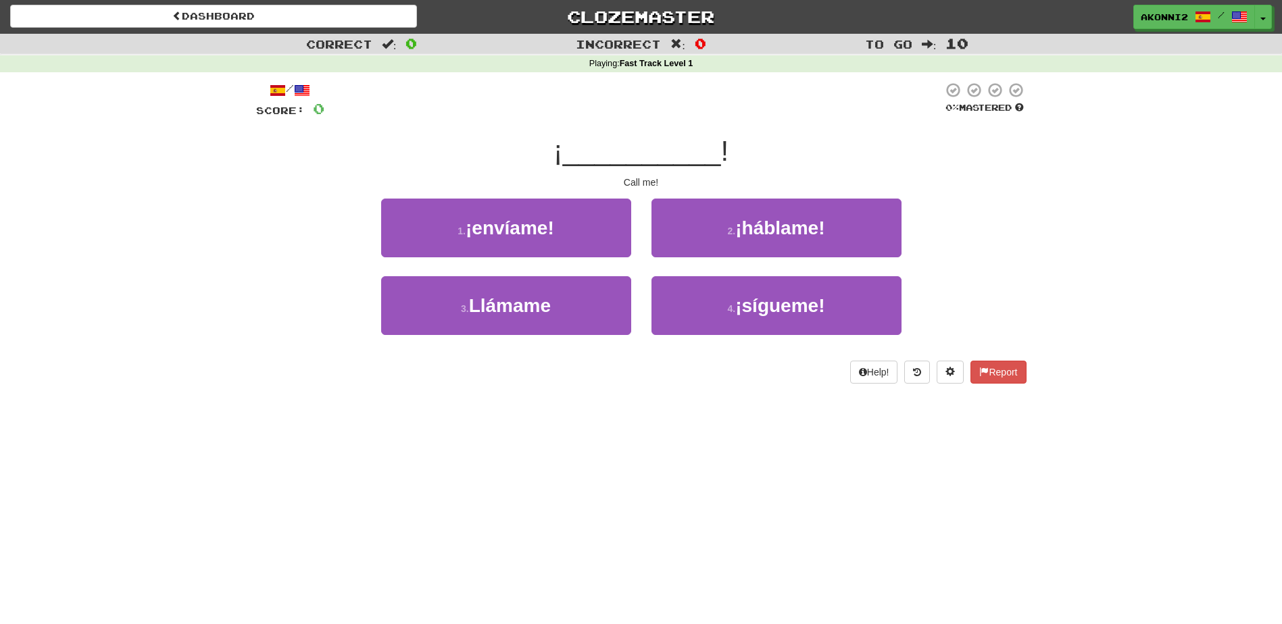
scroll to position [0, 0]
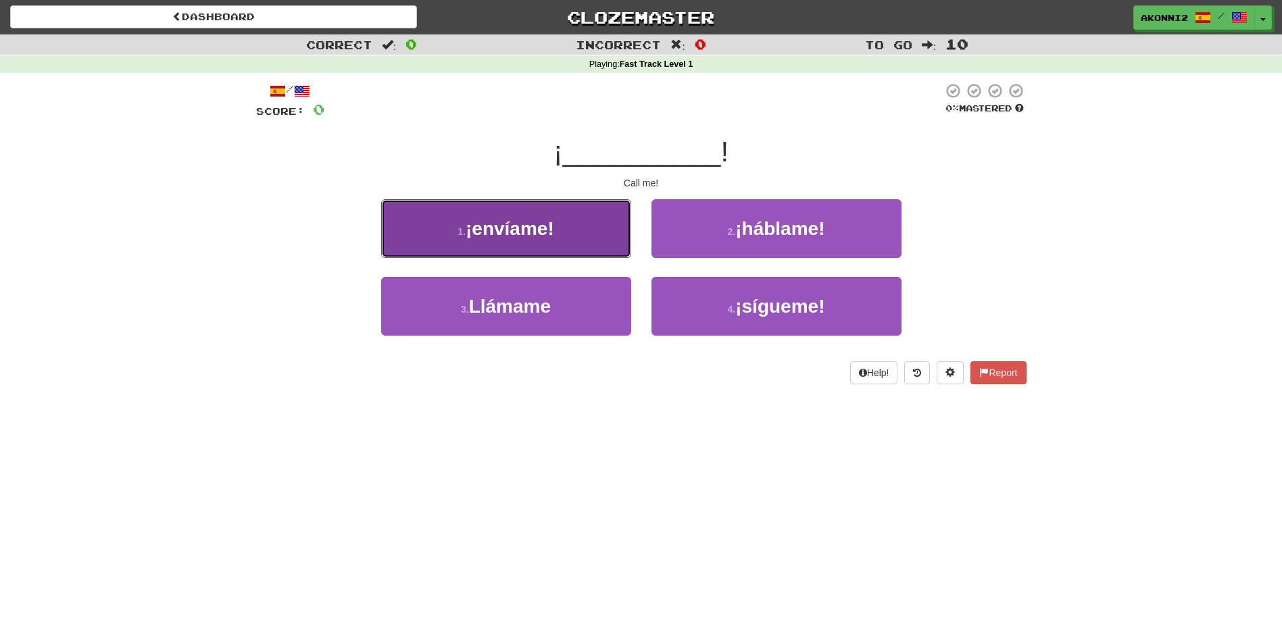
click at [556, 240] on button "1 . ¡envíame!" at bounding box center [506, 228] width 250 height 59
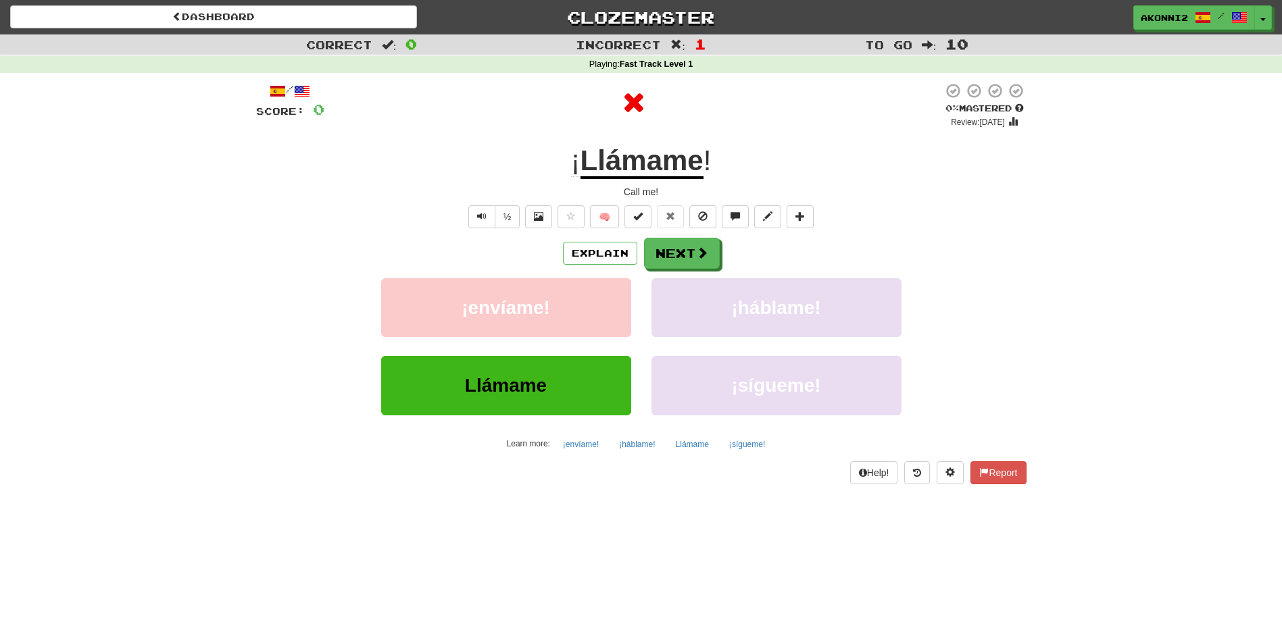
click at [645, 165] on u "Llámame" at bounding box center [641, 162] width 123 height 34
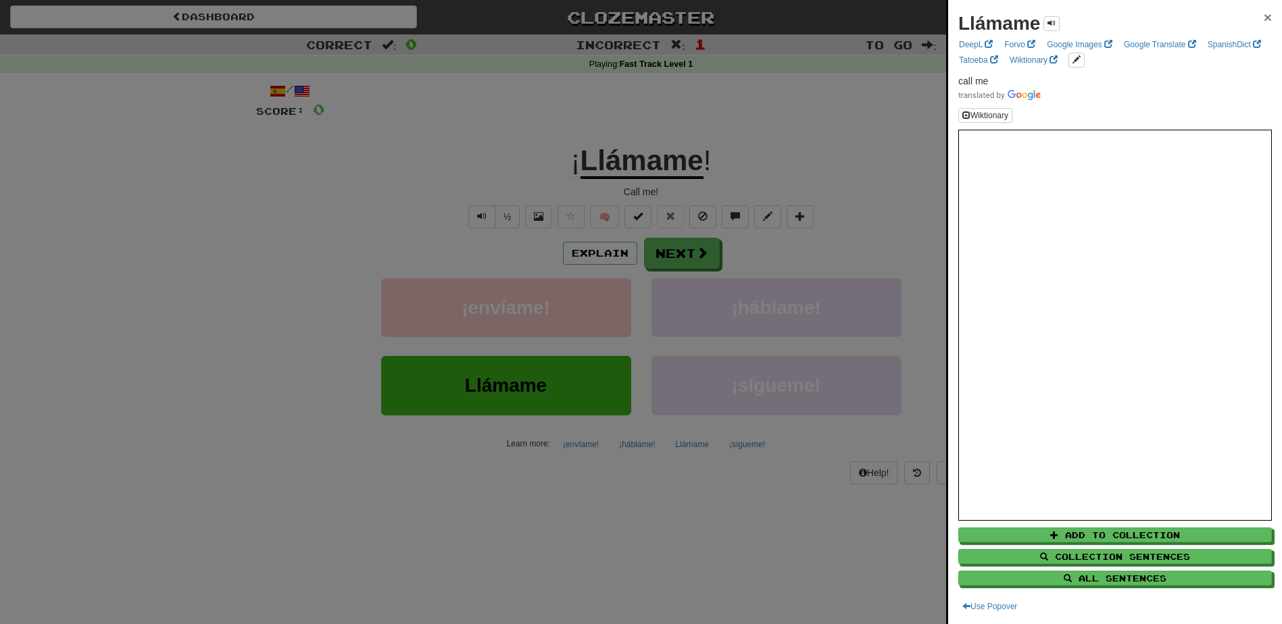
click at [1264, 16] on span "×" at bounding box center [1268, 17] width 8 height 16
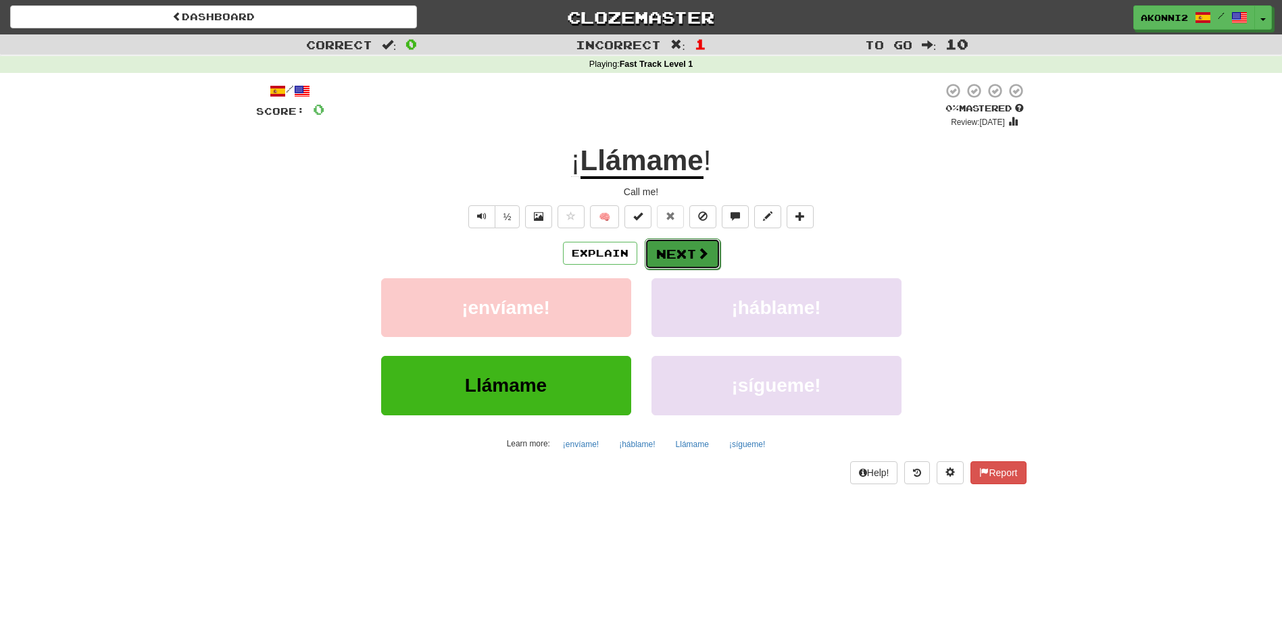
click at [697, 255] on span at bounding box center [703, 253] width 12 height 12
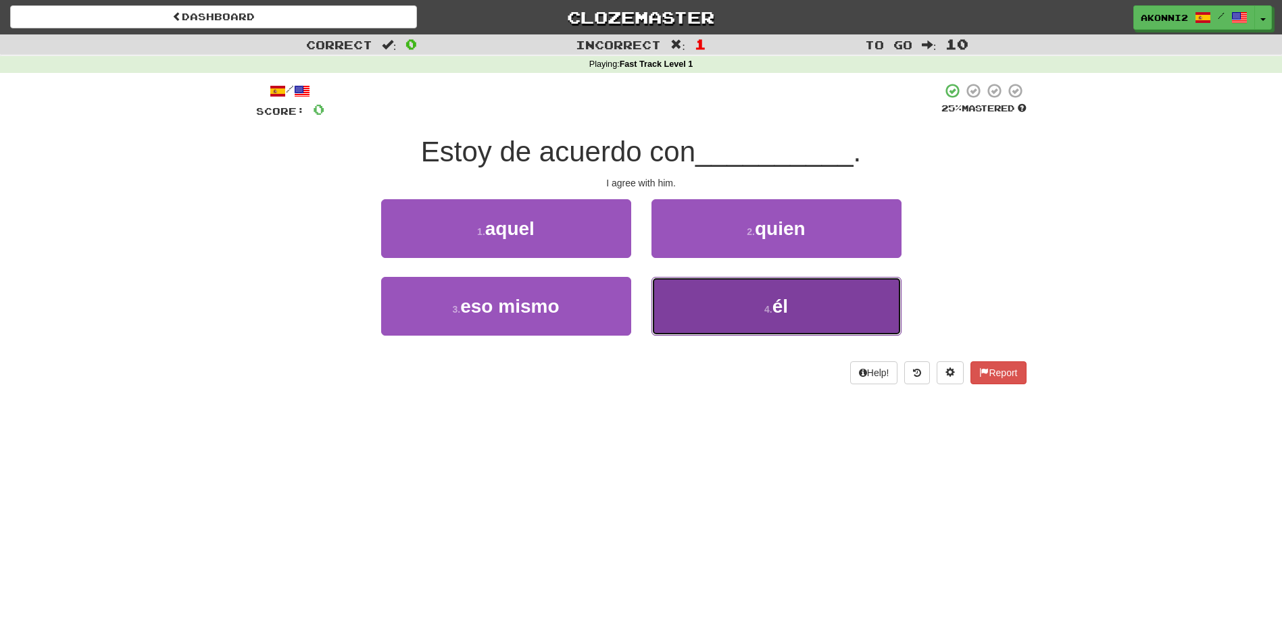
click at [761, 311] on button "4 . él" at bounding box center [776, 306] width 250 height 59
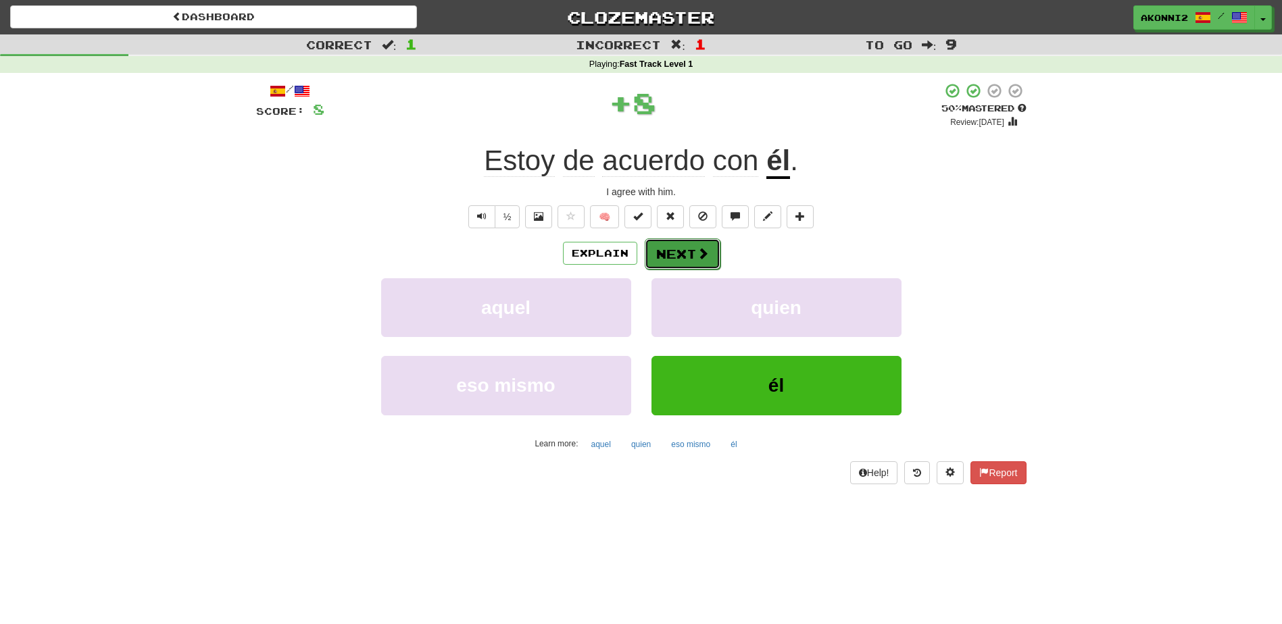
click at [693, 256] on button "Next" at bounding box center [683, 254] width 76 height 31
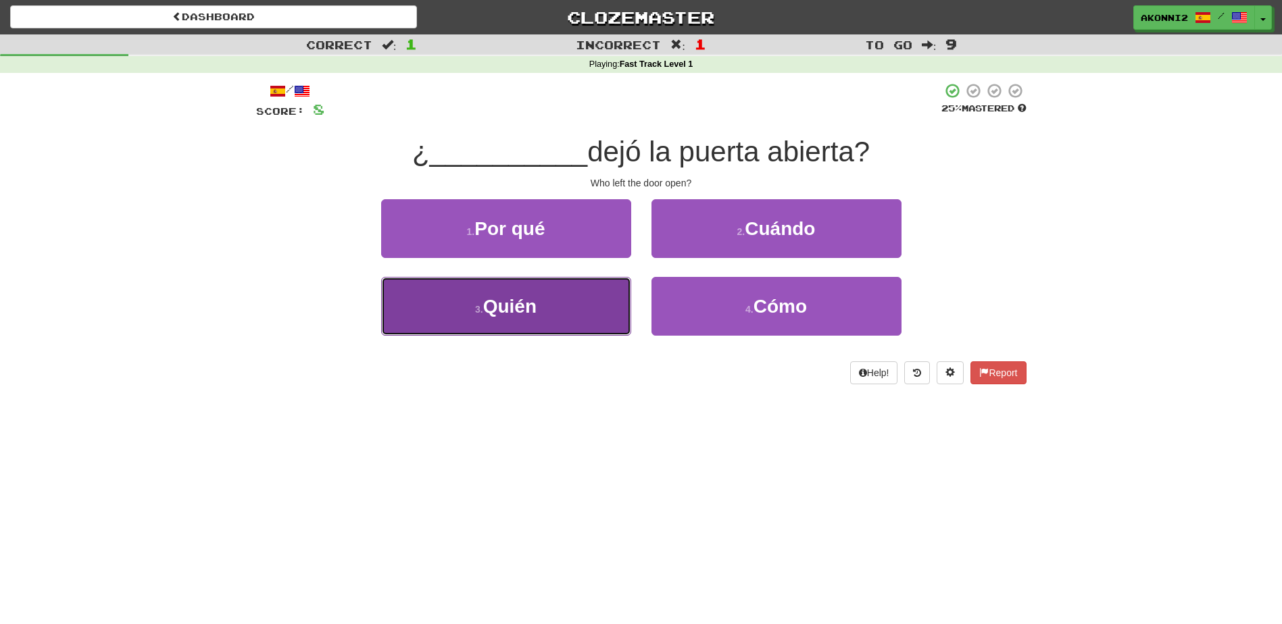
click at [566, 314] on button "3 . [GEOGRAPHIC_DATA]" at bounding box center [506, 306] width 250 height 59
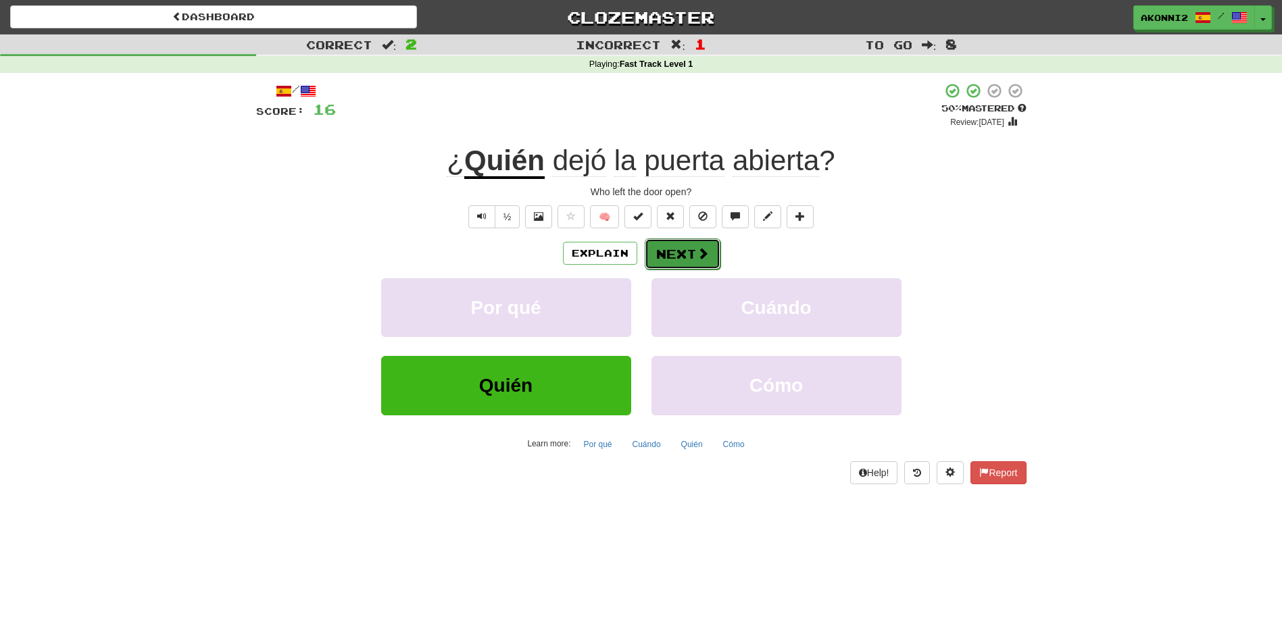
click at [687, 251] on button "Next" at bounding box center [683, 254] width 76 height 31
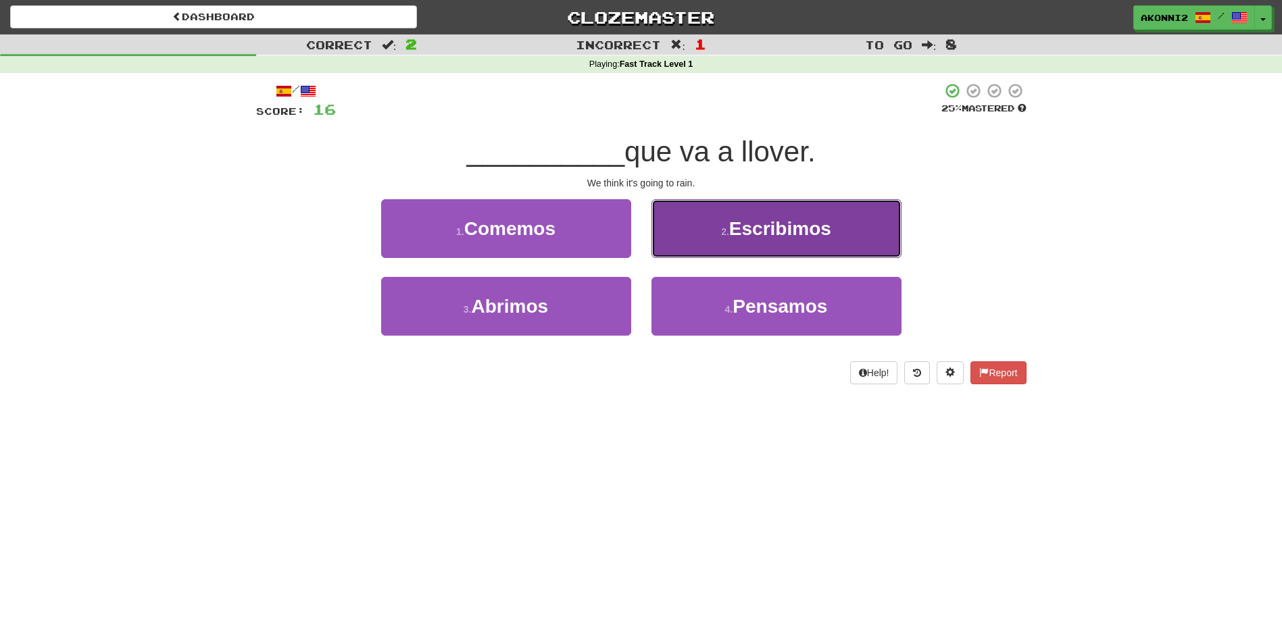
click at [826, 238] on span "Escribimos" at bounding box center [780, 228] width 102 height 21
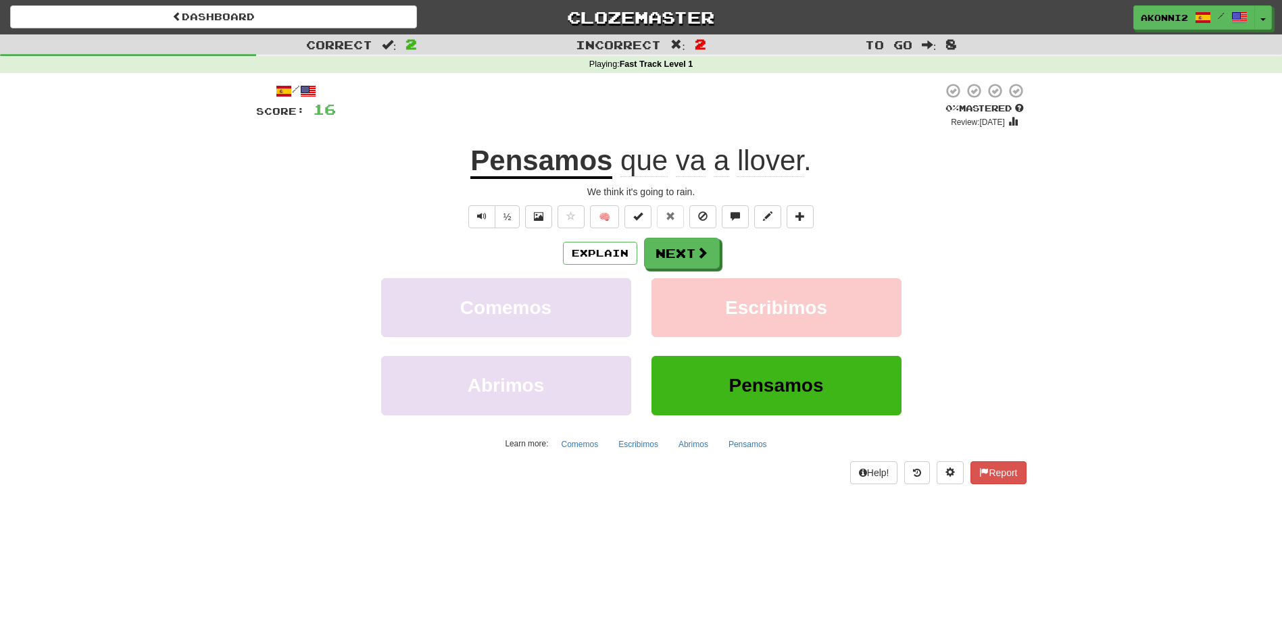
click at [580, 173] on u "Pensamos" at bounding box center [541, 162] width 142 height 34
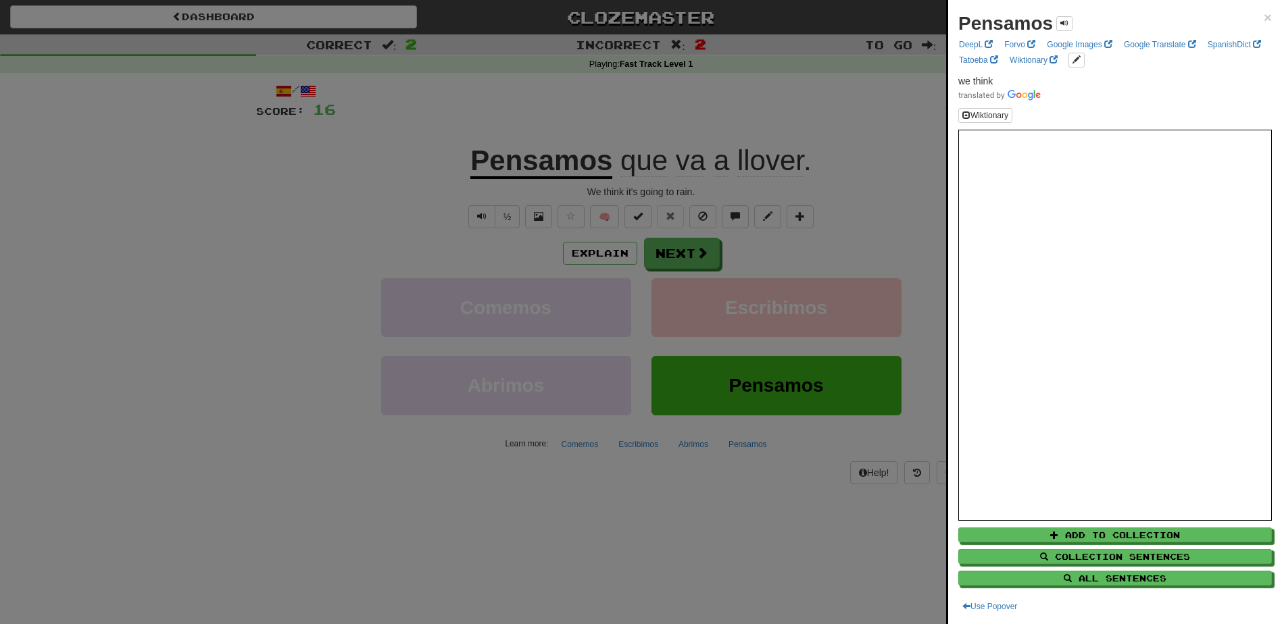
click at [1262, 11] on div "Pensamos × DeepL Forvo Google Images Google Translate SpanishDict Tatoeba Wikti…" at bounding box center [1115, 312] width 334 height 624
click at [1264, 17] on span "×" at bounding box center [1268, 17] width 8 height 16
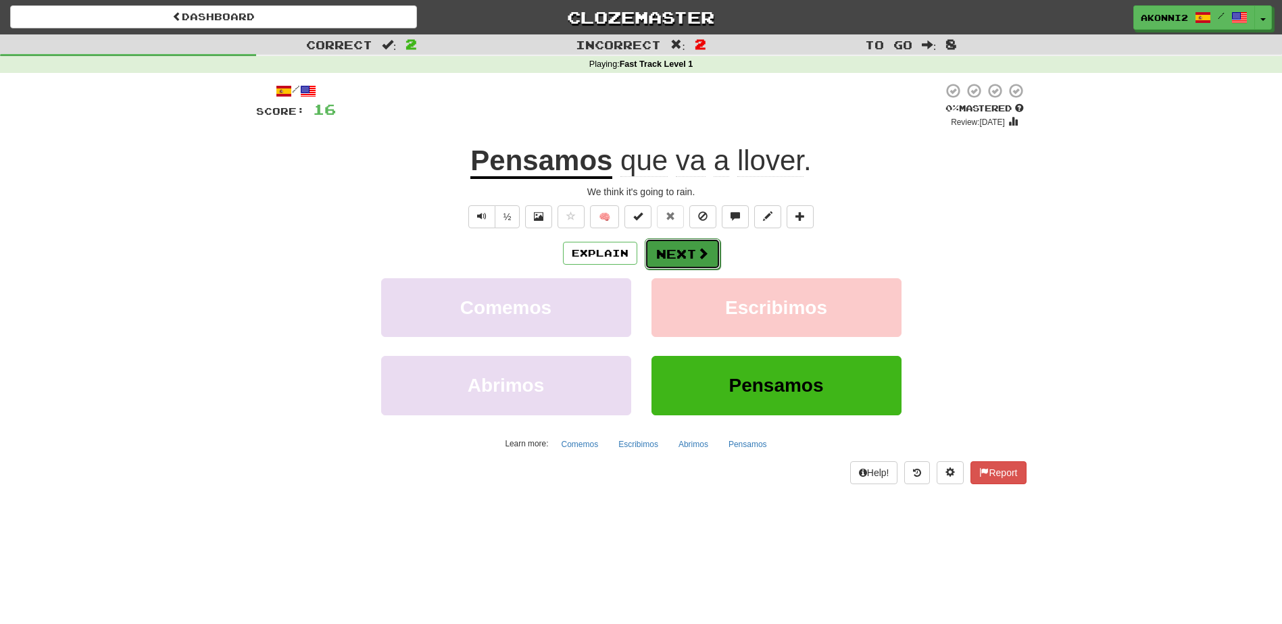
click at [664, 255] on button "Next" at bounding box center [683, 254] width 76 height 31
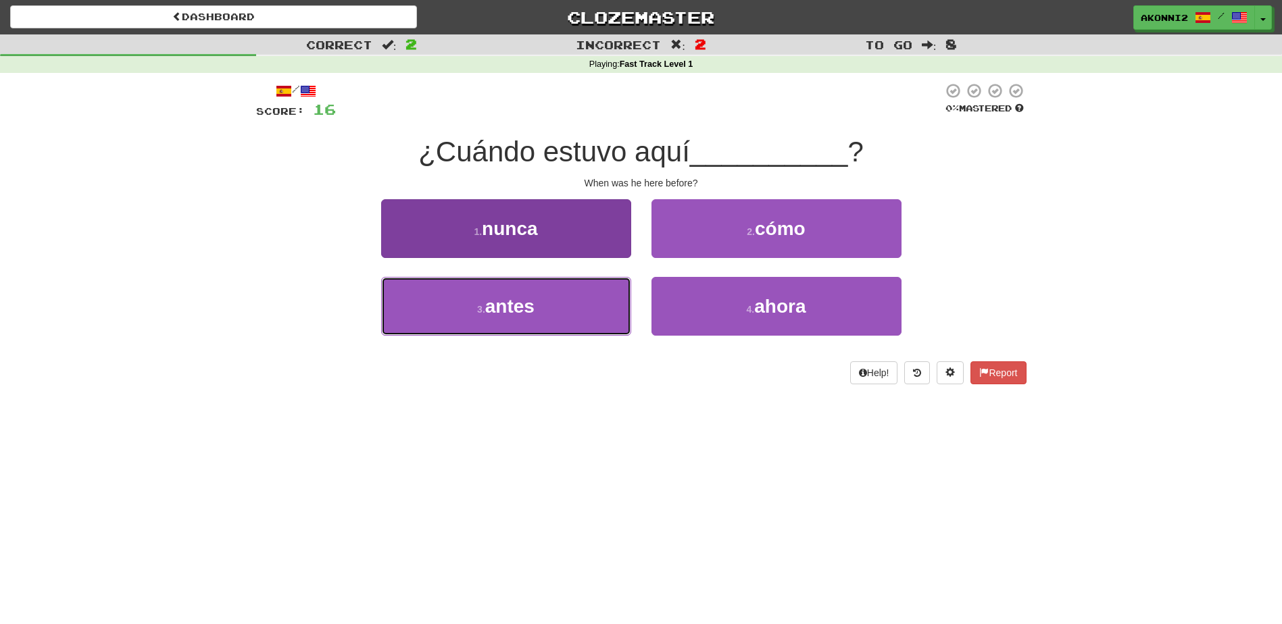
click at [590, 332] on button "3 . antes" at bounding box center [506, 306] width 250 height 59
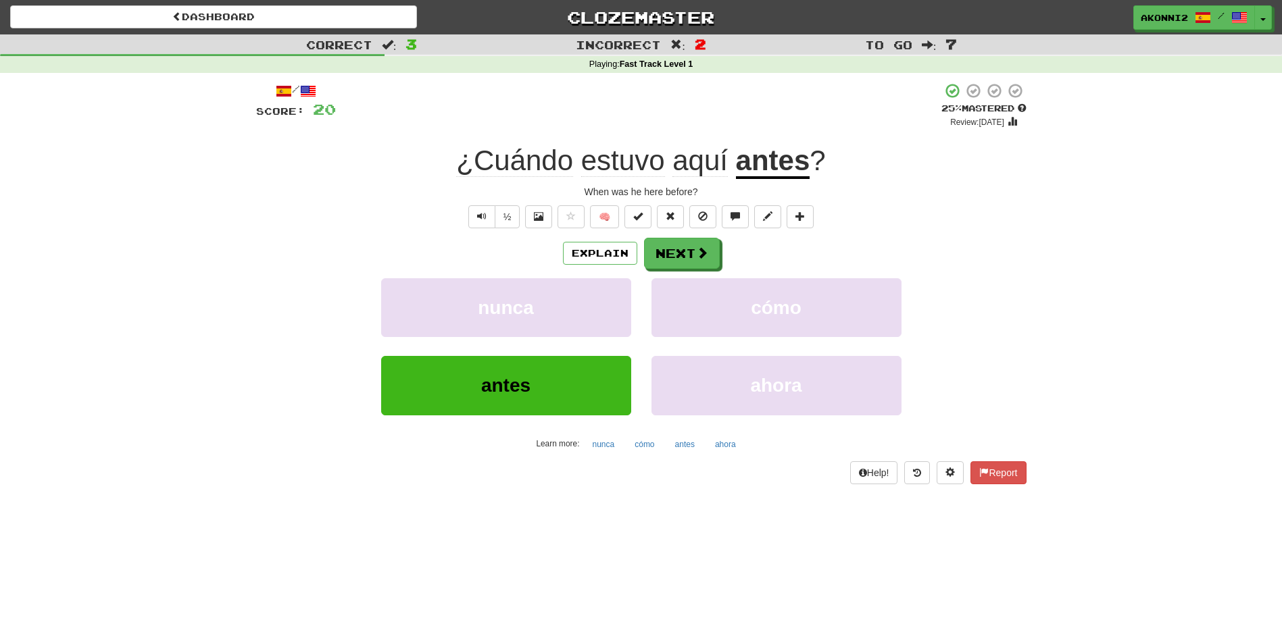
click at [776, 173] on u "antes" at bounding box center [773, 162] width 74 height 34
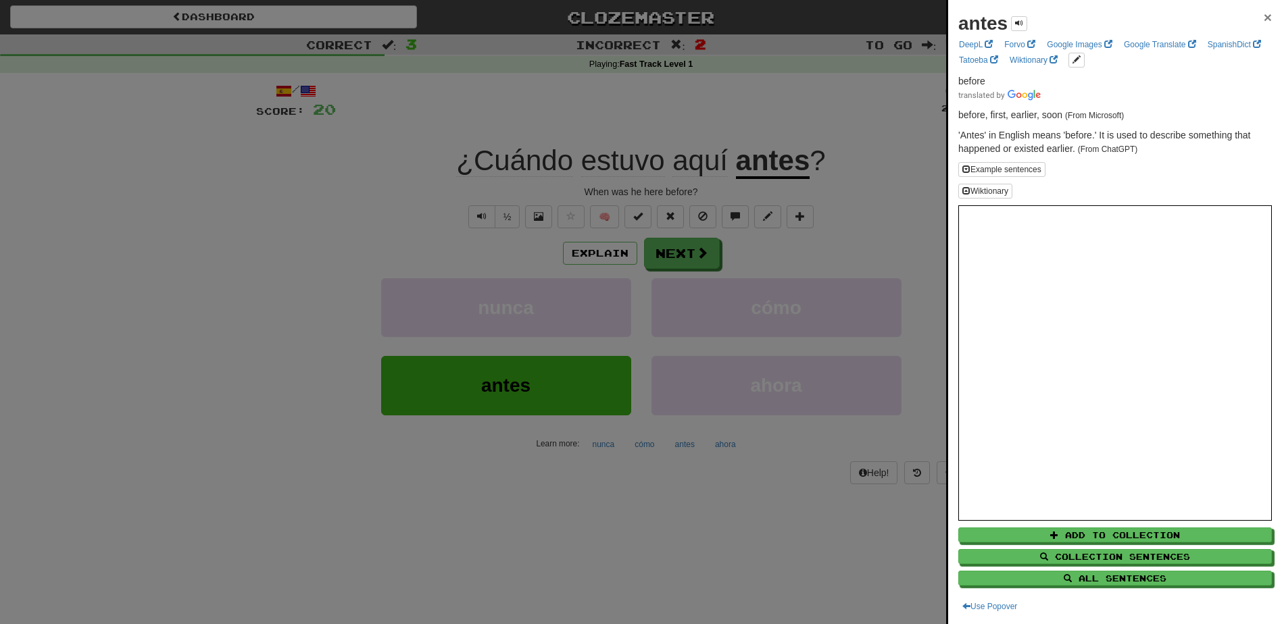
click at [1264, 14] on span "×" at bounding box center [1268, 17] width 8 height 16
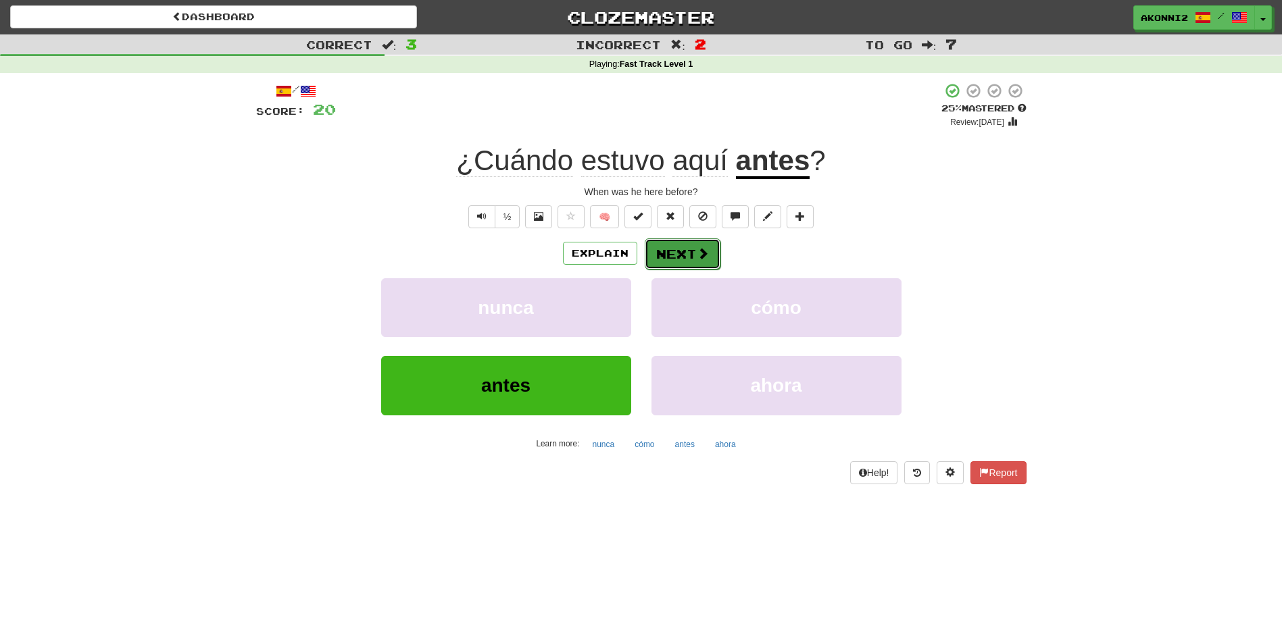
click at [697, 252] on span at bounding box center [703, 253] width 12 height 12
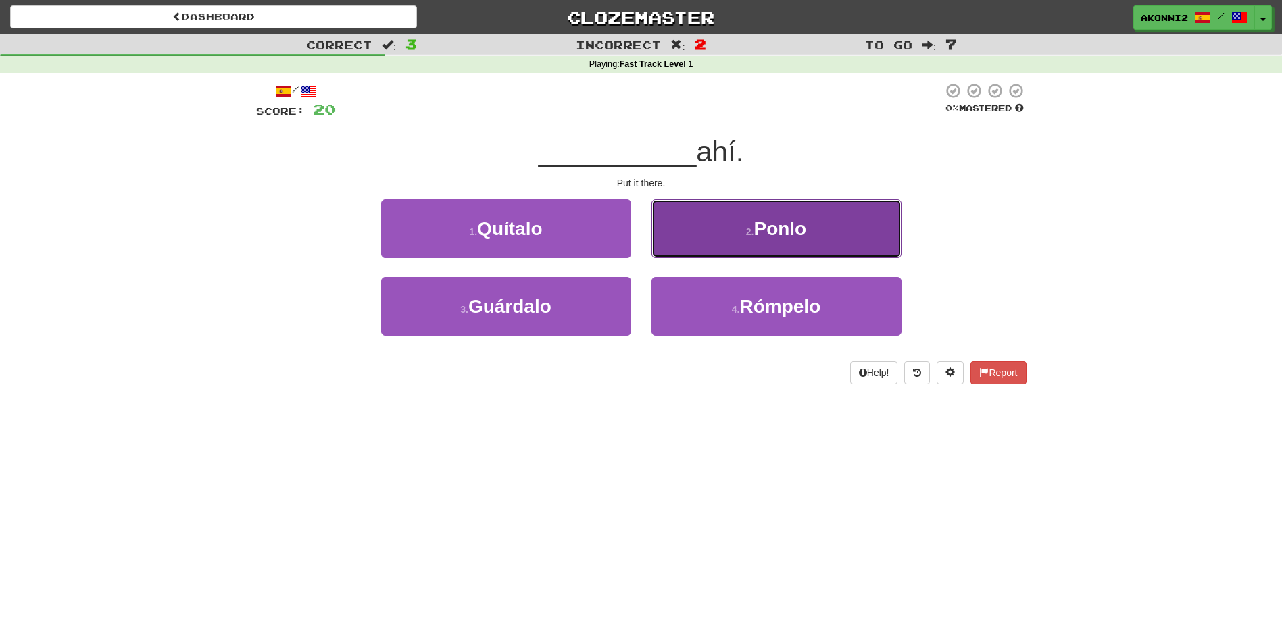
click at [796, 226] on span "Ponlo" at bounding box center [779, 228] width 53 height 21
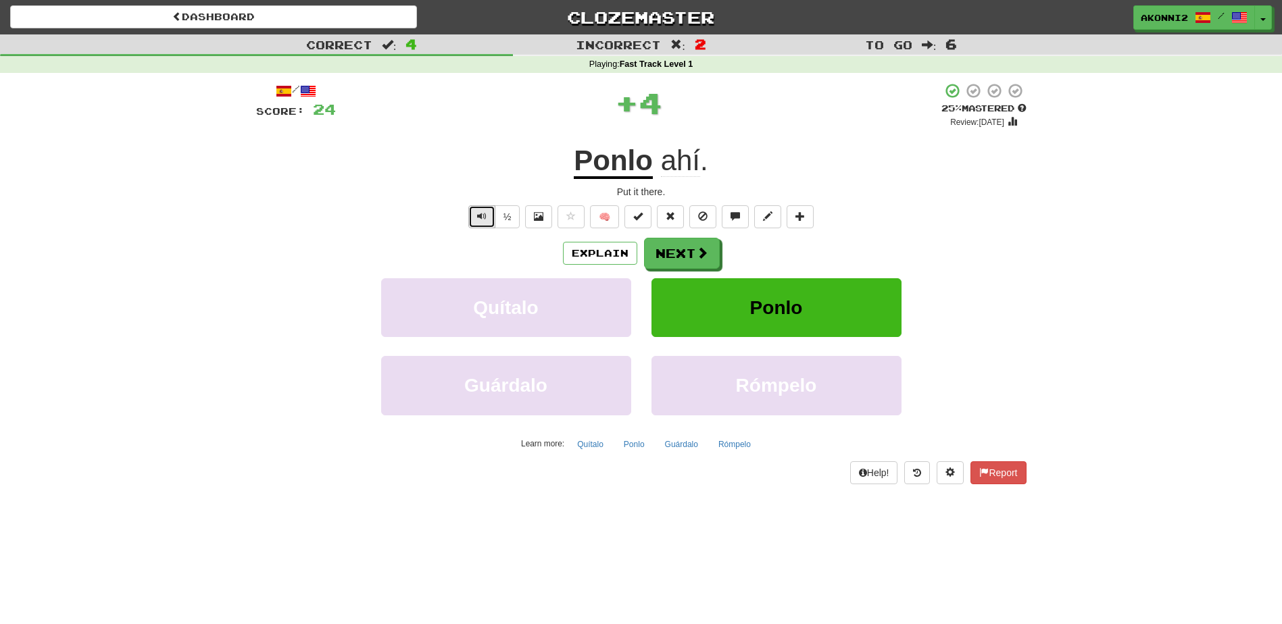
click at [483, 216] on span "Text-to-speech controls" at bounding box center [481, 216] width 9 height 9
click at [612, 165] on u "Ponlo" at bounding box center [613, 162] width 79 height 34
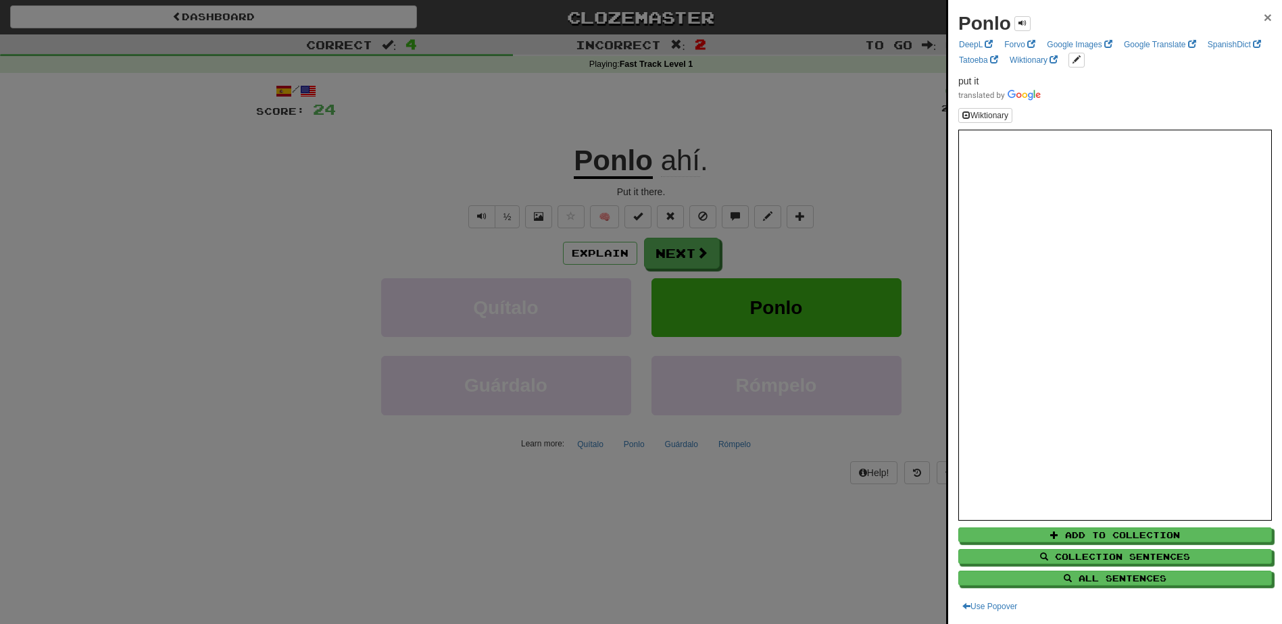
click at [1264, 18] on span "×" at bounding box center [1268, 17] width 8 height 16
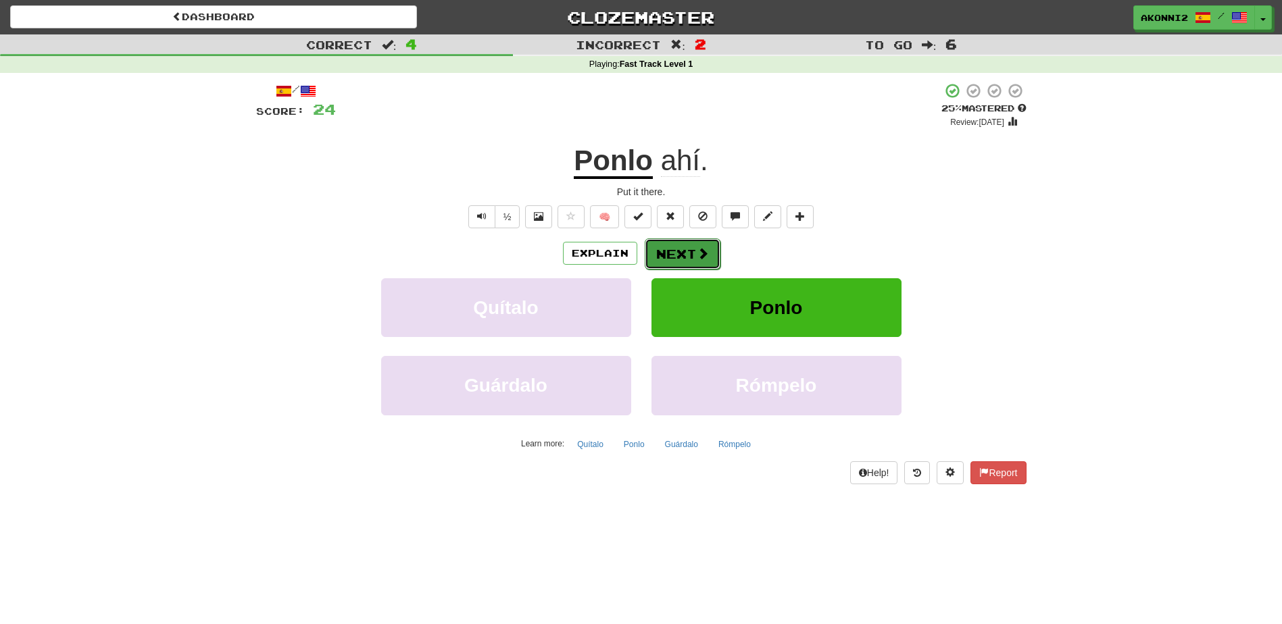
click at [678, 258] on button "Next" at bounding box center [683, 254] width 76 height 31
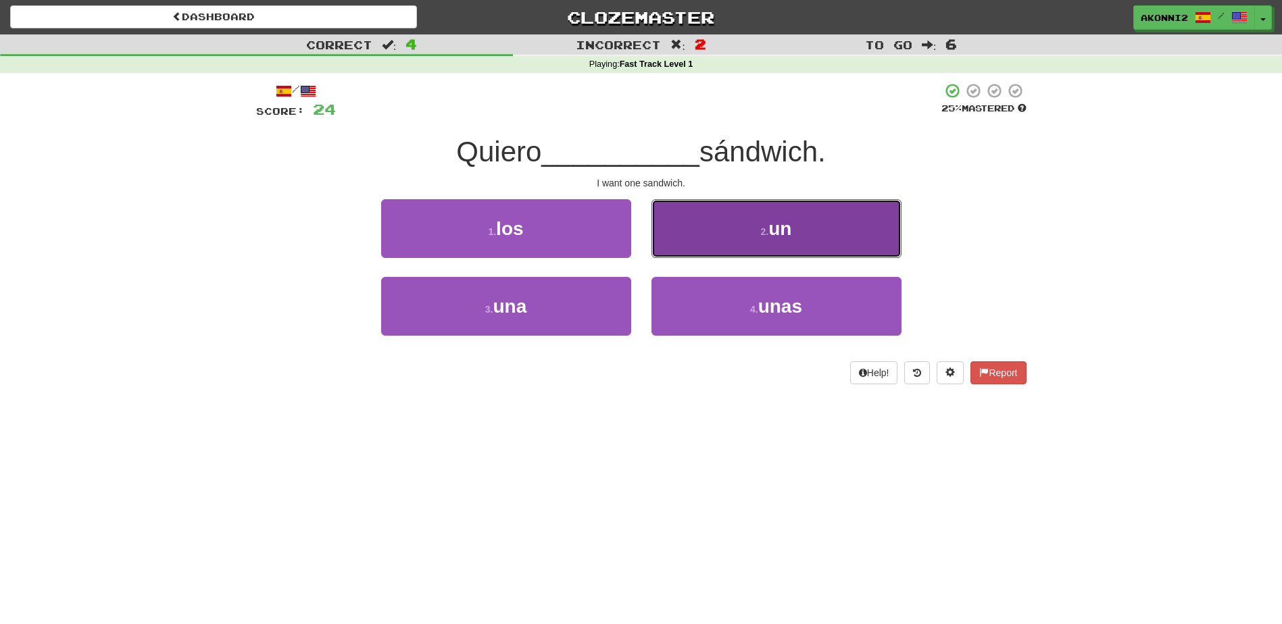
click at [749, 226] on button "2 . un" at bounding box center [776, 228] width 250 height 59
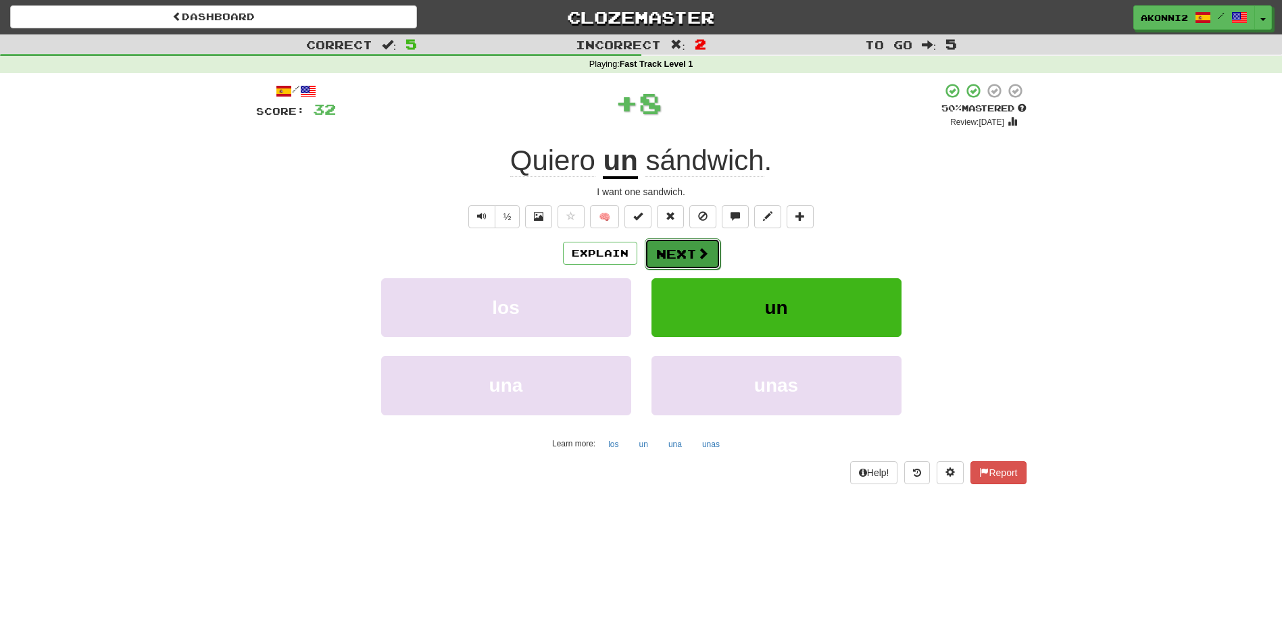
click at [674, 251] on button "Next" at bounding box center [683, 254] width 76 height 31
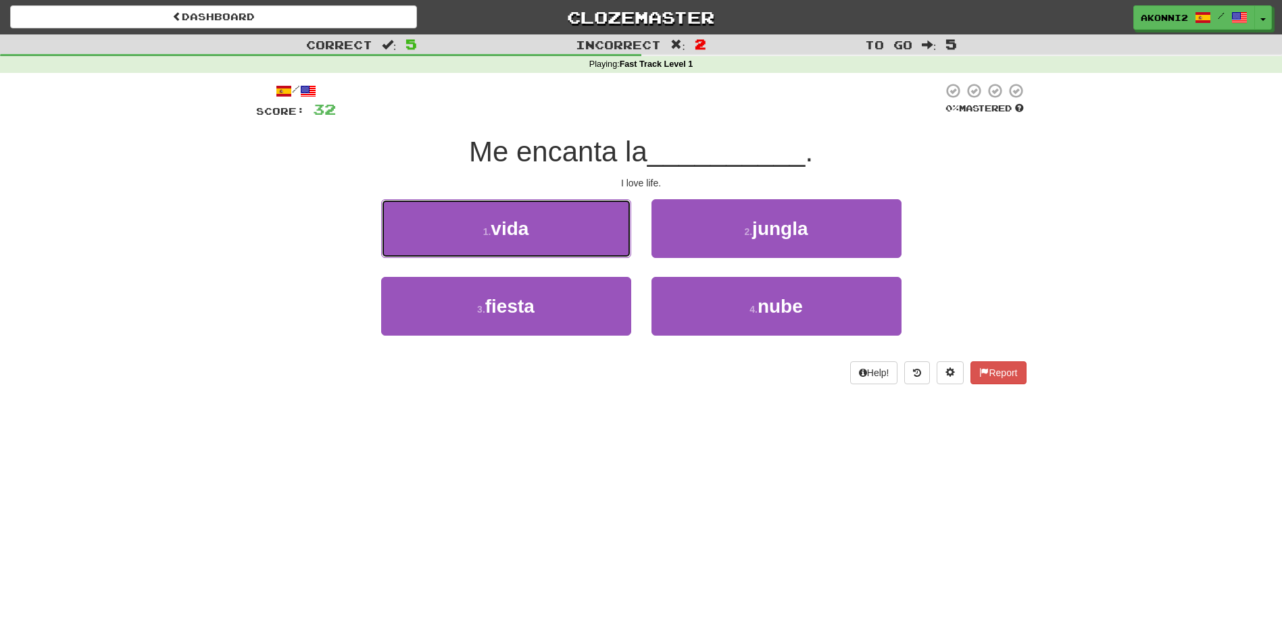
click at [582, 232] on button "1 . vida" at bounding box center [506, 228] width 250 height 59
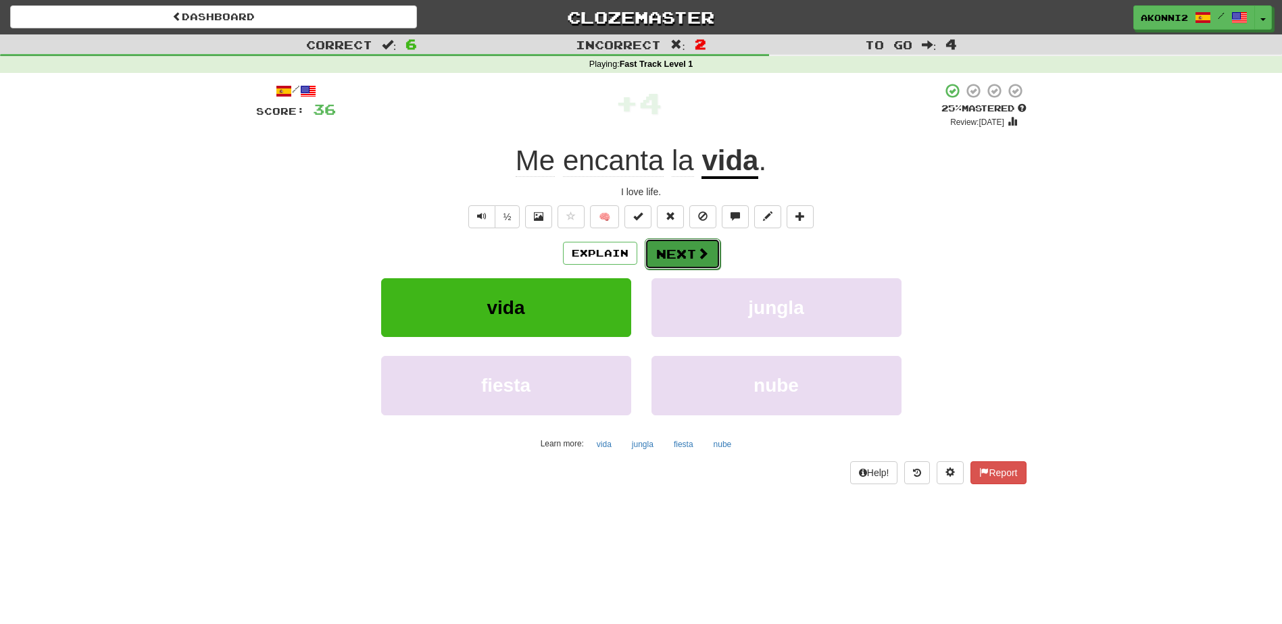
click at [704, 253] on span at bounding box center [703, 253] width 12 height 12
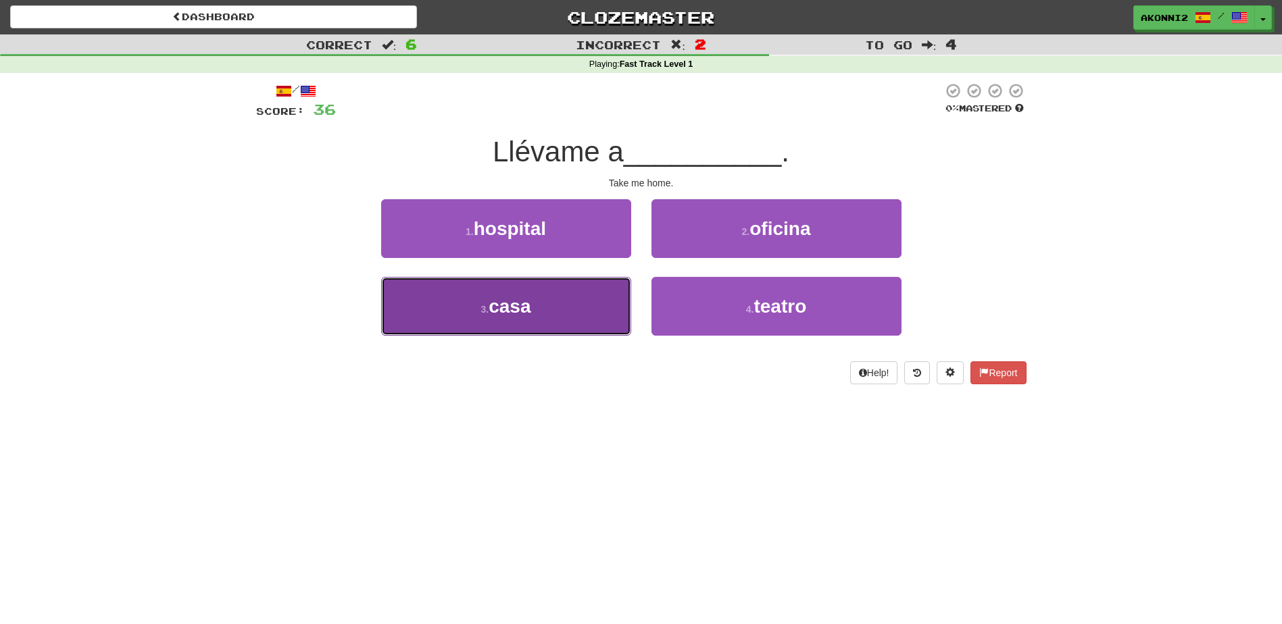
click at [545, 301] on button "3 . casa" at bounding box center [506, 306] width 250 height 59
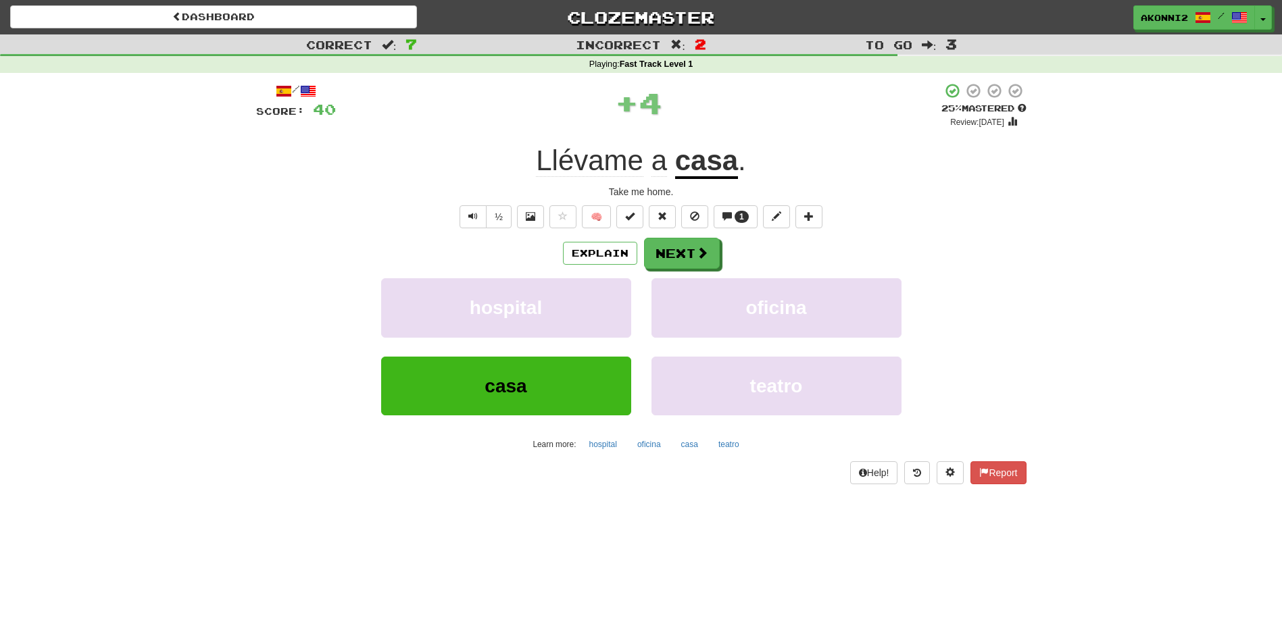
click at [601, 170] on span "Llévame" at bounding box center [589, 161] width 107 height 32
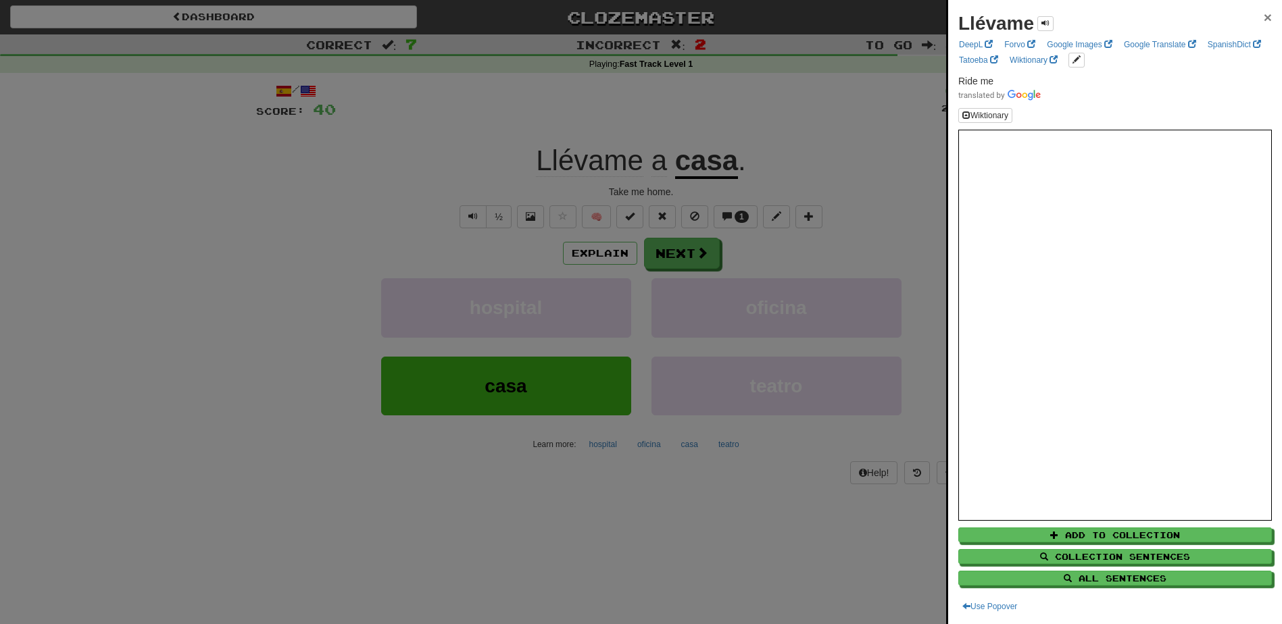
click at [1264, 18] on span "×" at bounding box center [1268, 17] width 8 height 16
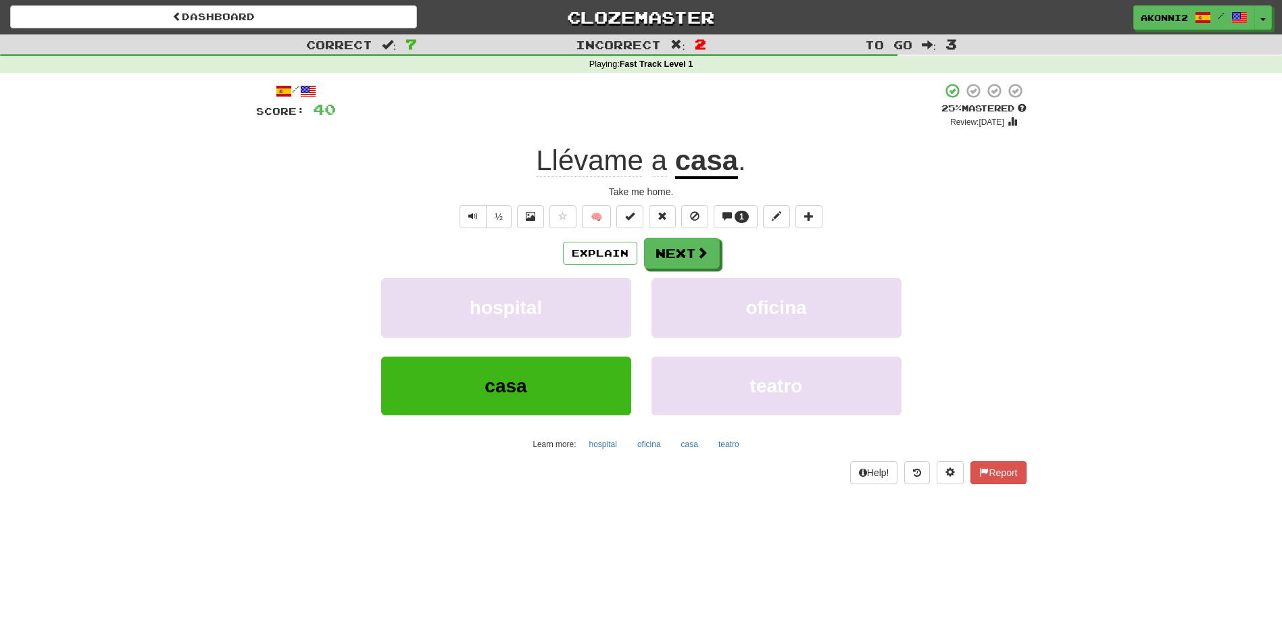
click at [568, 164] on span "Llévame" at bounding box center [589, 161] width 107 height 32
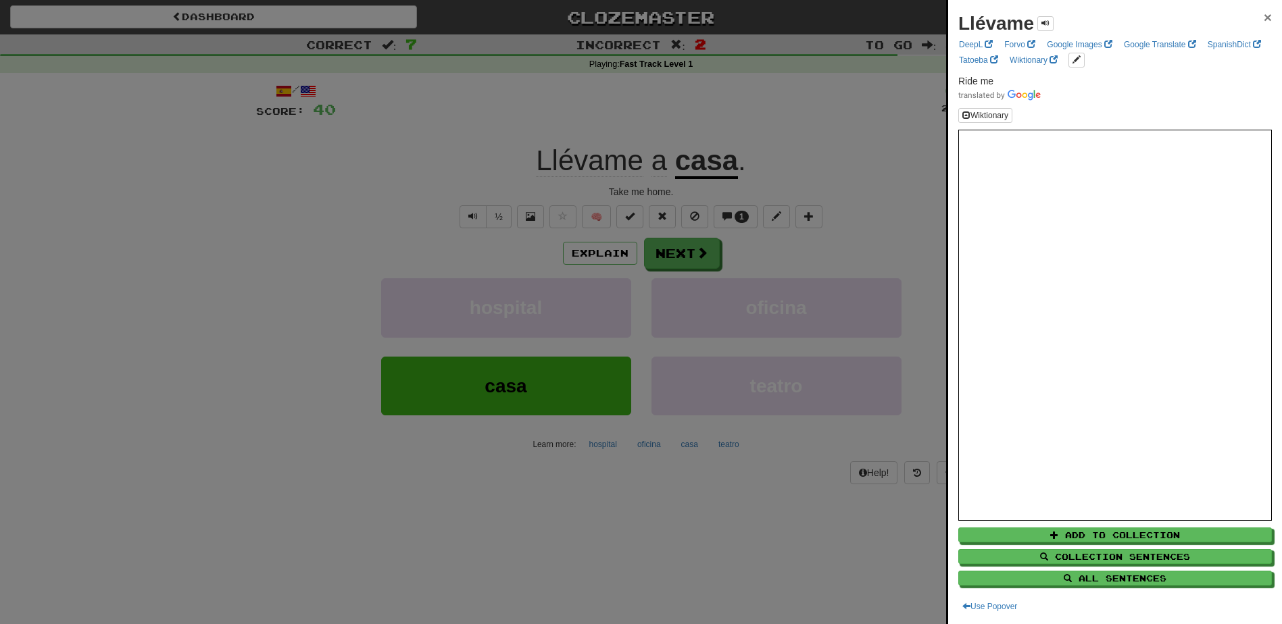
click at [1264, 16] on span "×" at bounding box center [1268, 17] width 8 height 16
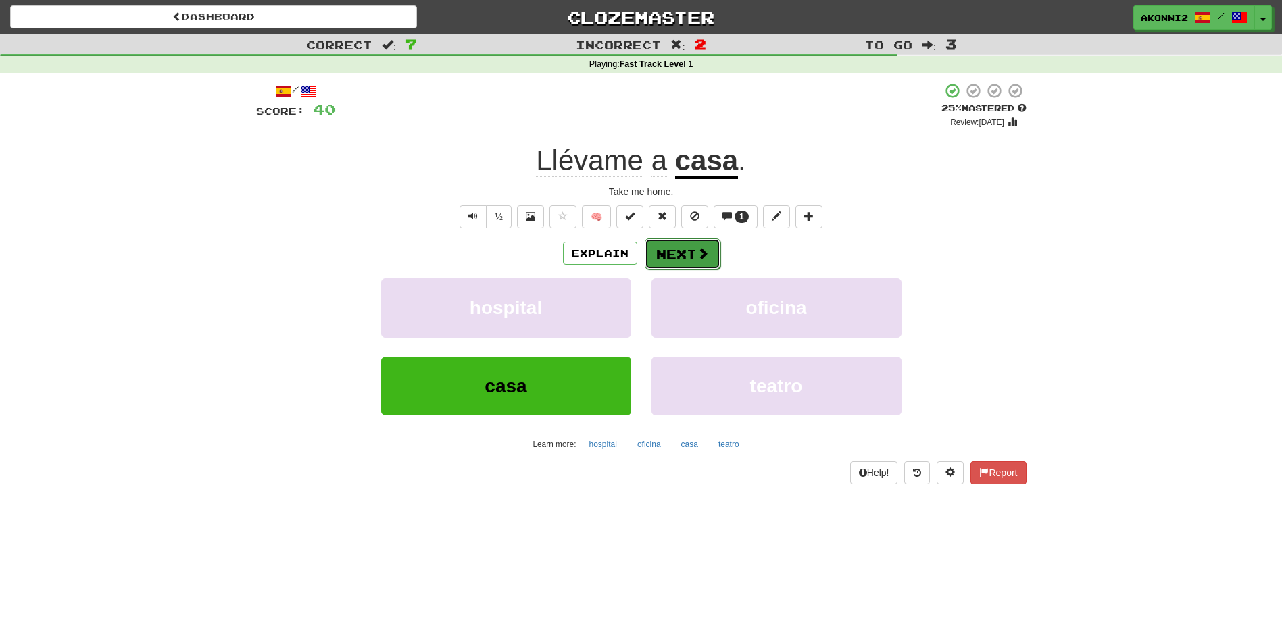
click at [683, 264] on button "Next" at bounding box center [683, 254] width 76 height 31
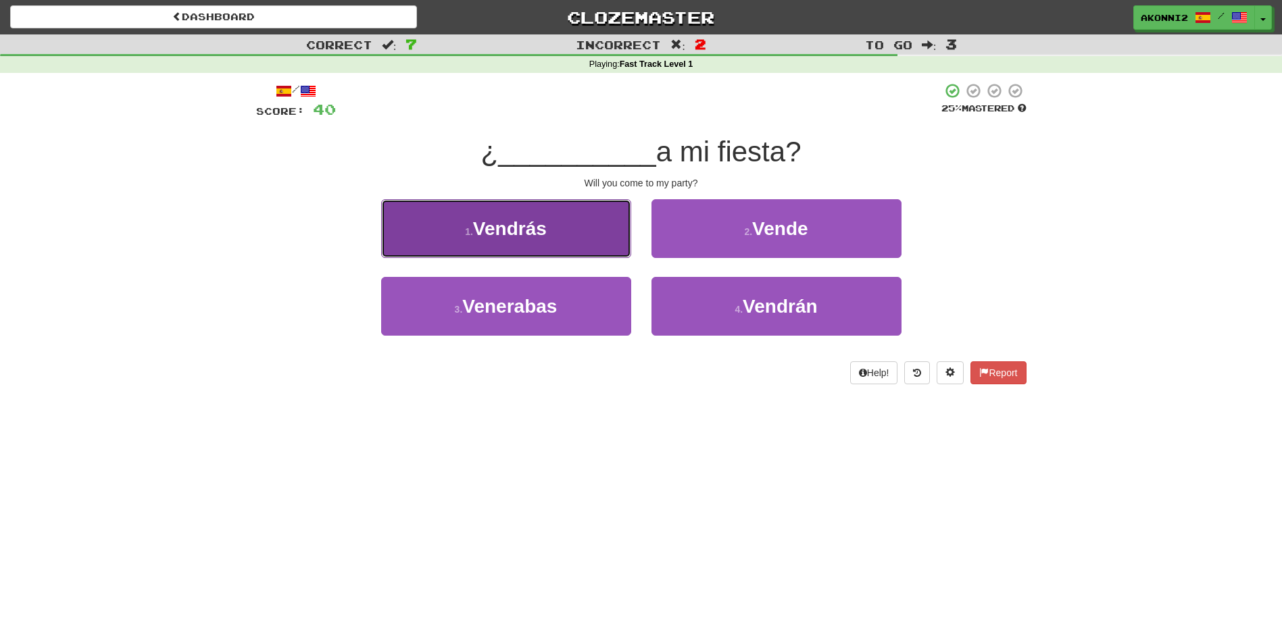
click at [516, 239] on span "Vendrás" at bounding box center [510, 228] width 74 height 21
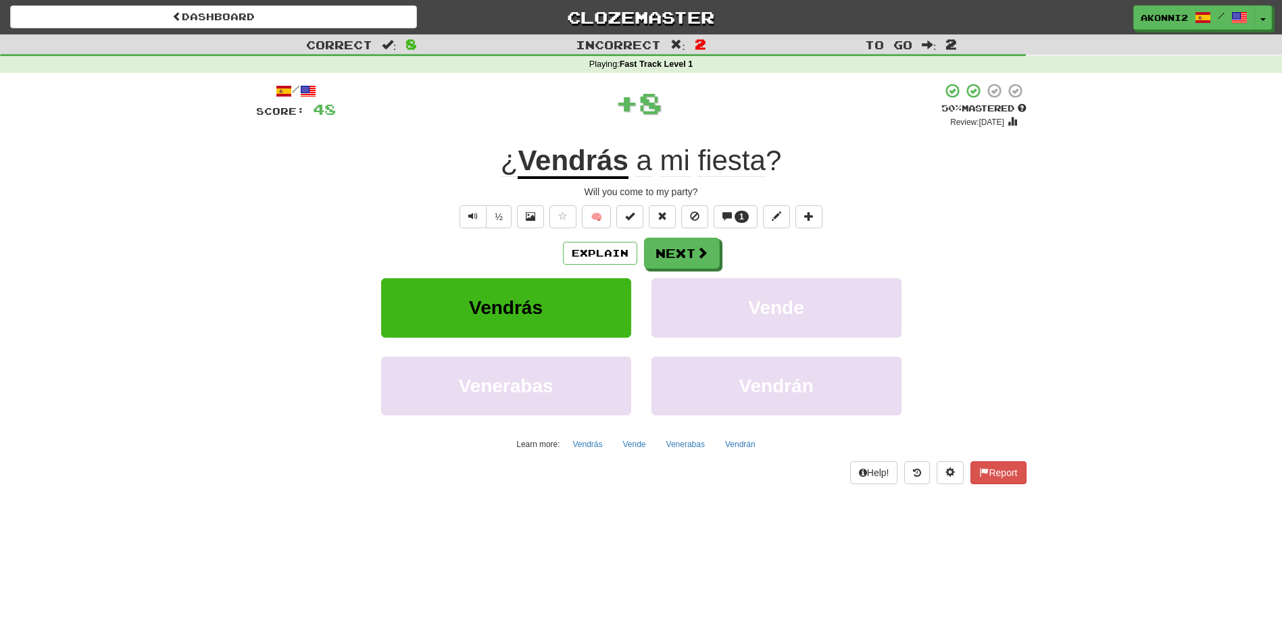
click at [570, 167] on u "Vendrás" at bounding box center [573, 162] width 110 height 34
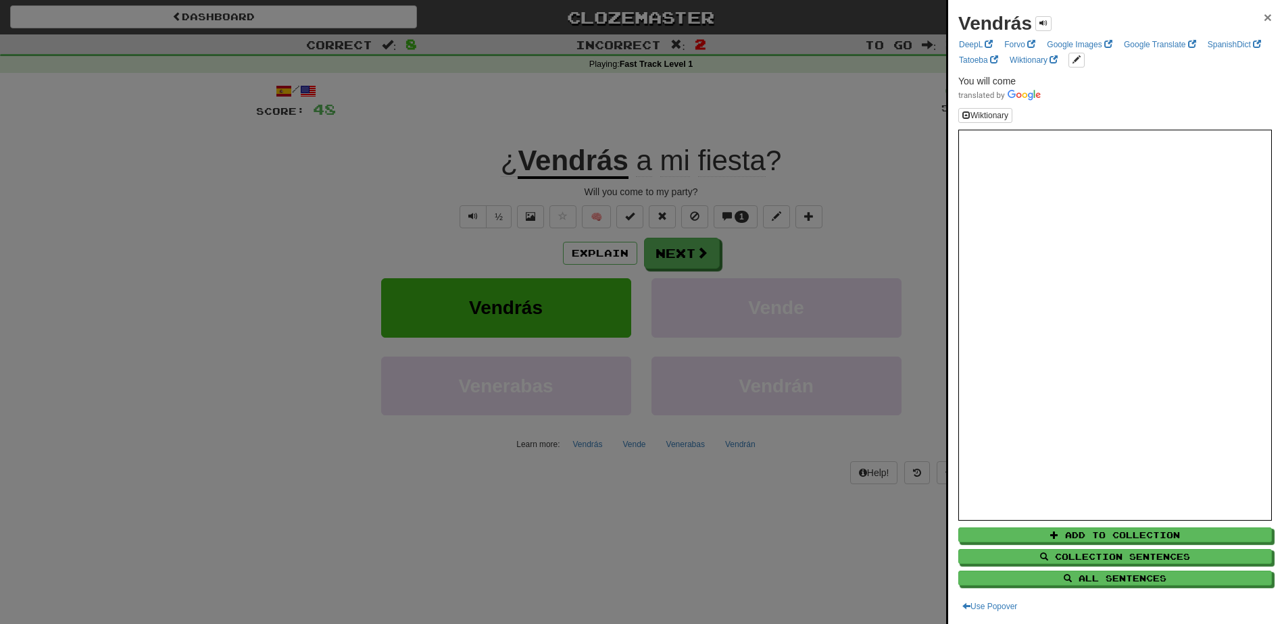
click at [1264, 22] on span "×" at bounding box center [1268, 17] width 8 height 16
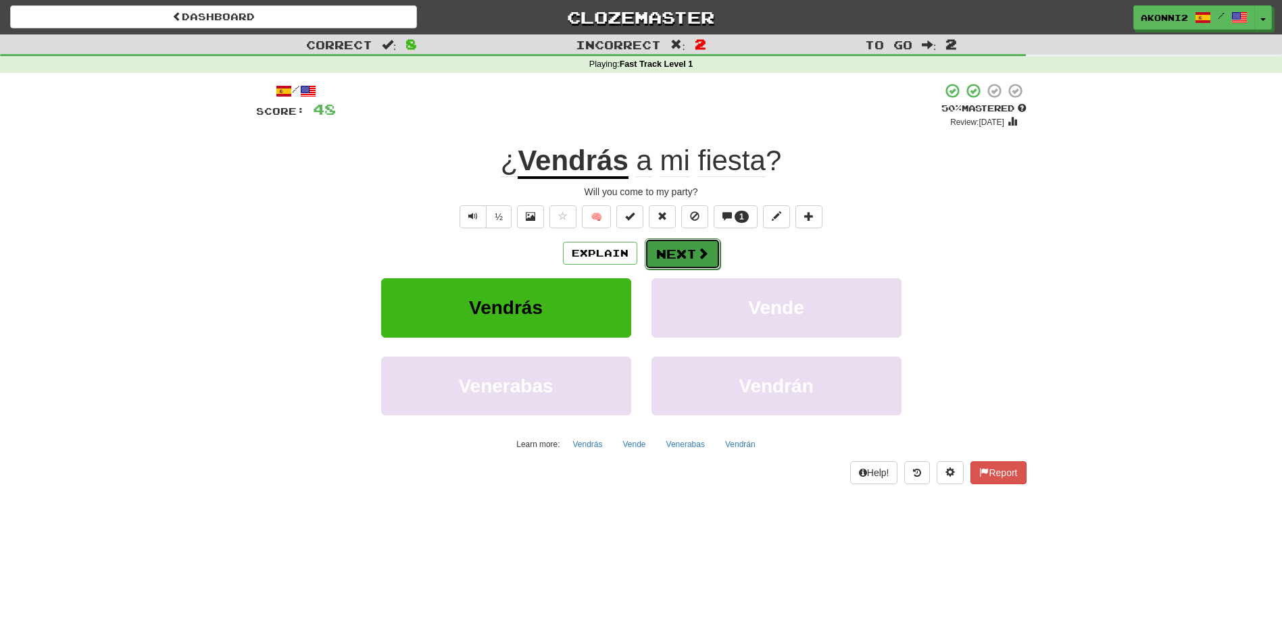
click at [661, 251] on button "Next" at bounding box center [683, 254] width 76 height 31
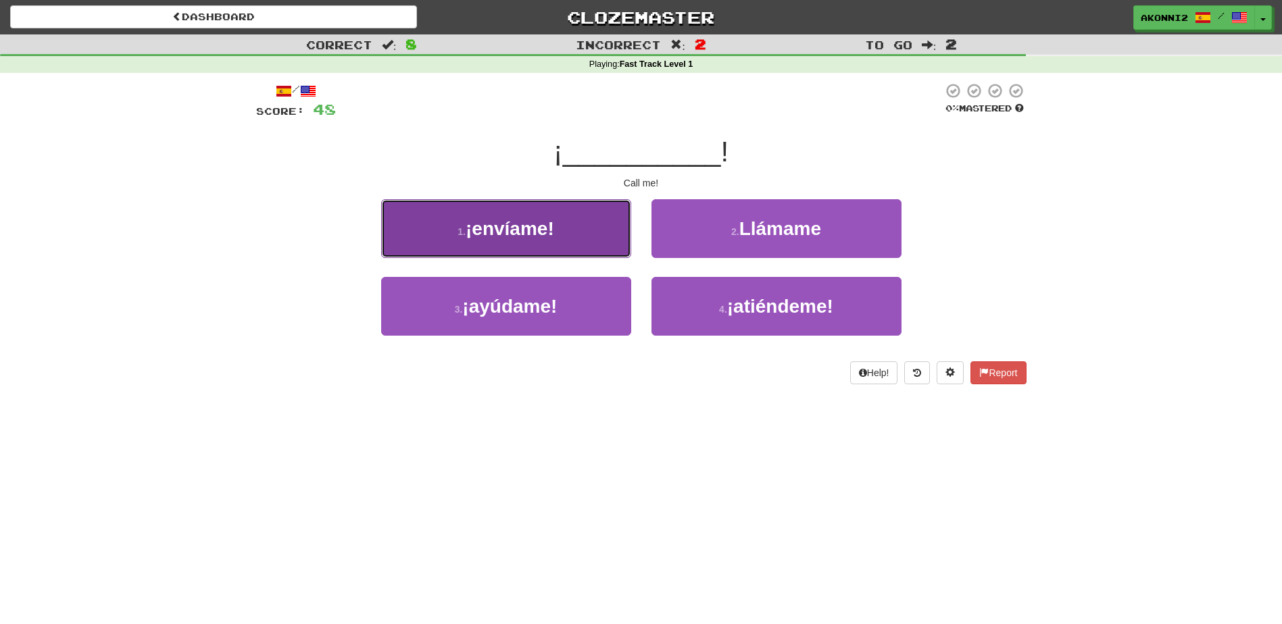
click at [534, 226] on span "¡envíame!" at bounding box center [510, 228] width 89 height 21
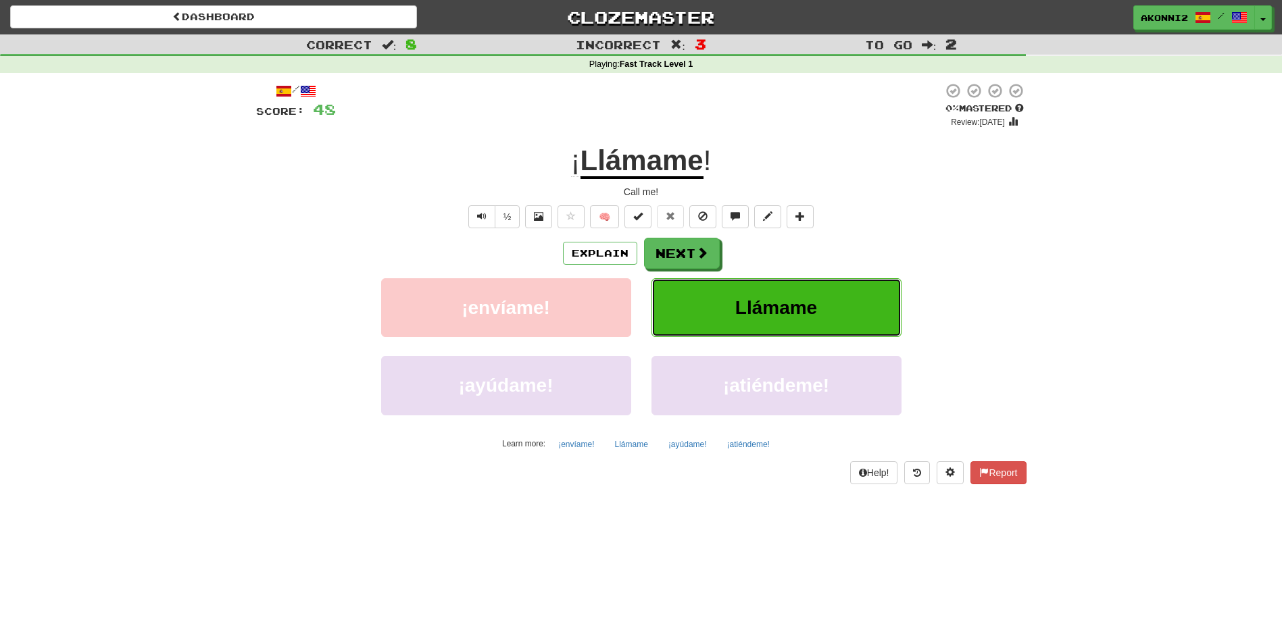
click at [778, 301] on span "Llámame" at bounding box center [776, 307] width 82 height 21
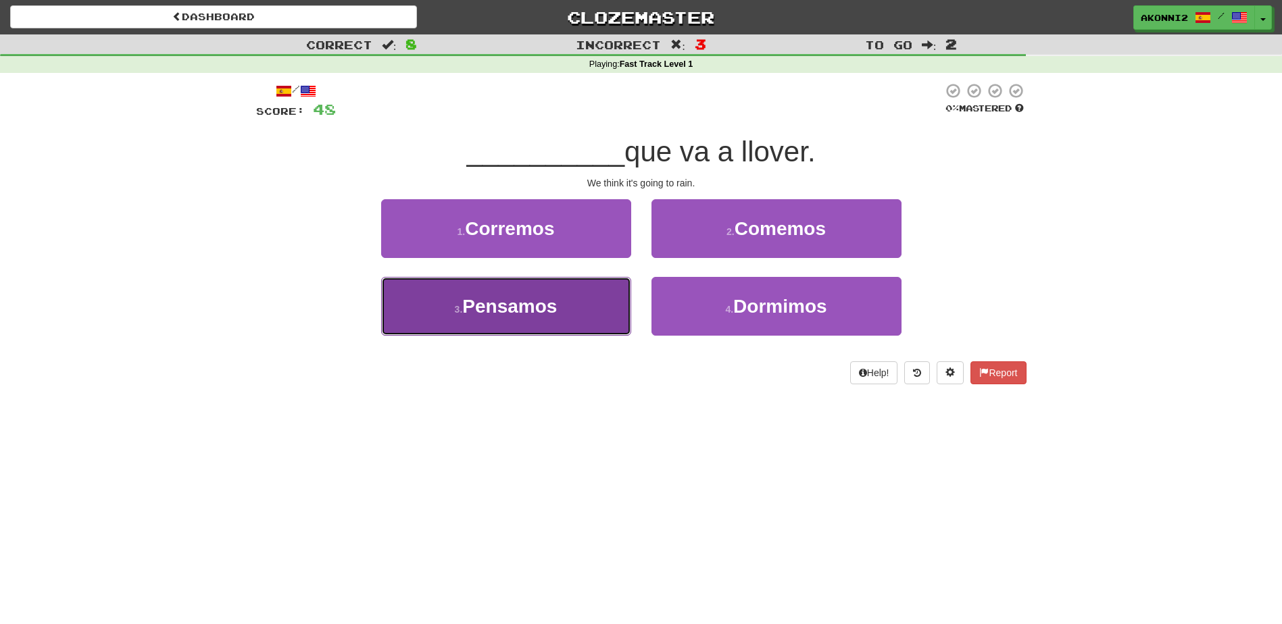
click at [568, 308] on button "3 . Pensamos" at bounding box center [506, 306] width 250 height 59
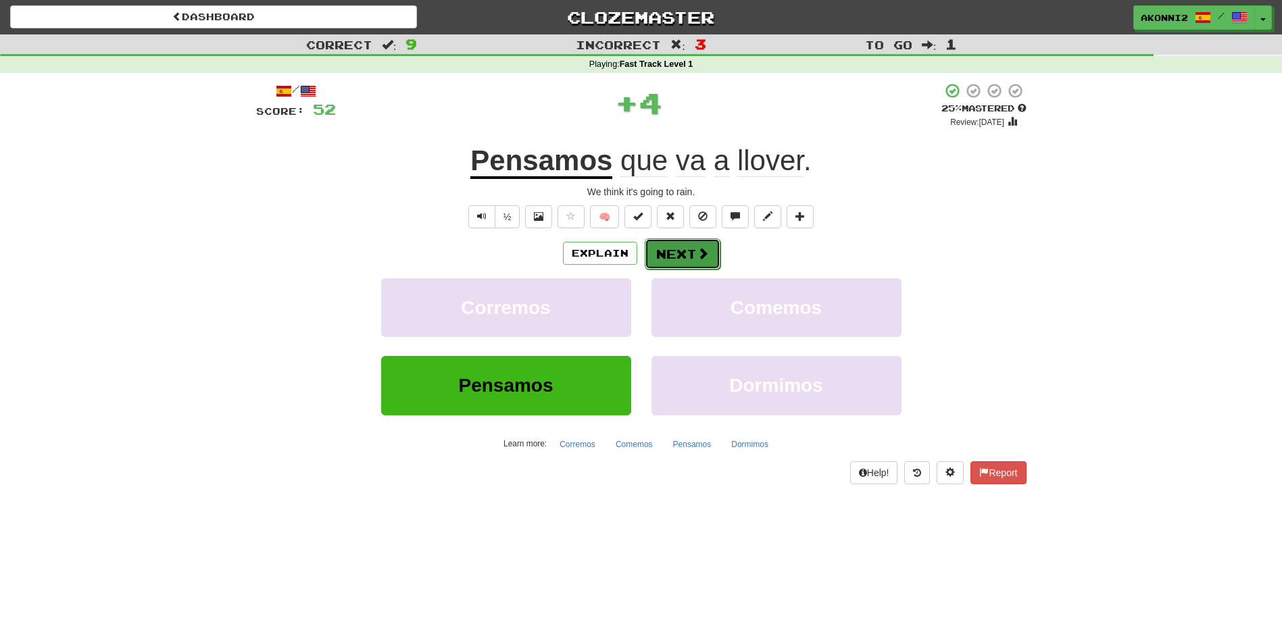
click at [689, 255] on button "Next" at bounding box center [683, 254] width 76 height 31
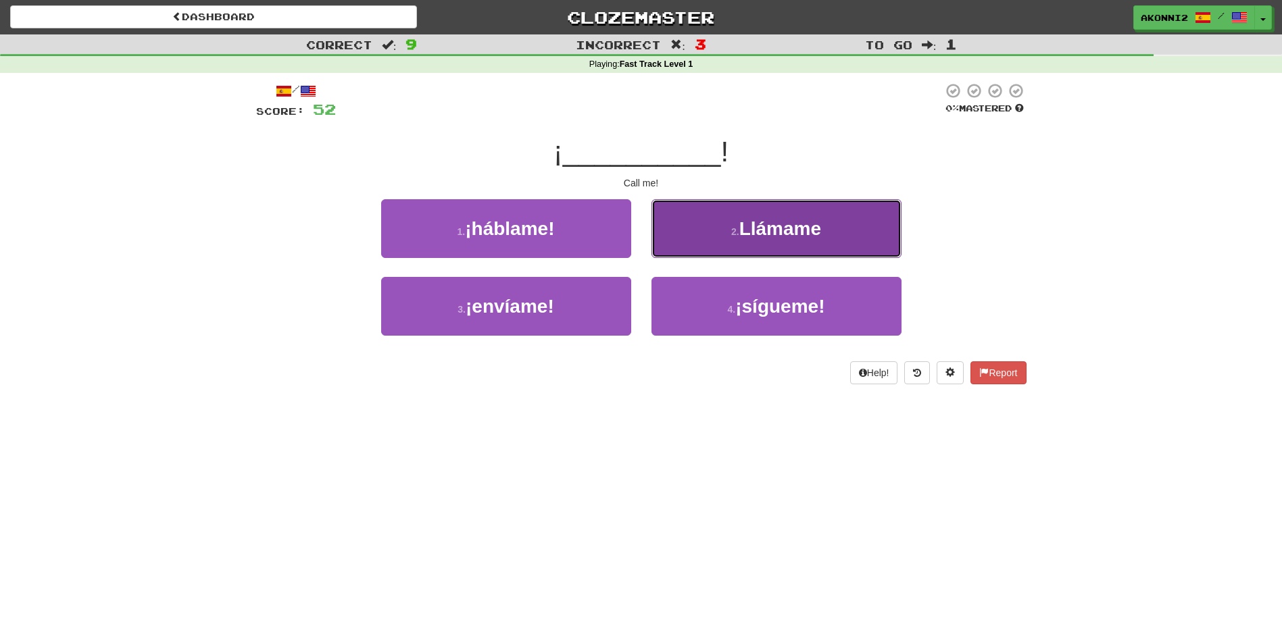
click at [743, 245] on button "2 . Llámame" at bounding box center [776, 228] width 250 height 59
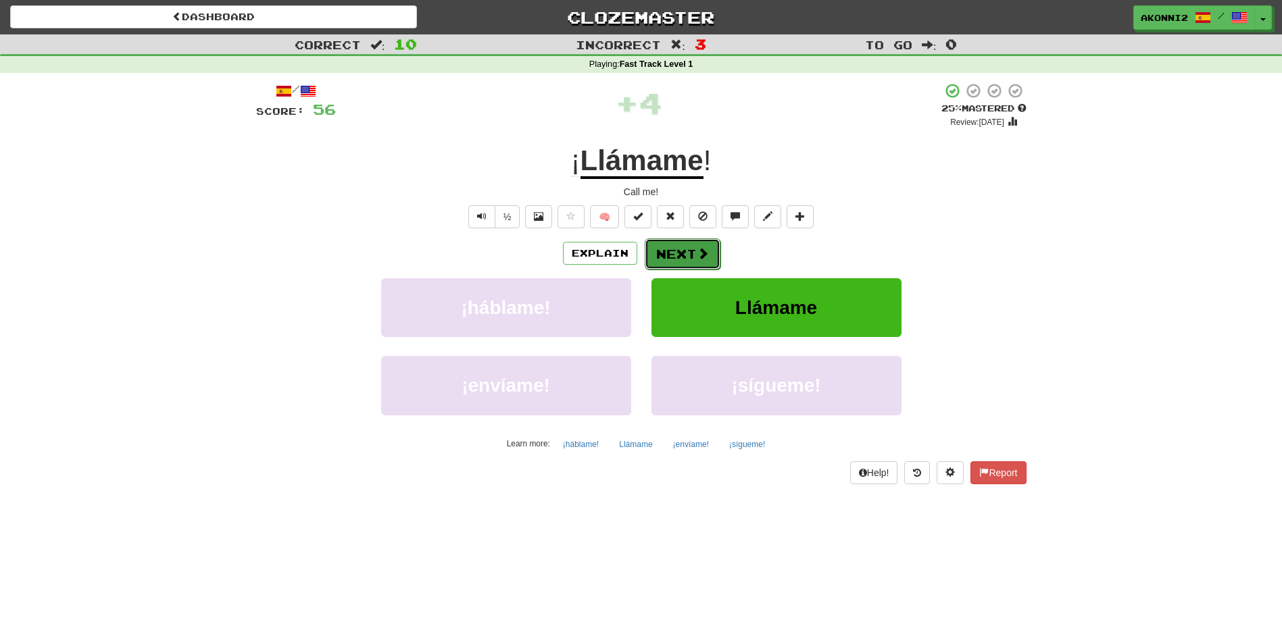
click at [688, 256] on button "Next" at bounding box center [683, 254] width 76 height 31
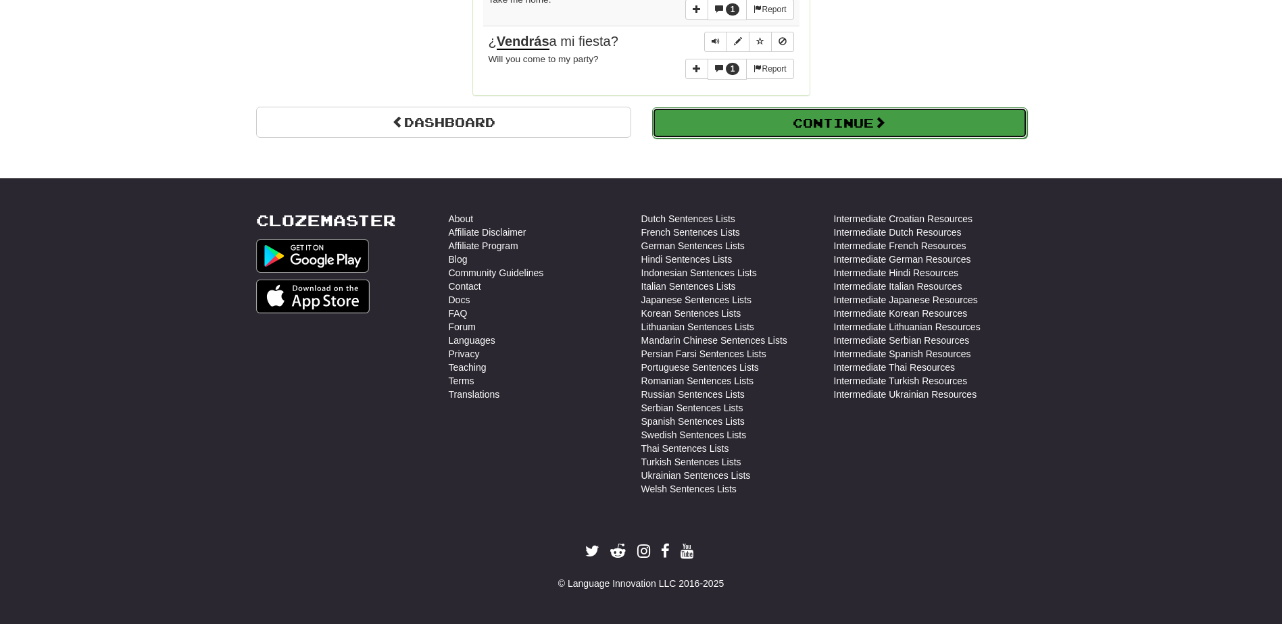
click at [791, 122] on button "Continue" at bounding box center [839, 122] width 375 height 31
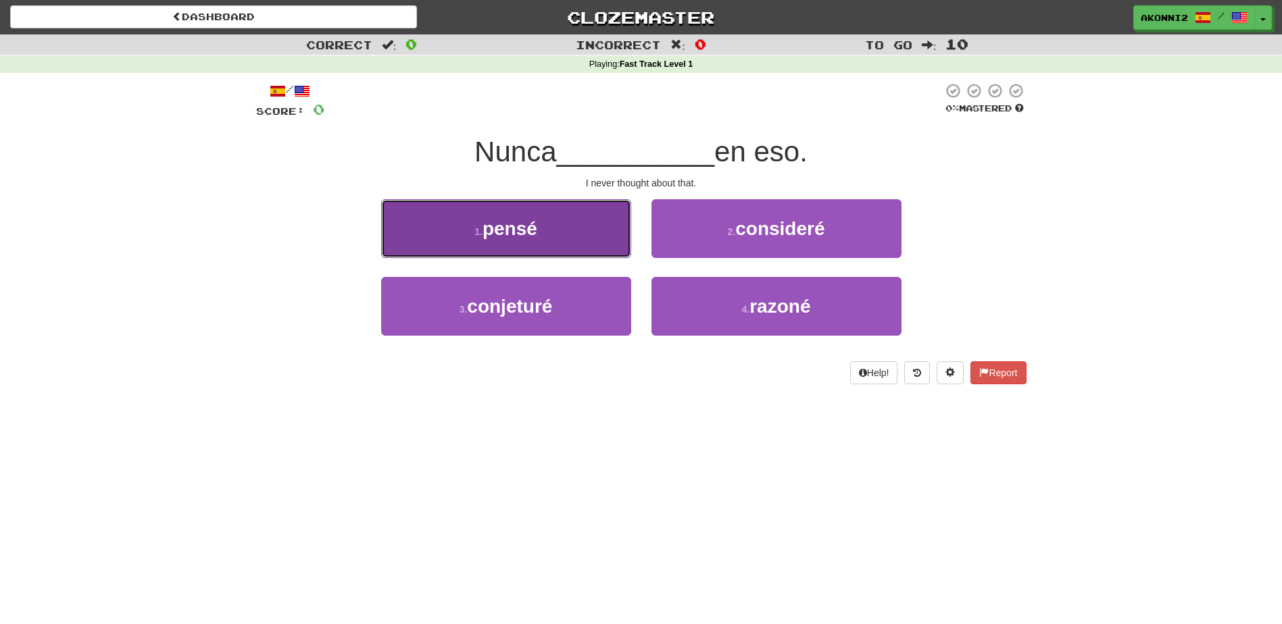
click at [472, 216] on button "1 . [GEOGRAPHIC_DATA]" at bounding box center [506, 228] width 250 height 59
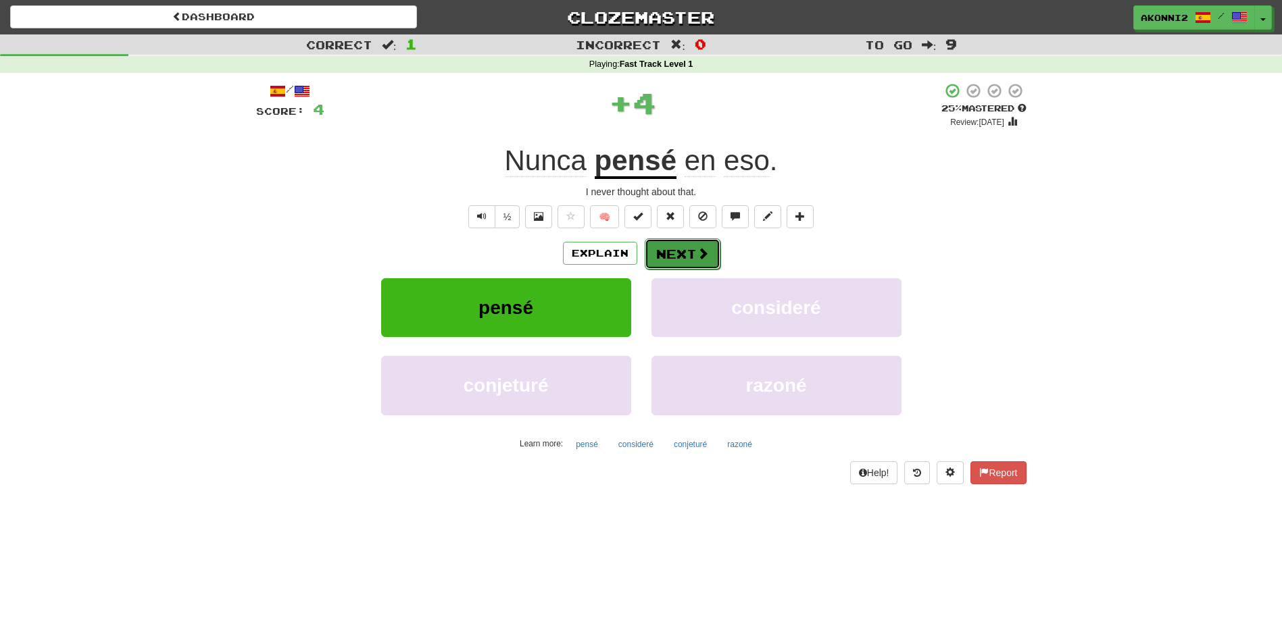
click at [709, 253] on button "Next" at bounding box center [683, 254] width 76 height 31
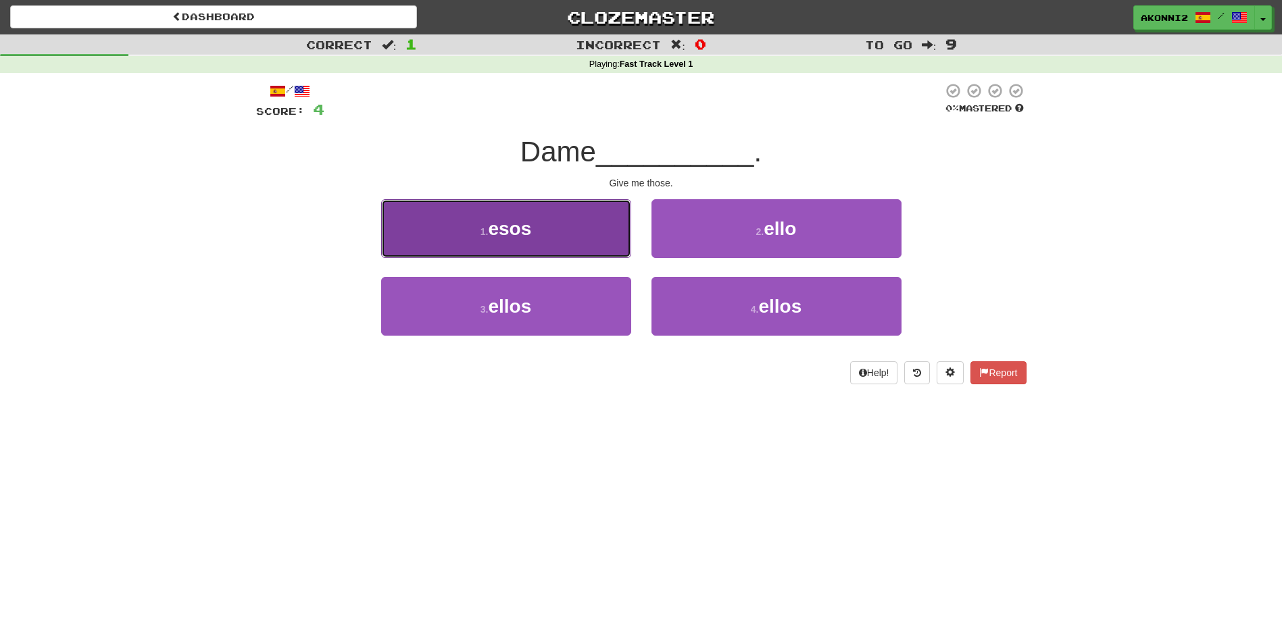
click at [531, 234] on span "esos" at bounding box center [509, 228] width 43 height 21
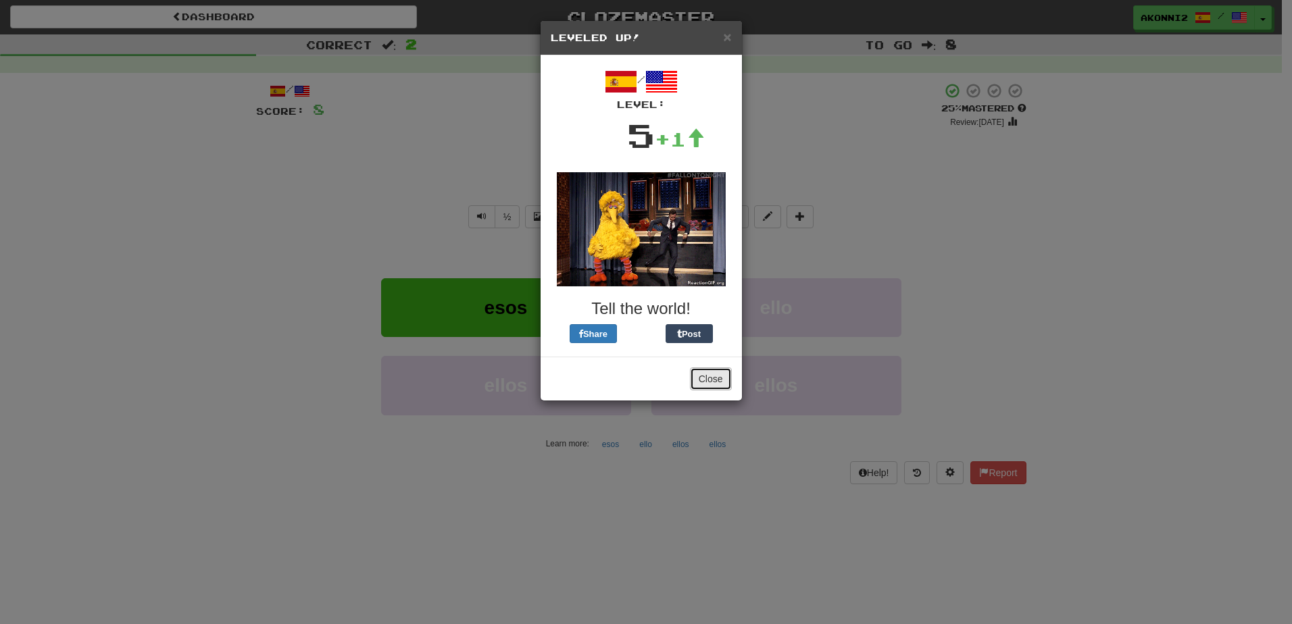
click at [710, 375] on button "Close" at bounding box center [711, 379] width 42 height 23
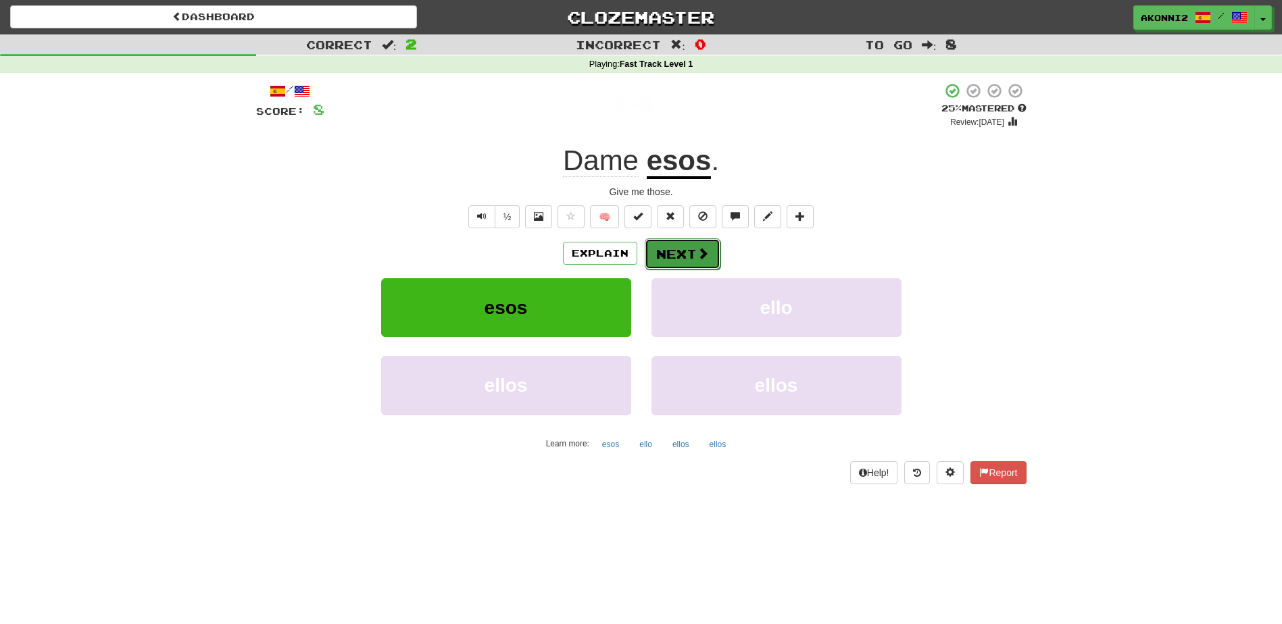
click at [664, 247] on button "Next" at bounding box center [683, 254] width 76 height 31
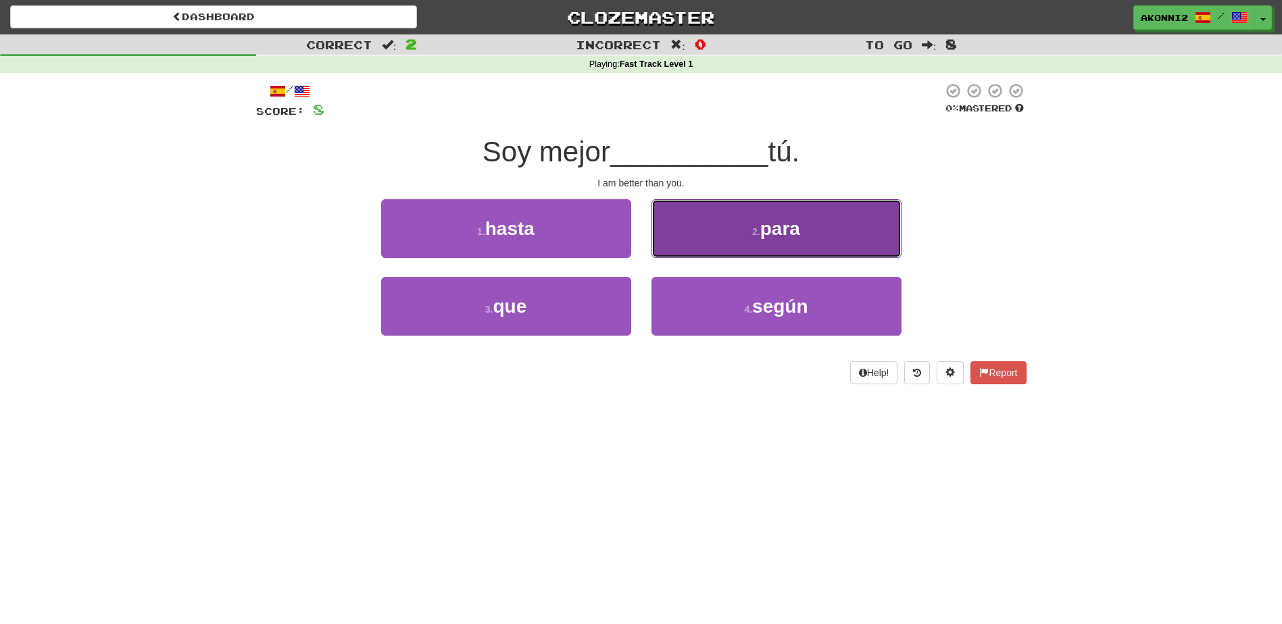
click at [768, 253] on button "2 . para" at bounding box center [776, 228] width 250 height 59
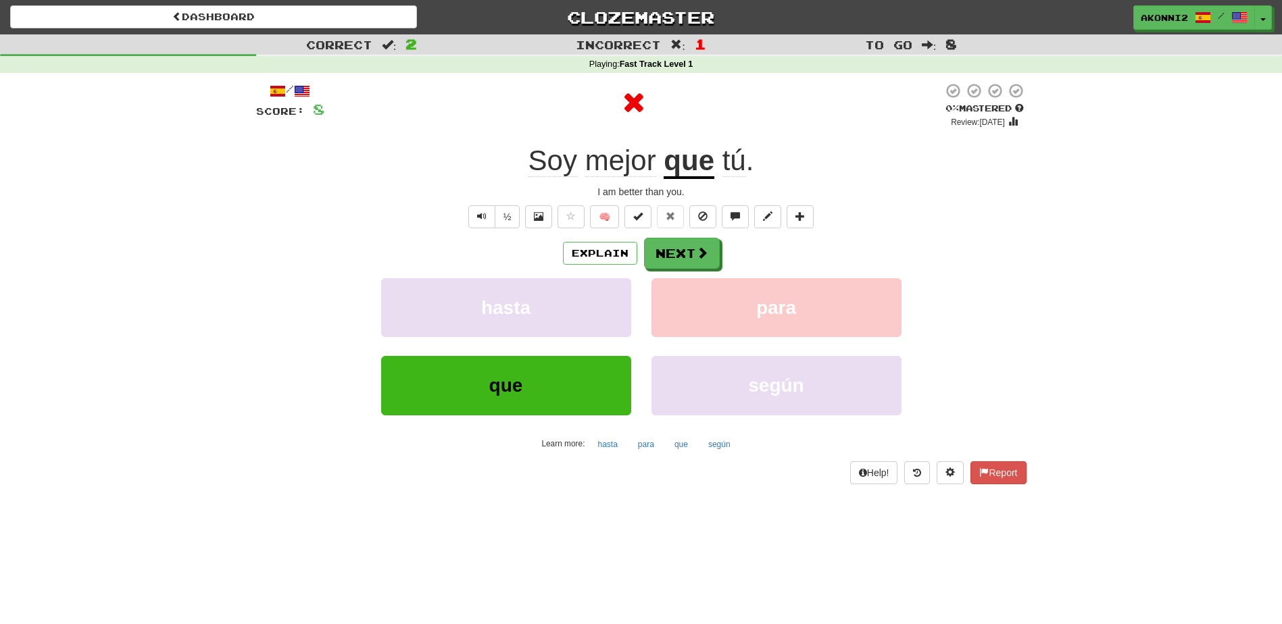
click at [694, 164] on u "que" at bounding box center [689, 162] width 51 height 34
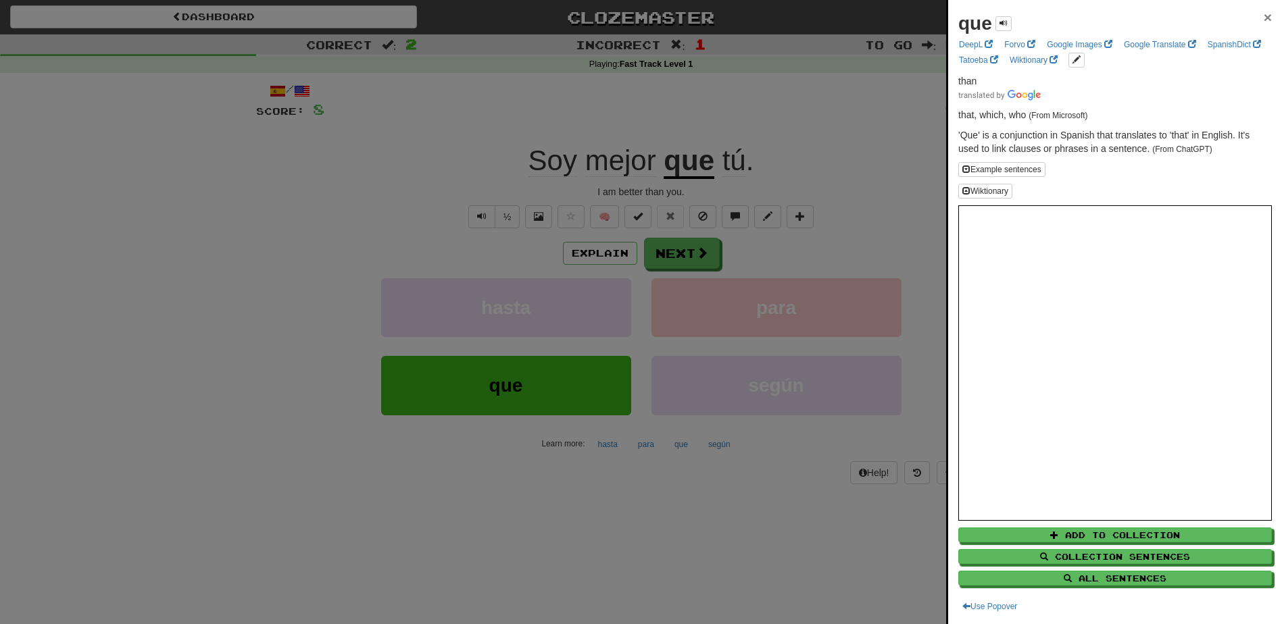
click at [1264, 16] on span "×" at bounding box center [1268, 17] width 8 height 16
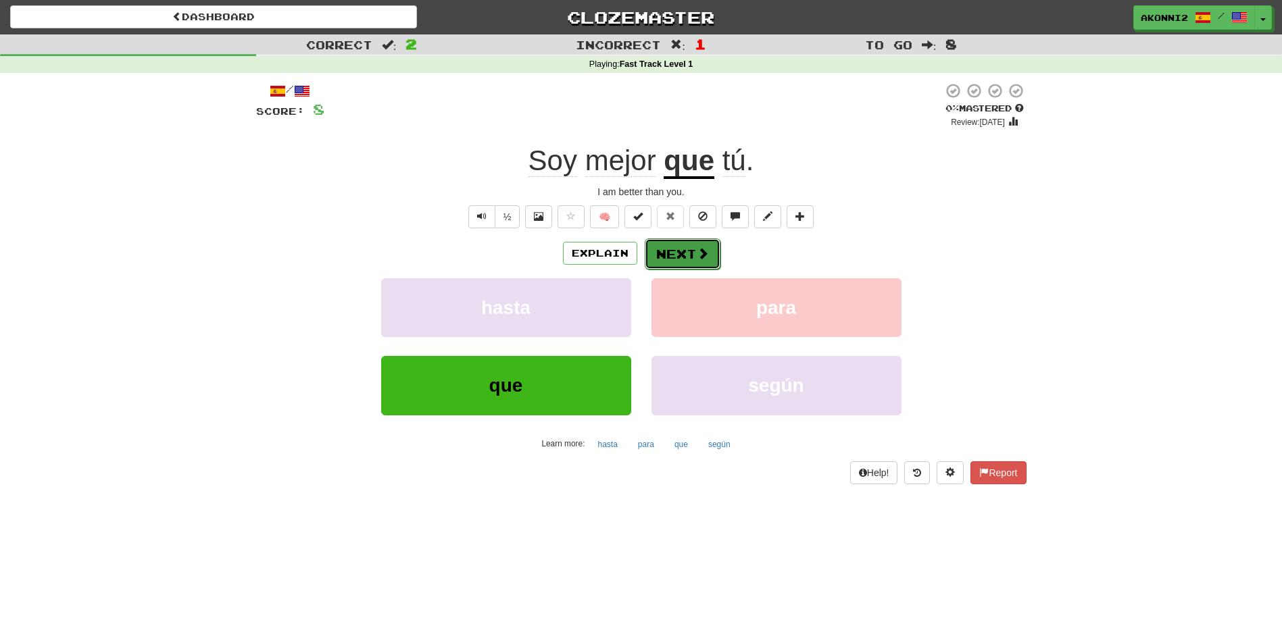
click at [690, 249] on button "Next" at bounding box center [683, 254] width 76 height 31
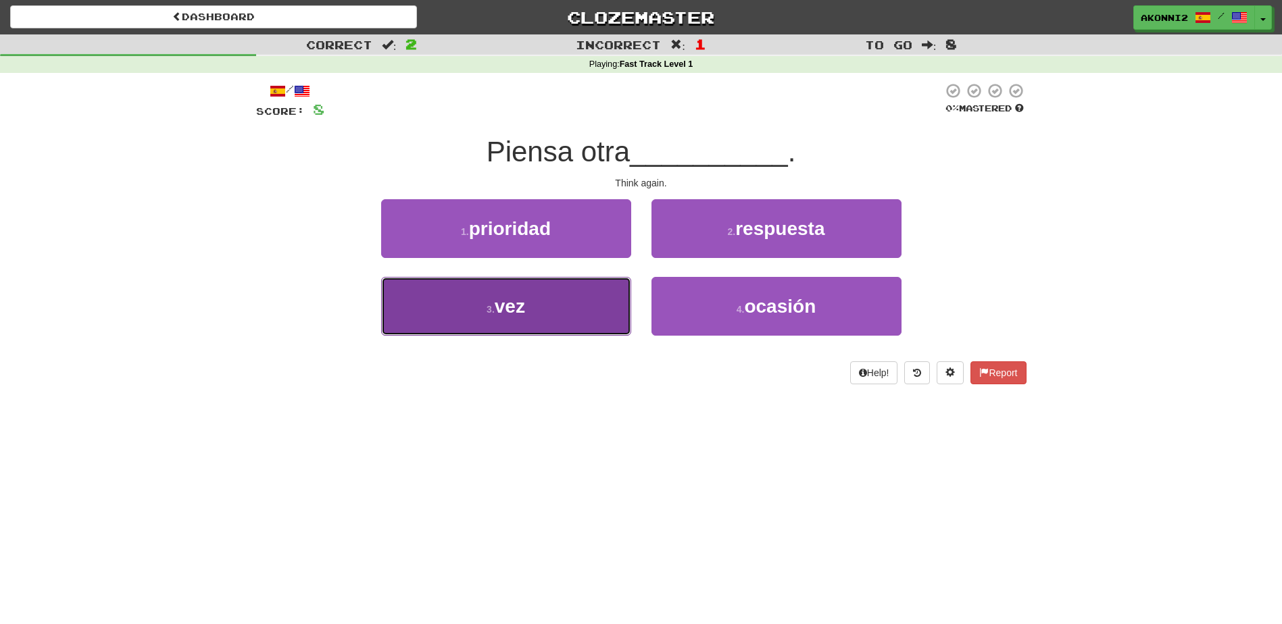
click at [491, 304] on small "3 ." at bounding box center [491, 309] width 8 height 11
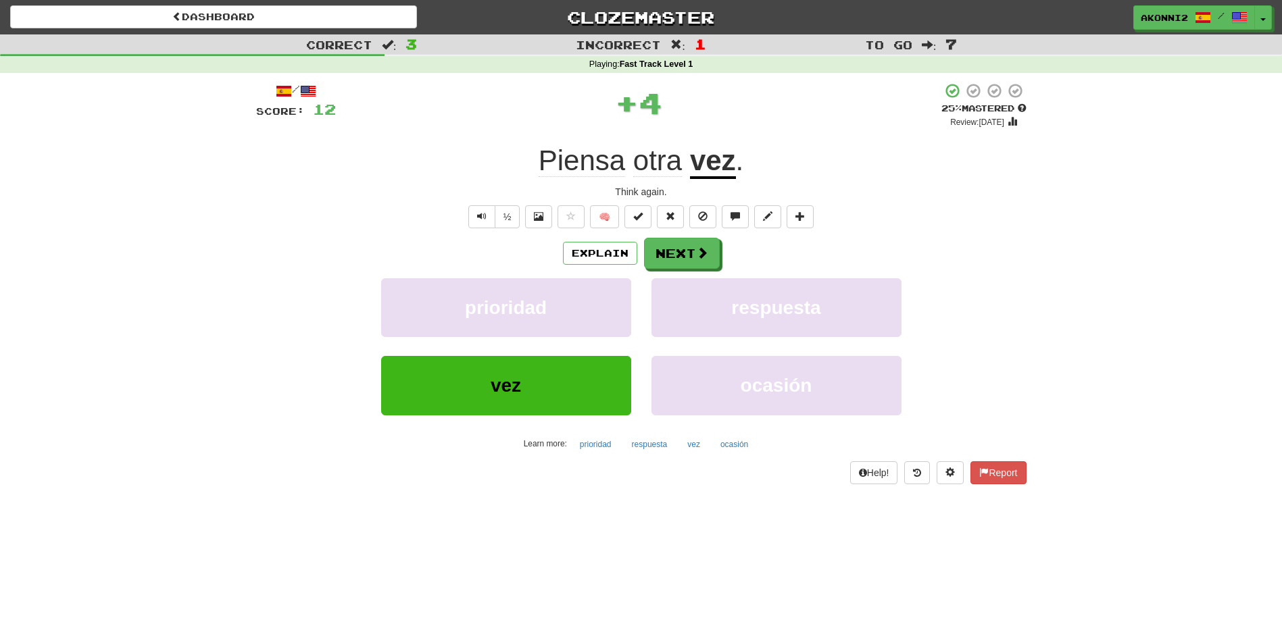
click at [710, 166] on u "vez" at bounding box center [713, 162] width 46 height 34
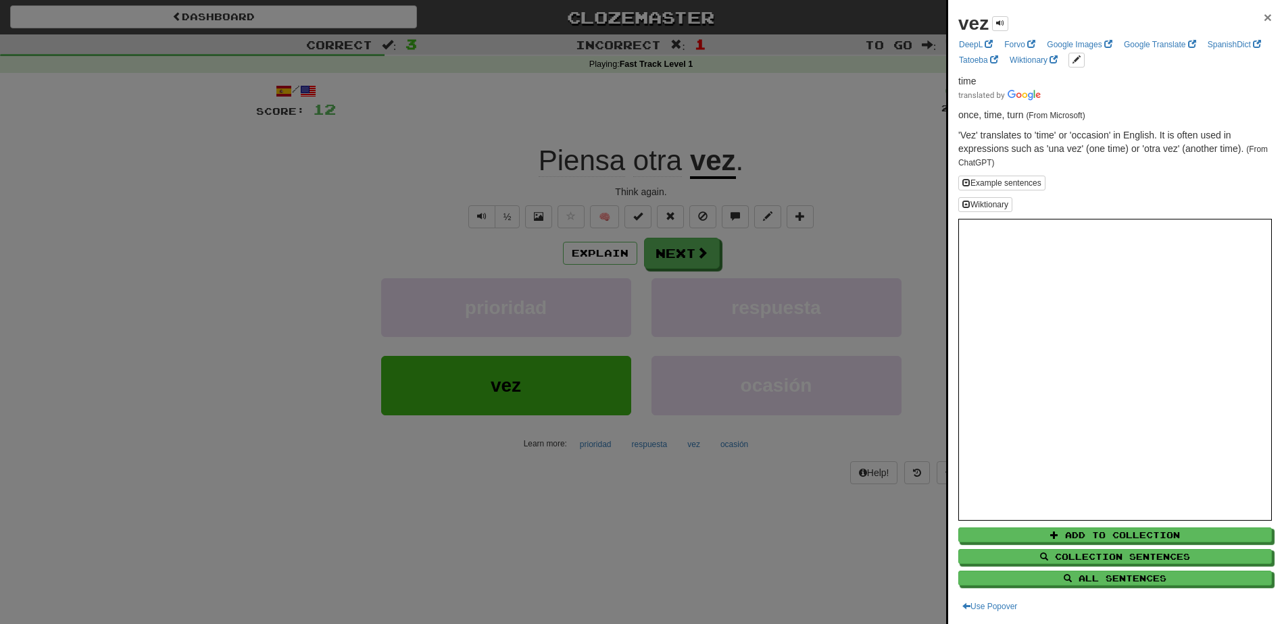
click at [1264, 18] on span "×" at bounding box center [1268, 17] width 8 height 16
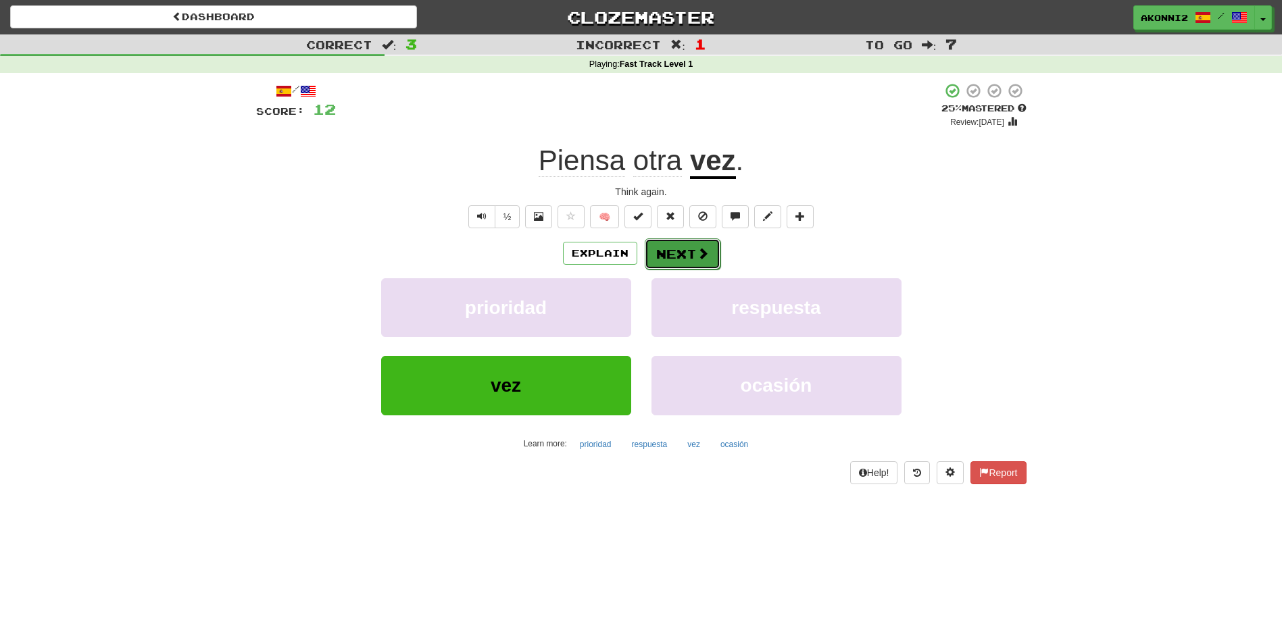
click at [708, 253] on button "Next" at bounding box center [683, 254] width 76 height 31
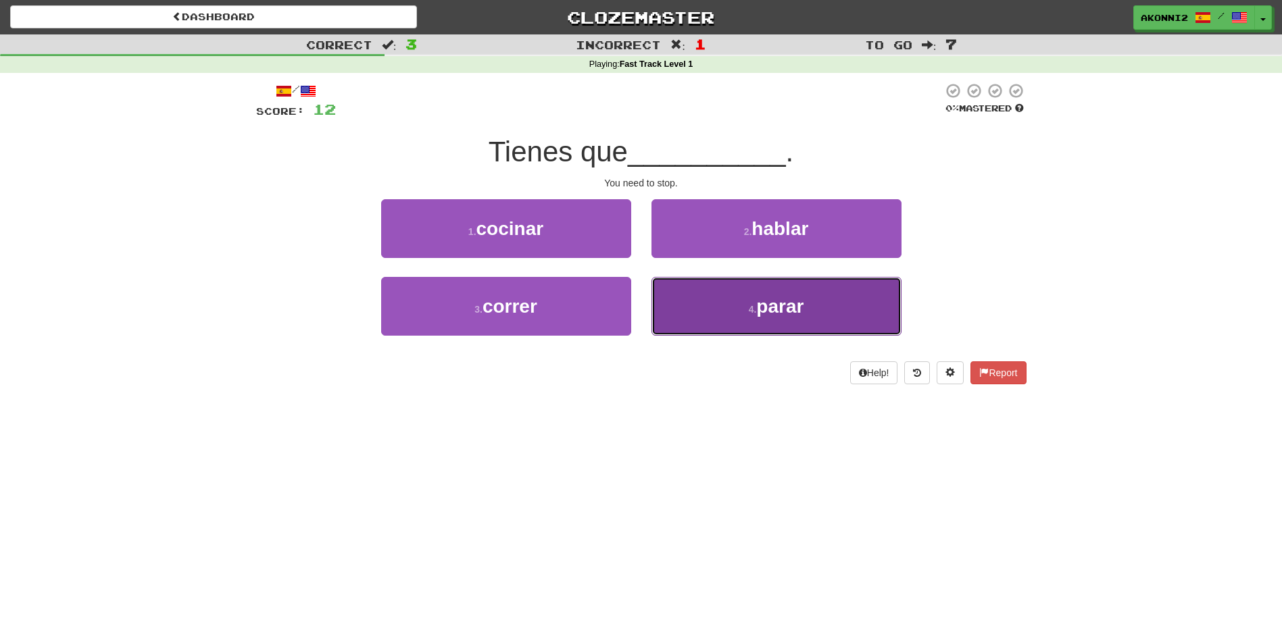
click at [752, 305] on small "4 ." at bounding box center [753, 309] width 8 height 11
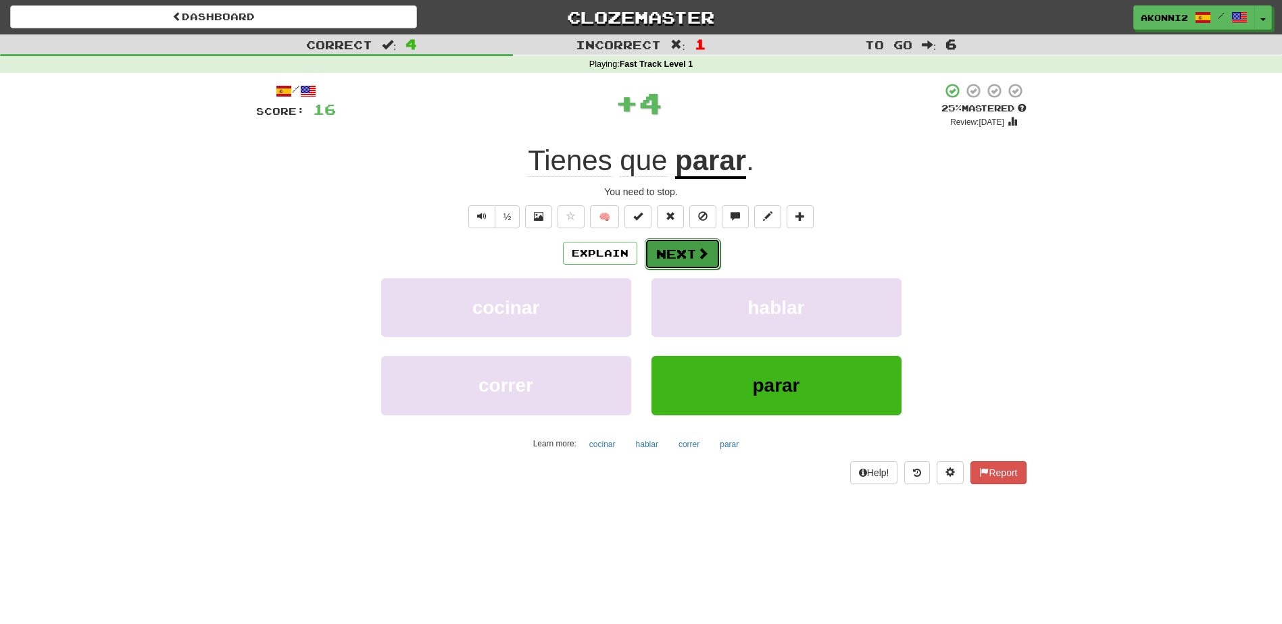
click at [697, 253] on span at bounding box center [703, 253] width 12 height 12
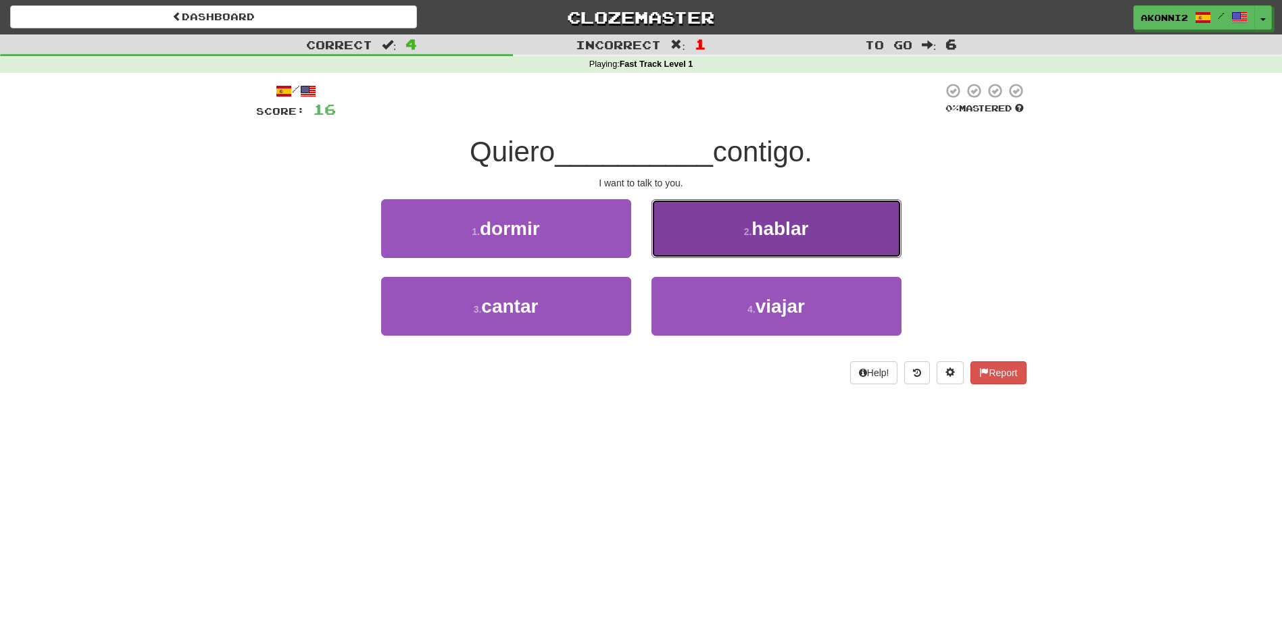
click at [775, 234] on span "hablar" at bounding box center [779, 228] width 57 height 21
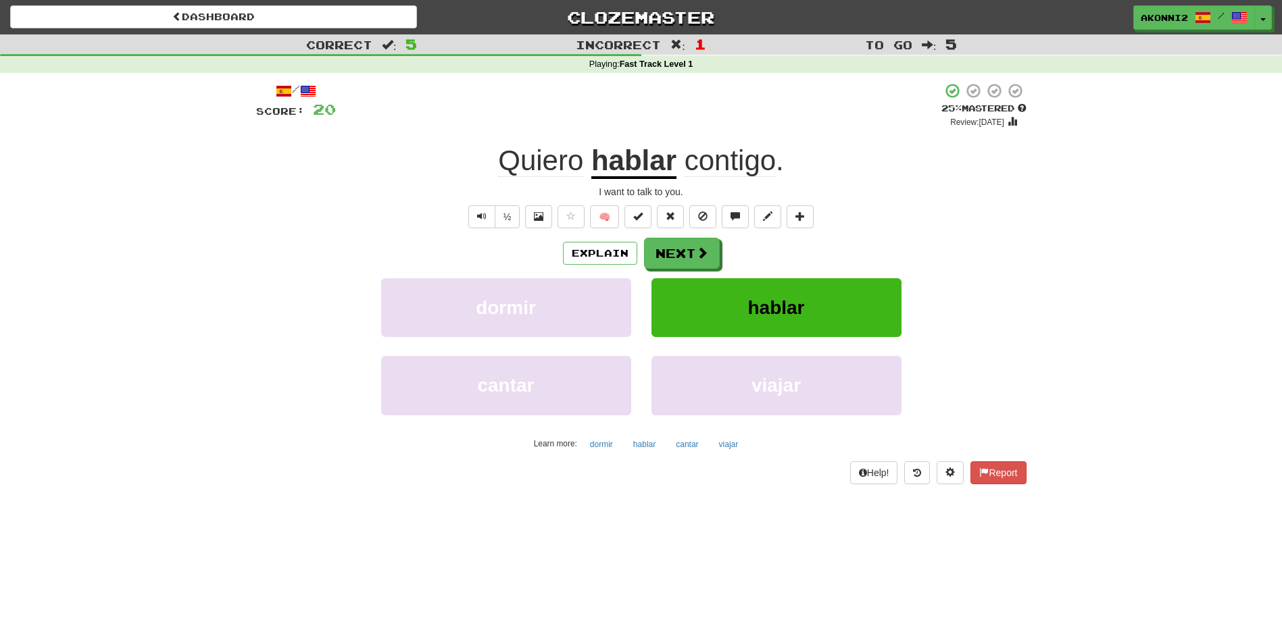
click at [745, 162] on span "contigo" at bounding box center [730, 161] width 91 height 32
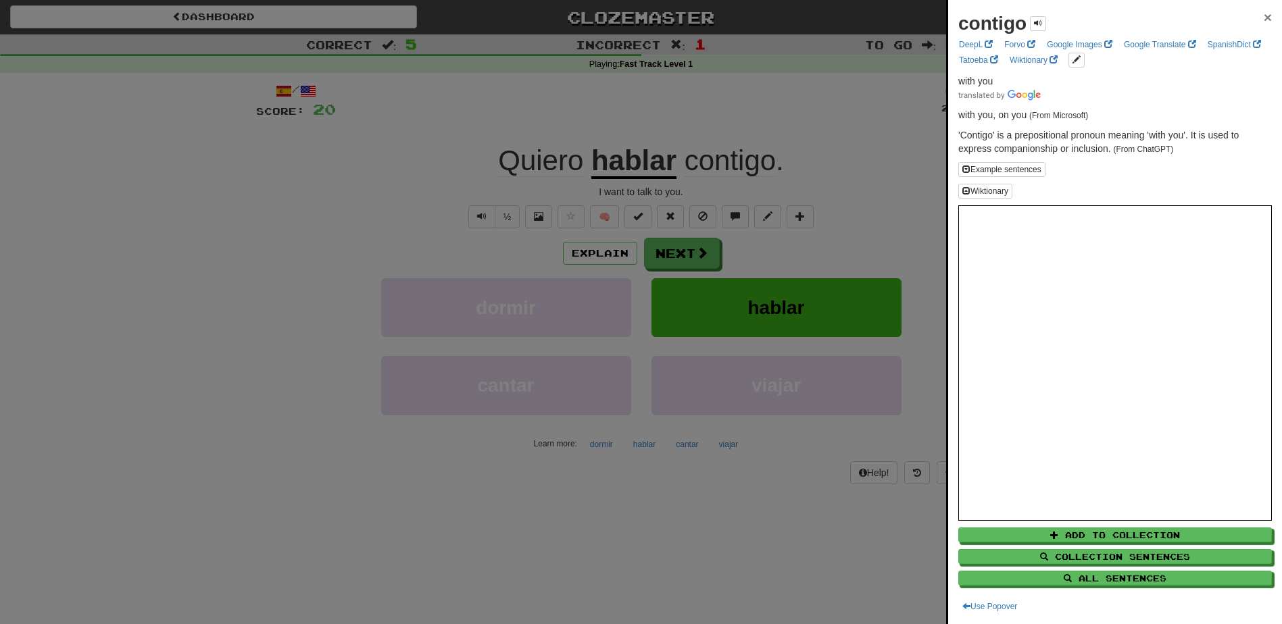
click at [1264, 19] on span "×" at bounding box center [1268, 17] width 8 height 16
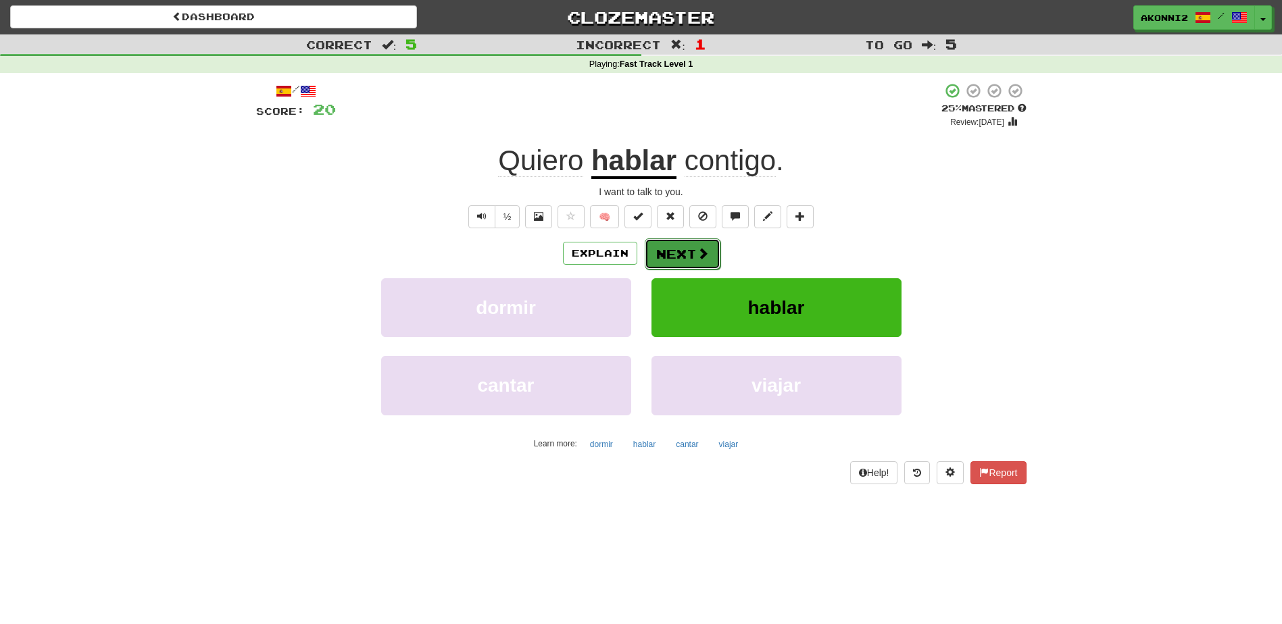
click at [703, 259] on span at bounding box center [703, 253] width 12 height 12
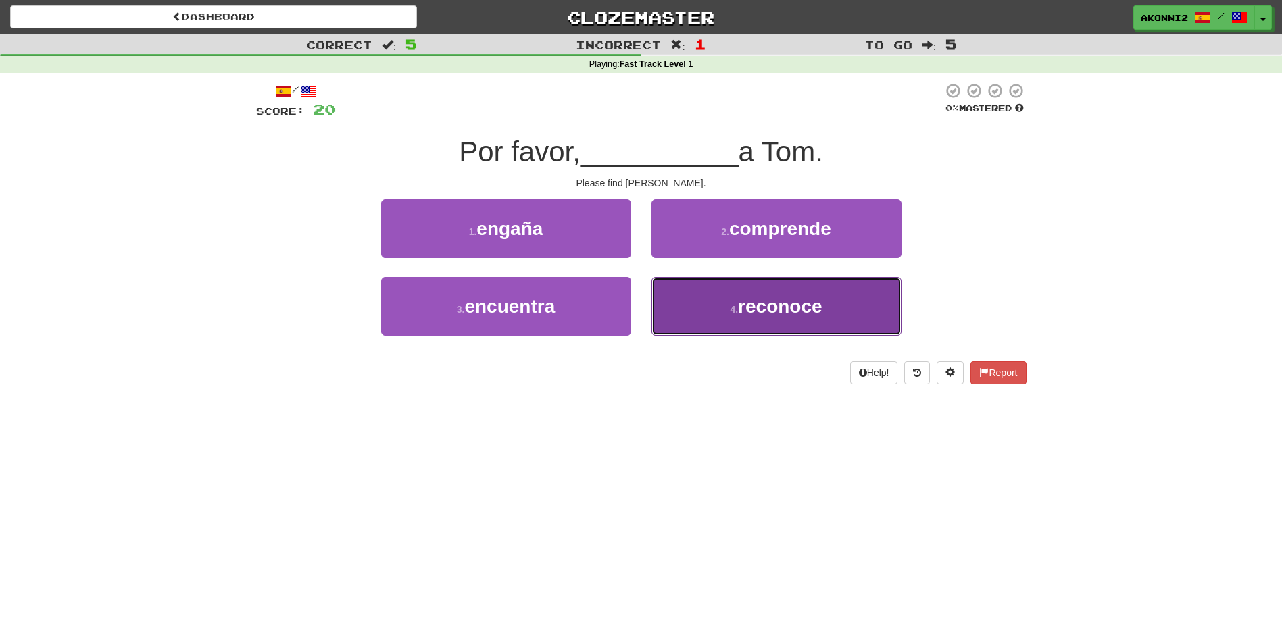
click at [737, 312] on small "4 ." at bounding box center [734, 309] width 8 height 11
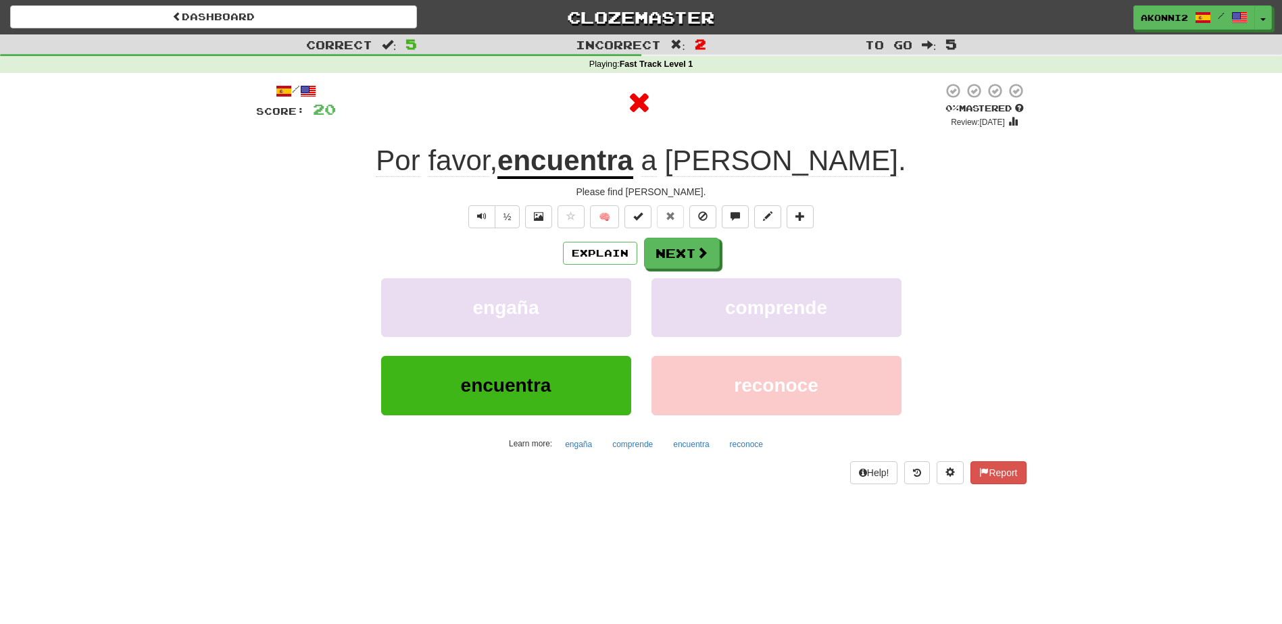
click at [633, 166] on u "encuentra" at bounding box center [565, 162] width 136 height 34
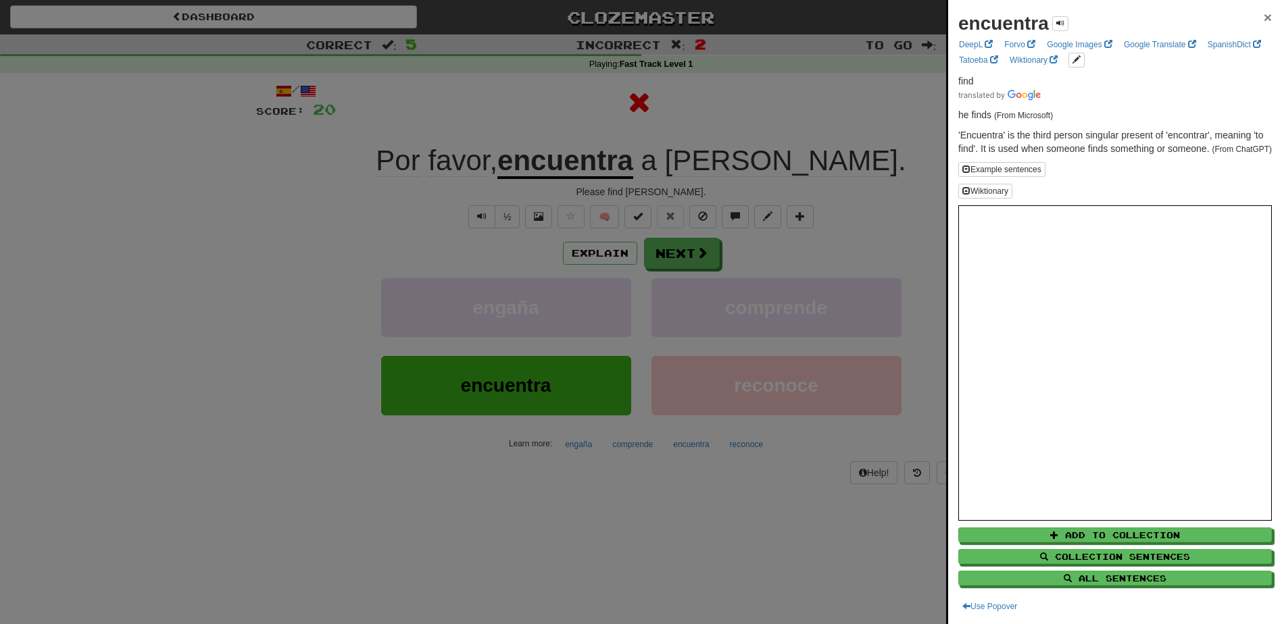
click at [1264, 19] on span "×" at bounding box center [1268, 17] width 8 height 16
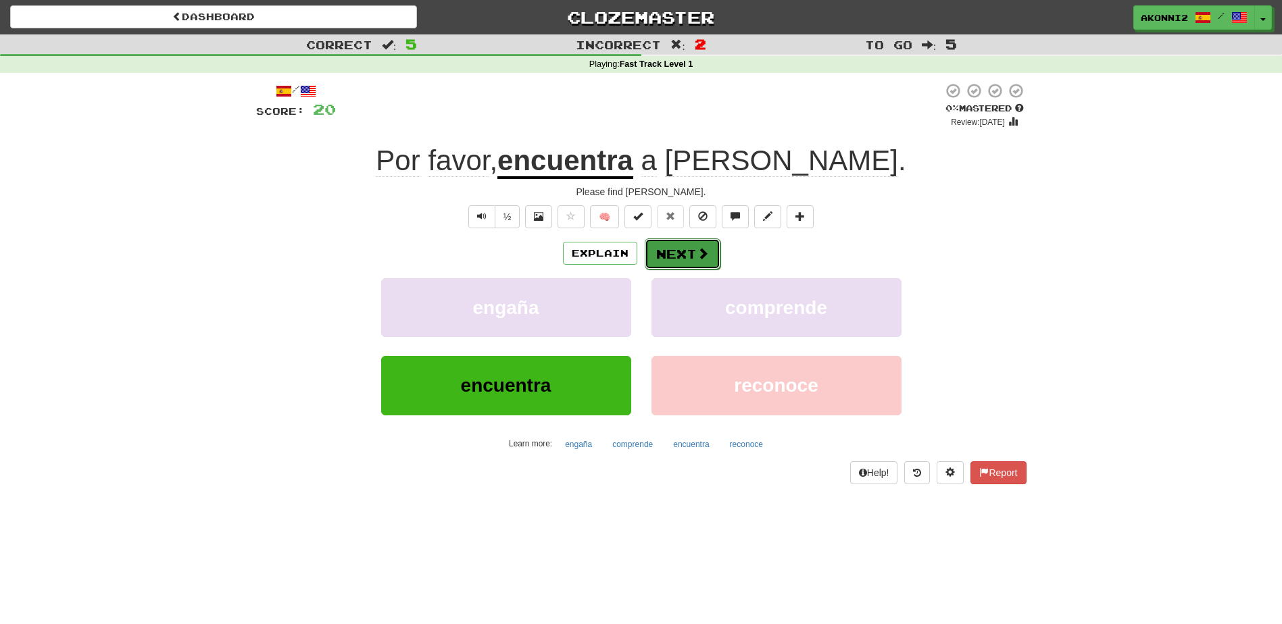
click at [666, 251] on button "Next" at bounding box center [683, 254] width 76 height 31
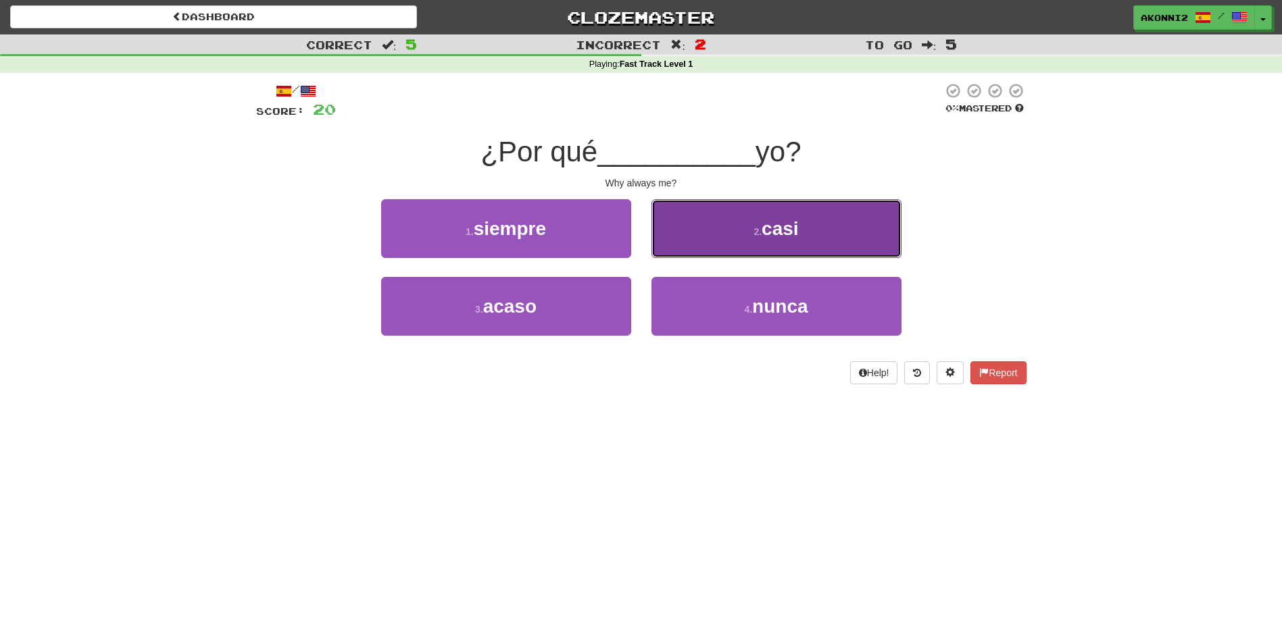
click at [712, 230] on button "2 . casi" at bounding box center [776, 228] width 250 height 59
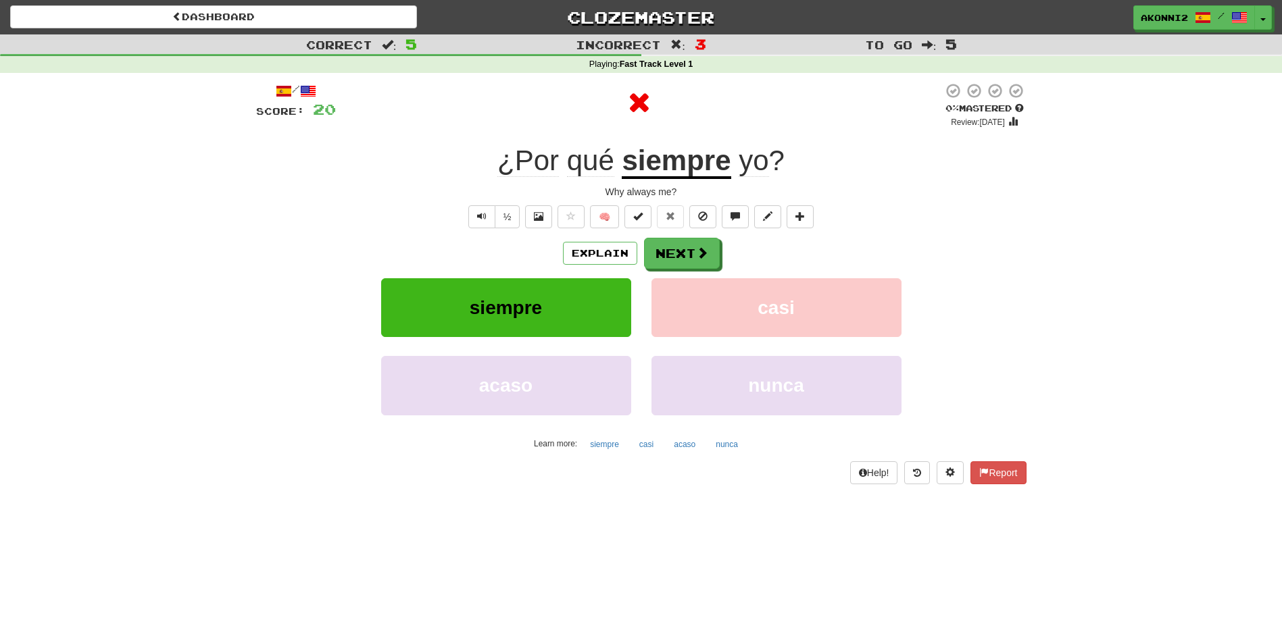
click at [670, 166] on u "siempre" at bounding box center [676, 162] width 109 height 34
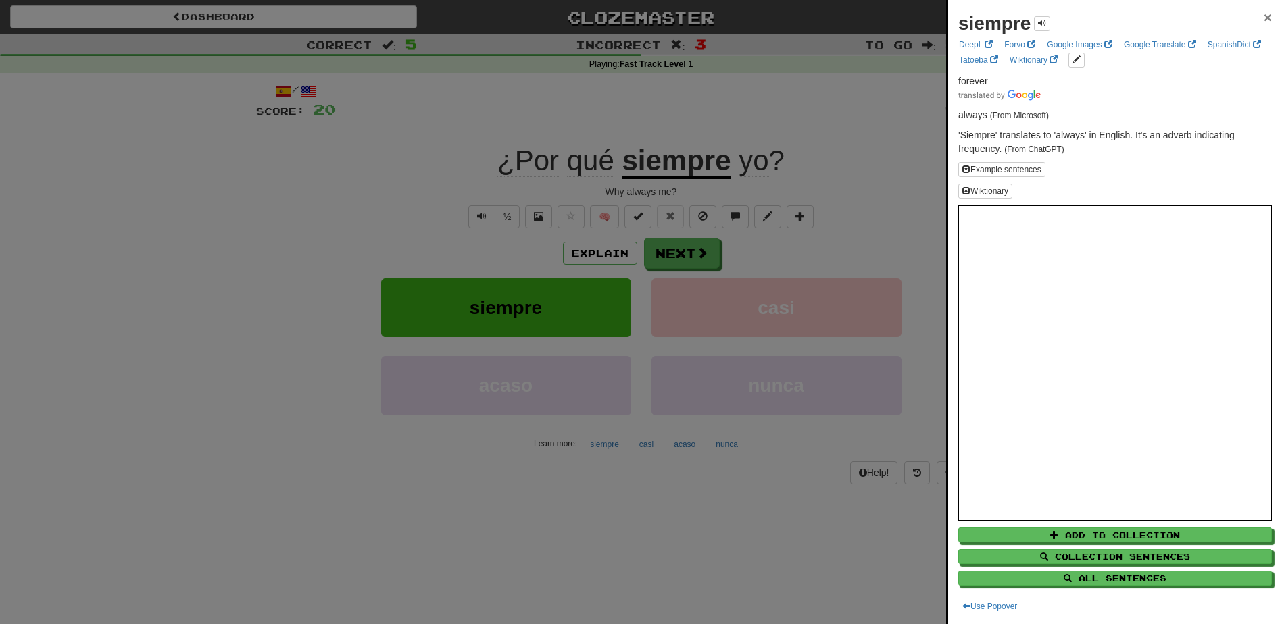
click at [1264, 19] on span "×" at bounding box center [1268, 17] width 8 height 16
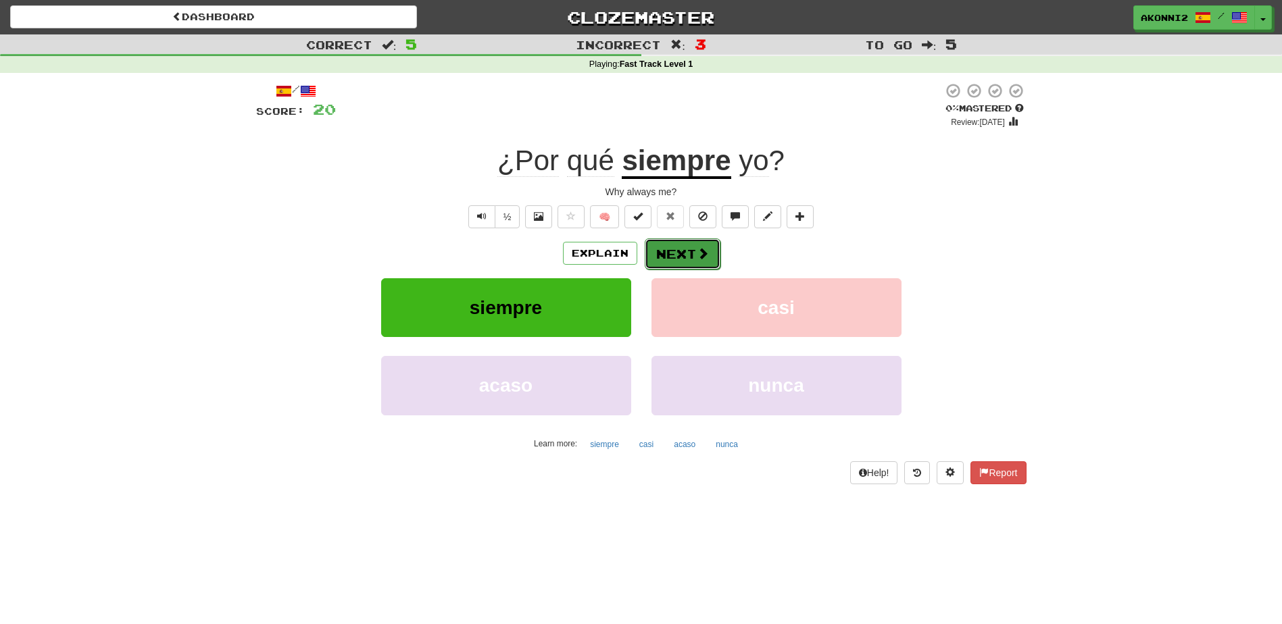
click at [698, 252] on span at bounding box center [703, 253] width 12 height 12
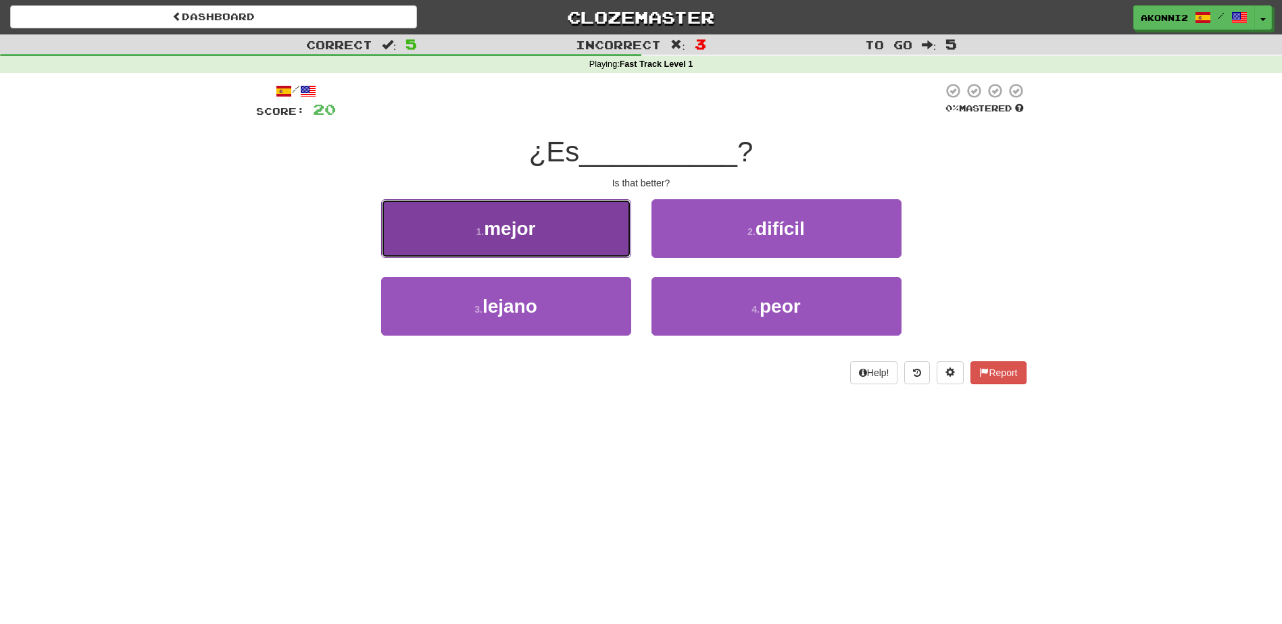
click at [488, 236] on span "mejor" at bounding box center [509, 228] width 51 height 21
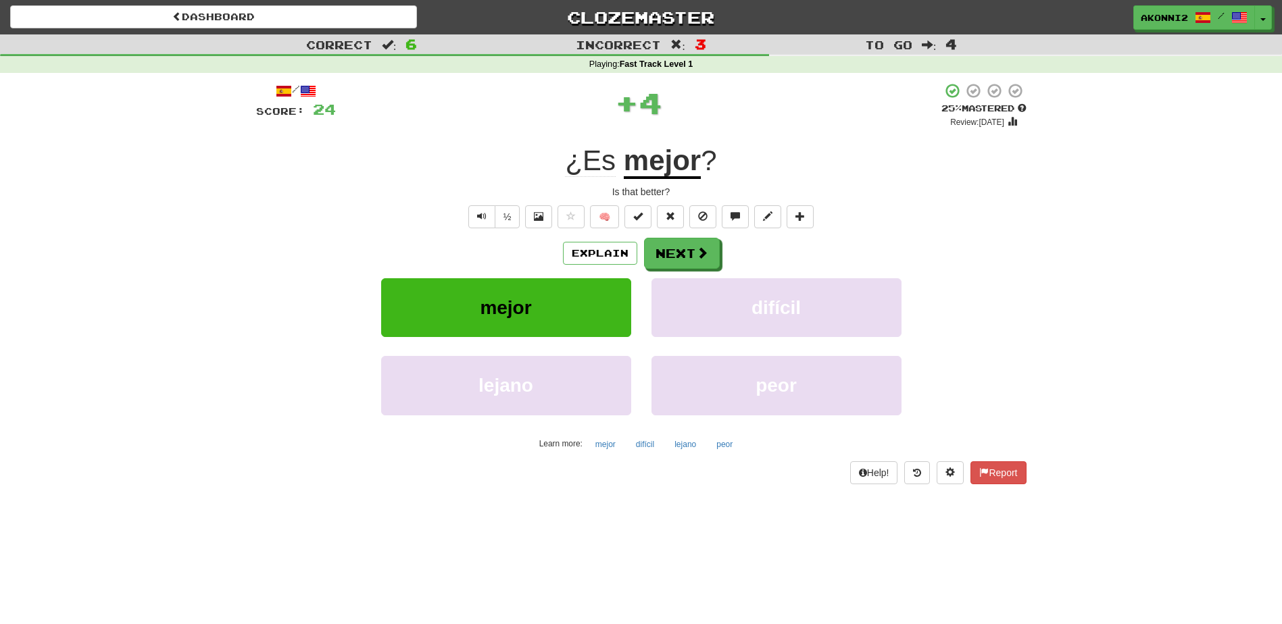
click at [678, 168] on u "mejor" at bounding box center [662, 162] width 77 height 34
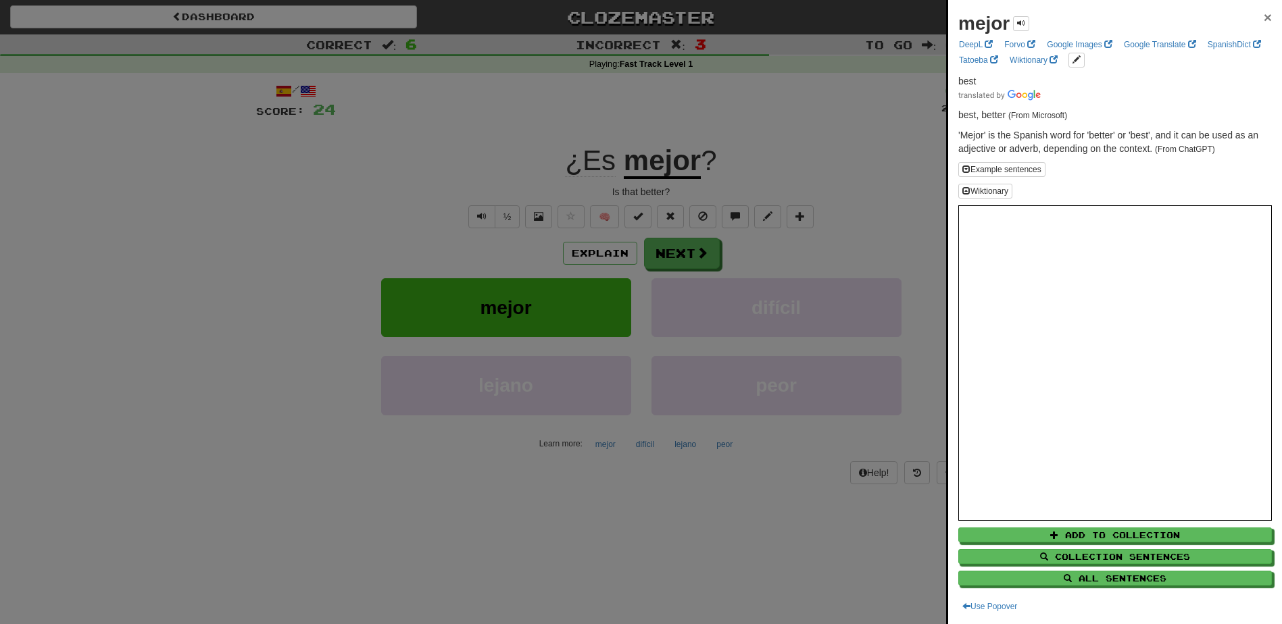
click at [1264, 16] on span "×" at bounding box center [1268, 17] width 8 height 16
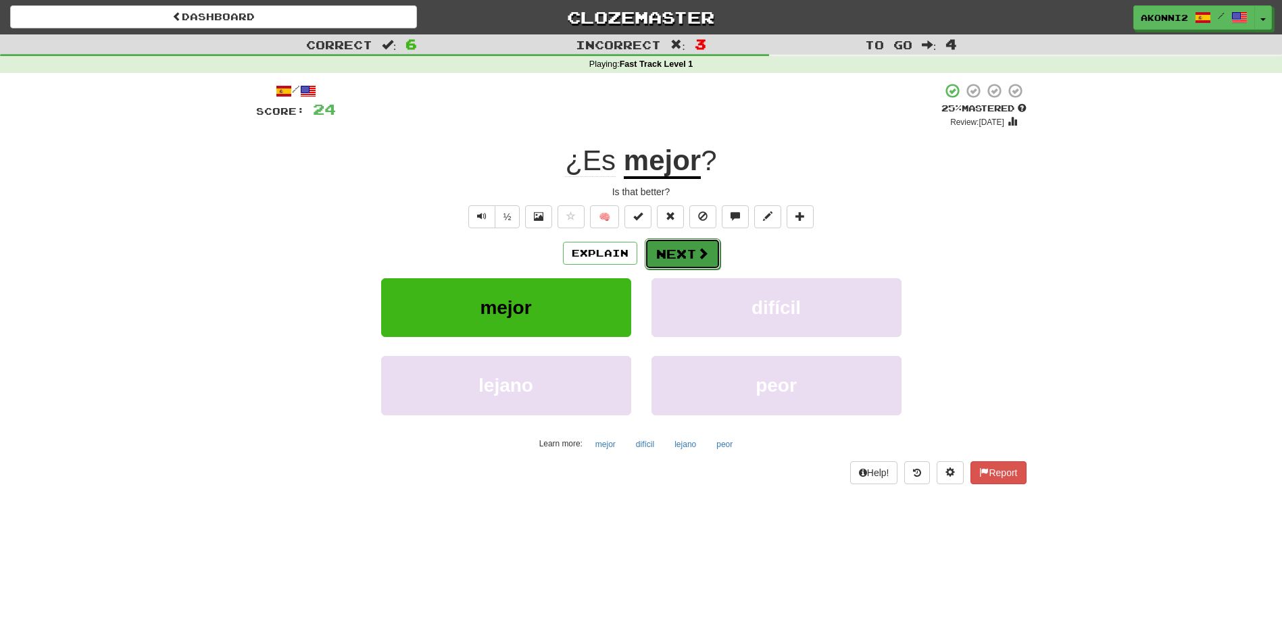
click at [678, 256] on button "Next" at bounding box center [683, 254] width 76 height 31
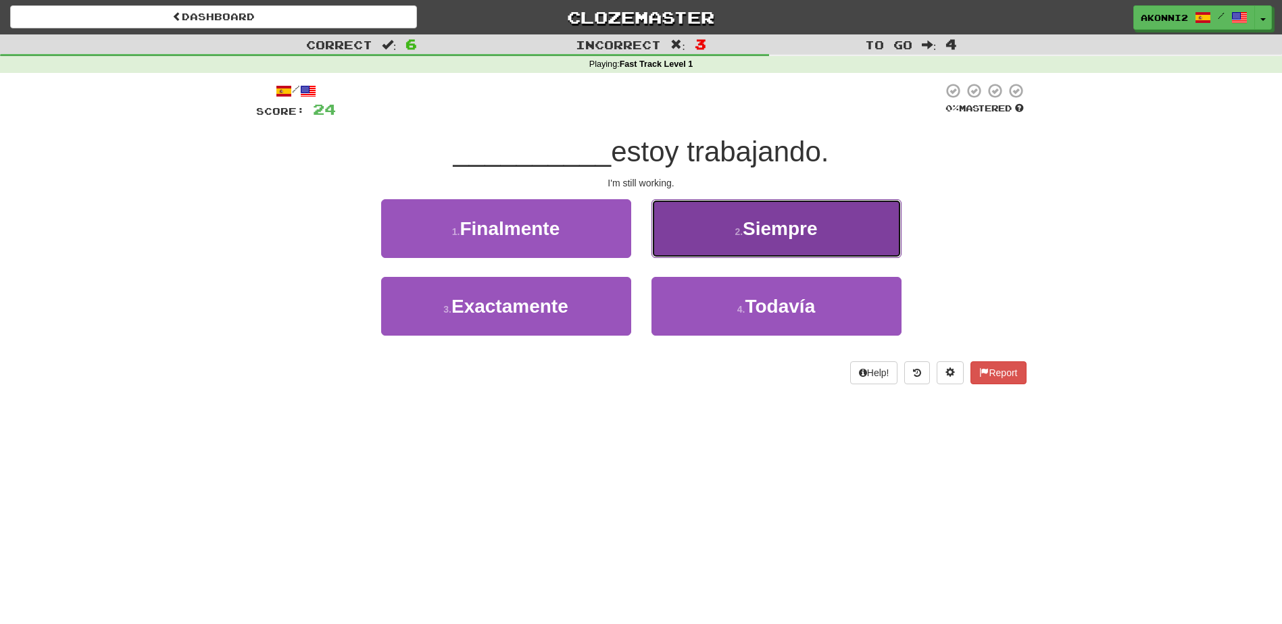
click at [722, 227] on button "2 . Siempre" at bounding box center [776, 228] width 250 height 59
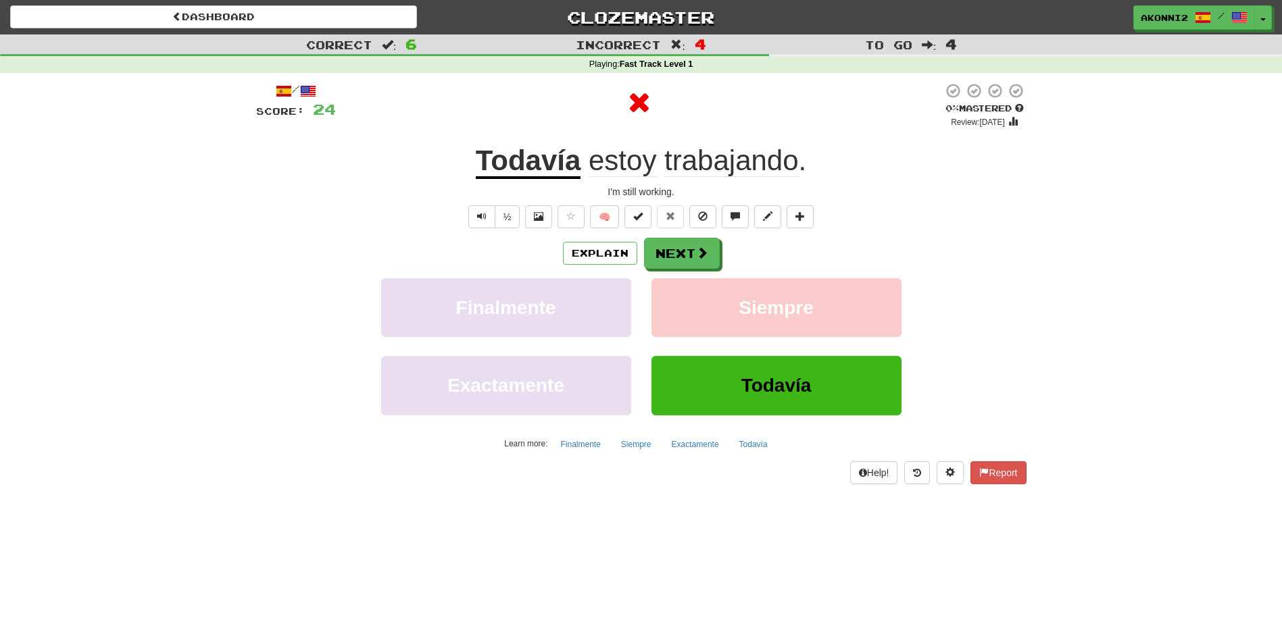
click at [527, 164] on u "Todavía" at bounding box center [528, 162] width 105 height 34
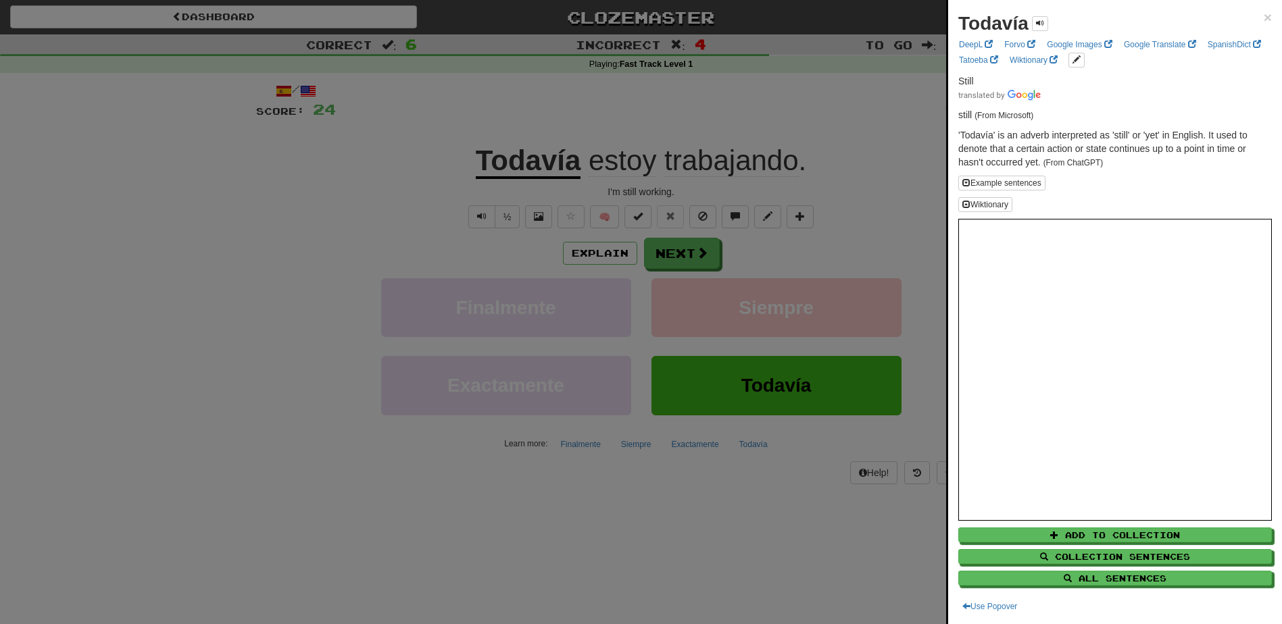
click at [1252, 16] on div "Todavía ×" at bounding box center [1115, 23] width 314 height 27
click at [1264, 20] on span "×" at bounding box center [1268, 17] width 8 height 16
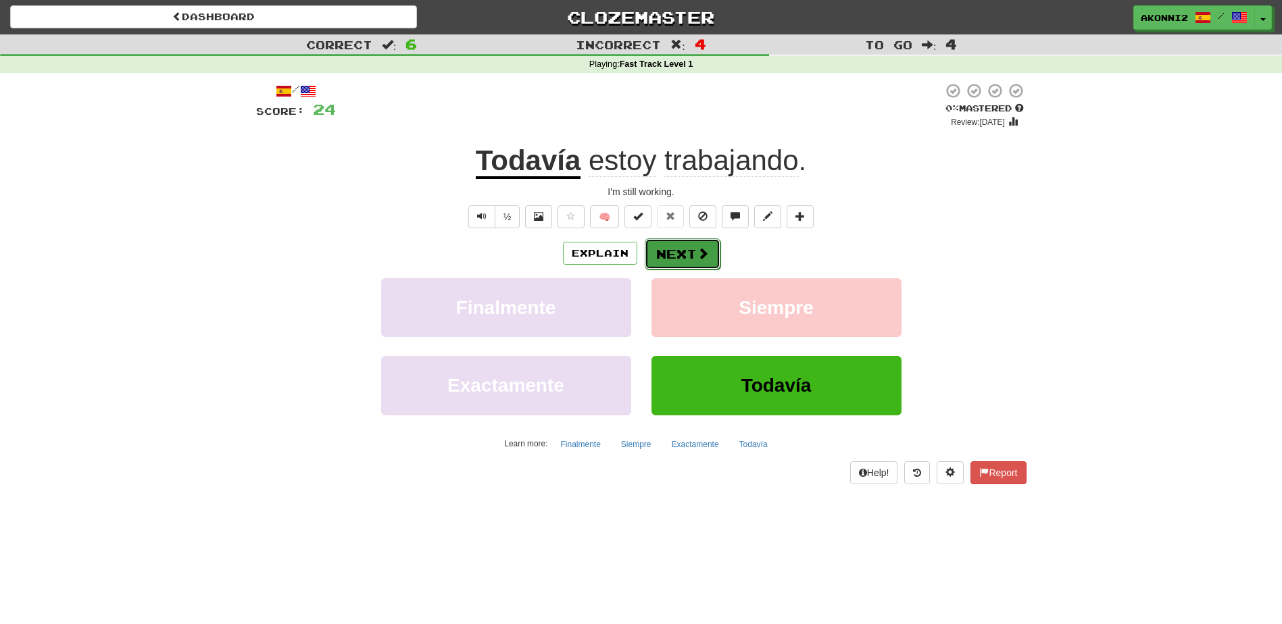
click at [691, 257] on button "Next" at bounding box center [683, 254] width 76 height 31
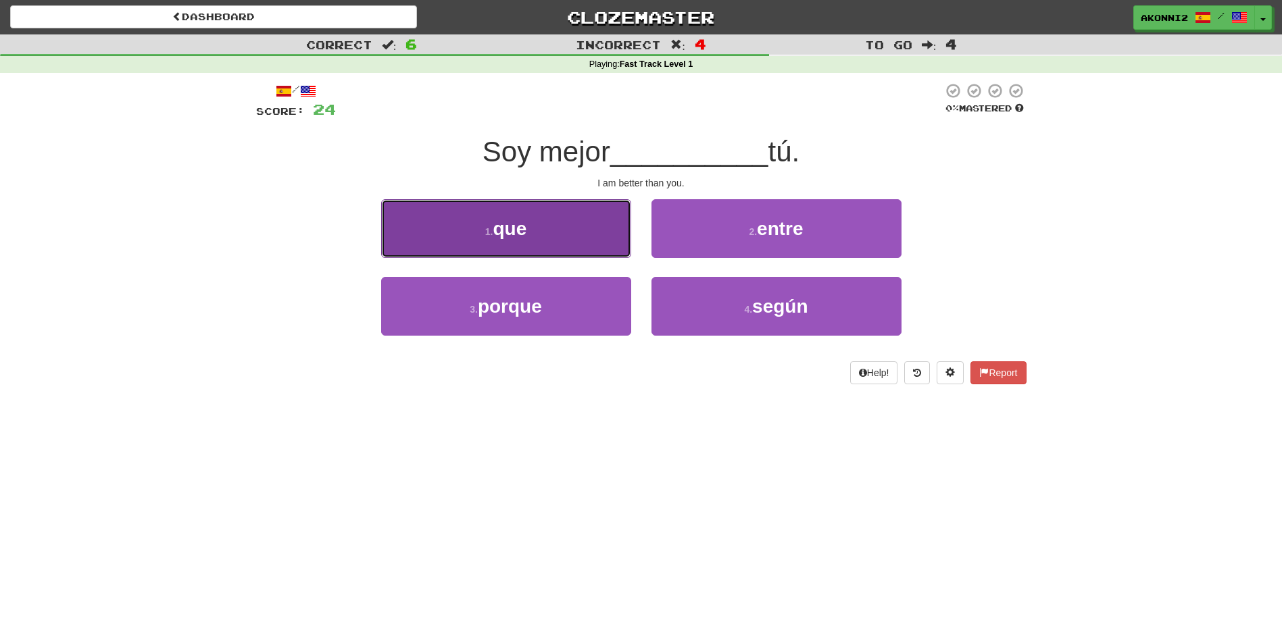
click at [565, 236] on button "1 . que" at bounding box center [506, 228] width 250 height 59
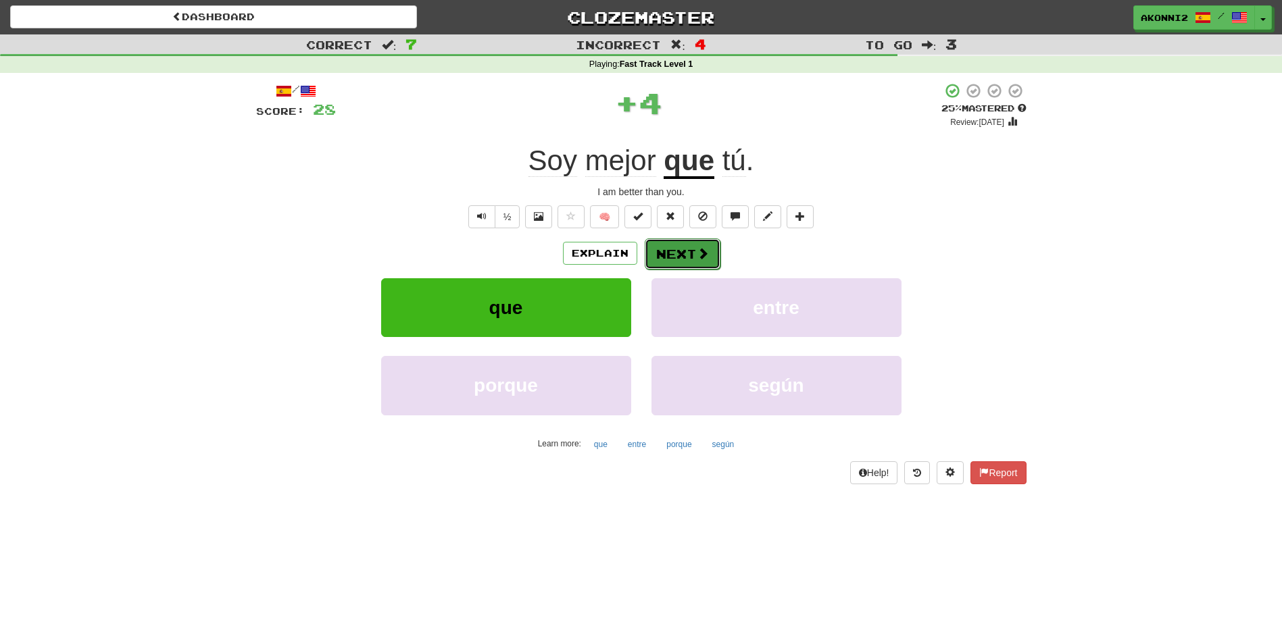
click at [672, 252] on button "Next" at bounding box center [683, 254] width 76 height 31
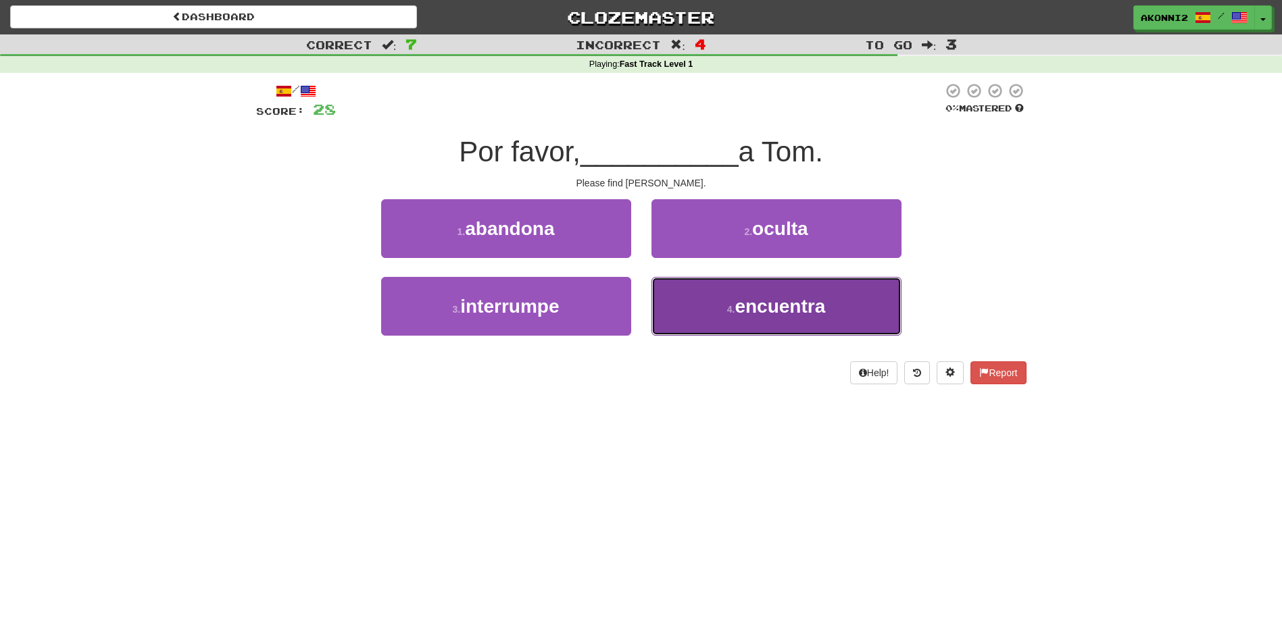
click at [751, 328] on button "4 . encuentra" at bounding box center [776, 306] width 250 height 59
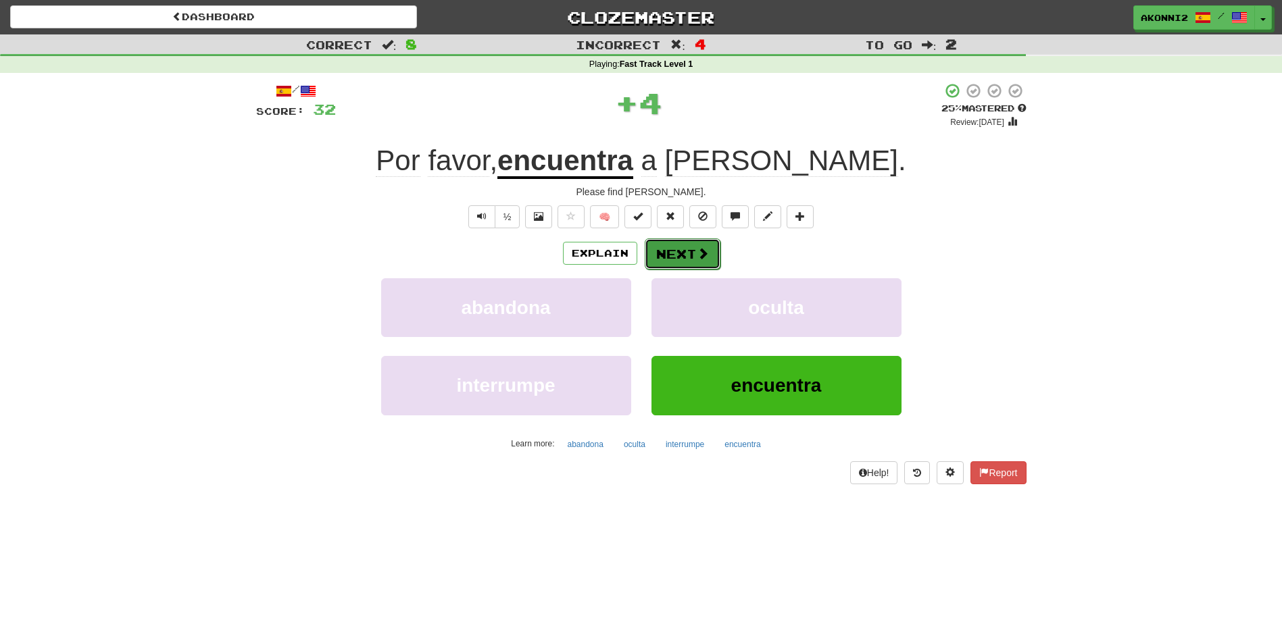
click at [691, 257] on button "Next" at bounding box center [683, 254] width 76 height 31
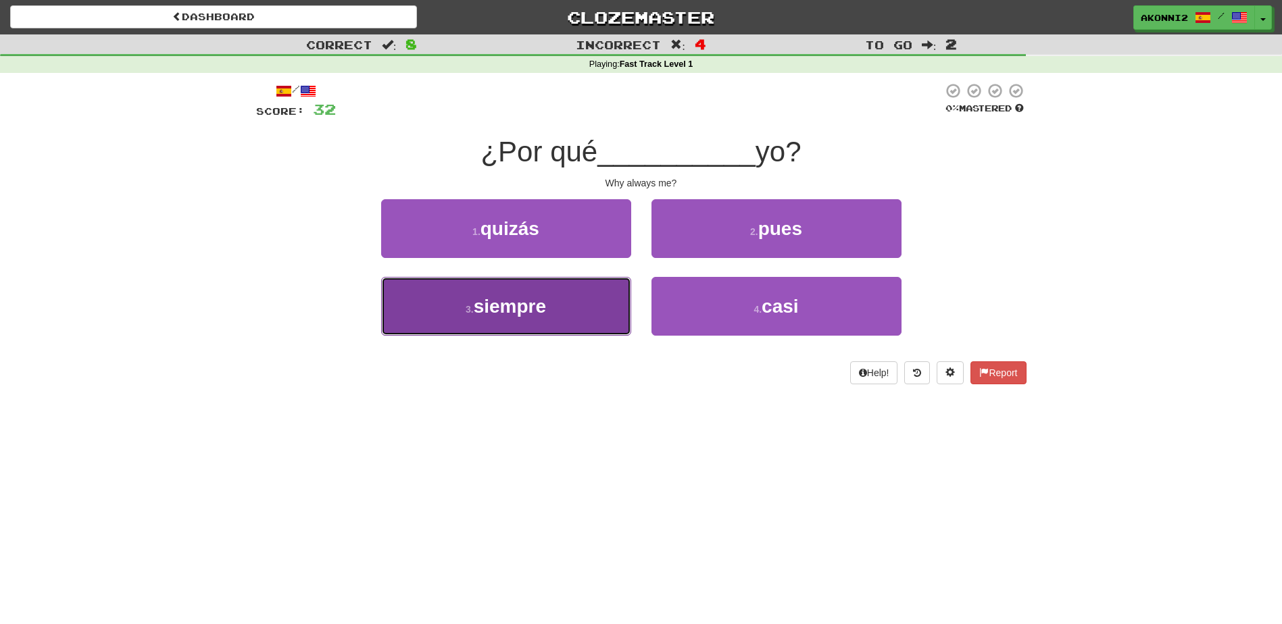
click at [528, 311] on span "siempre" at bounding box center [510, 306] width 72 height 21
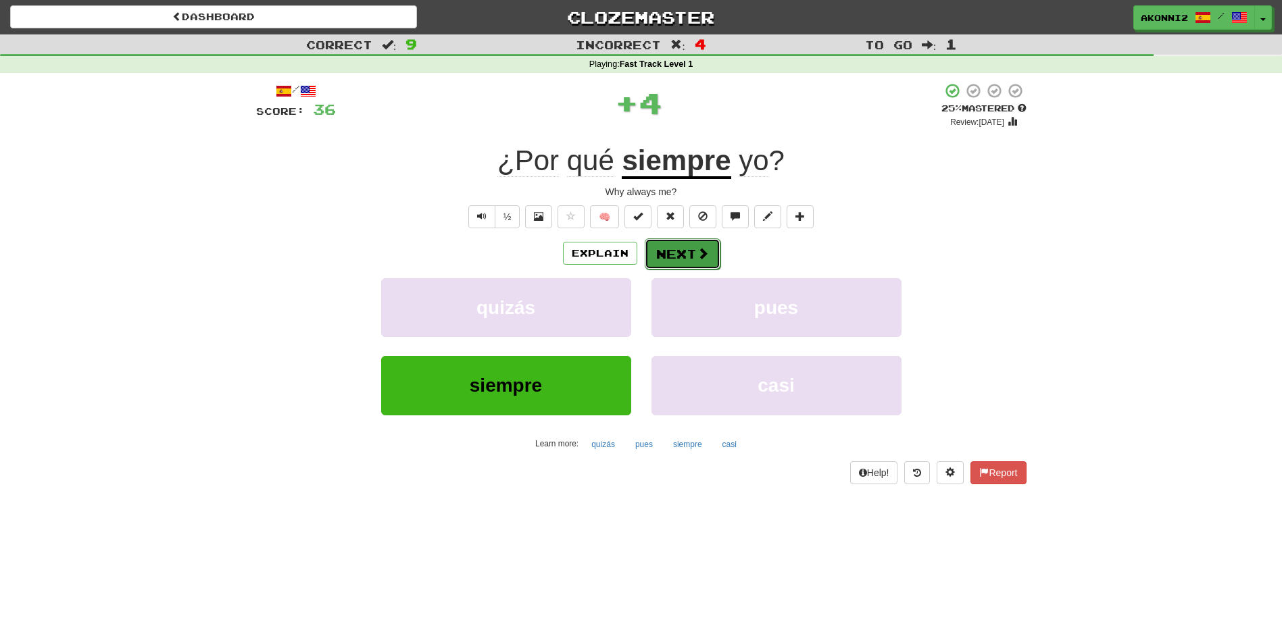
click at [710, 257] on button "Next" at bounding box center [683, 254] width 76 height 31
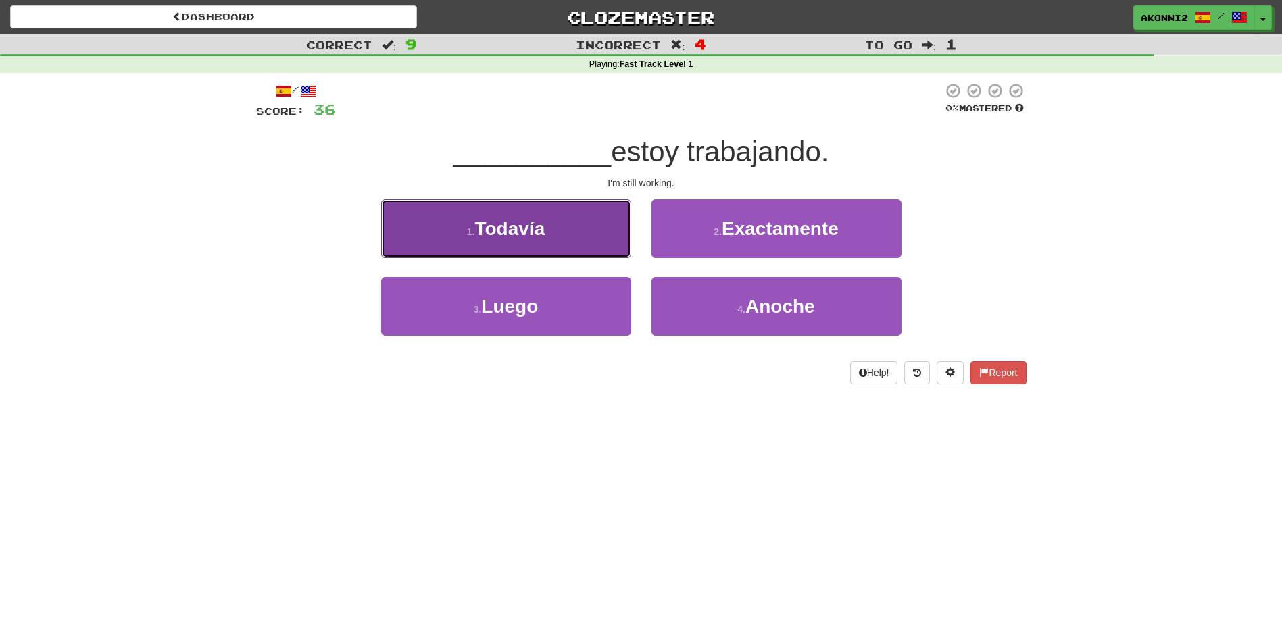
click at [535, 232] on span "Todavía" at bounding box center [509, 228] width 70 height 21
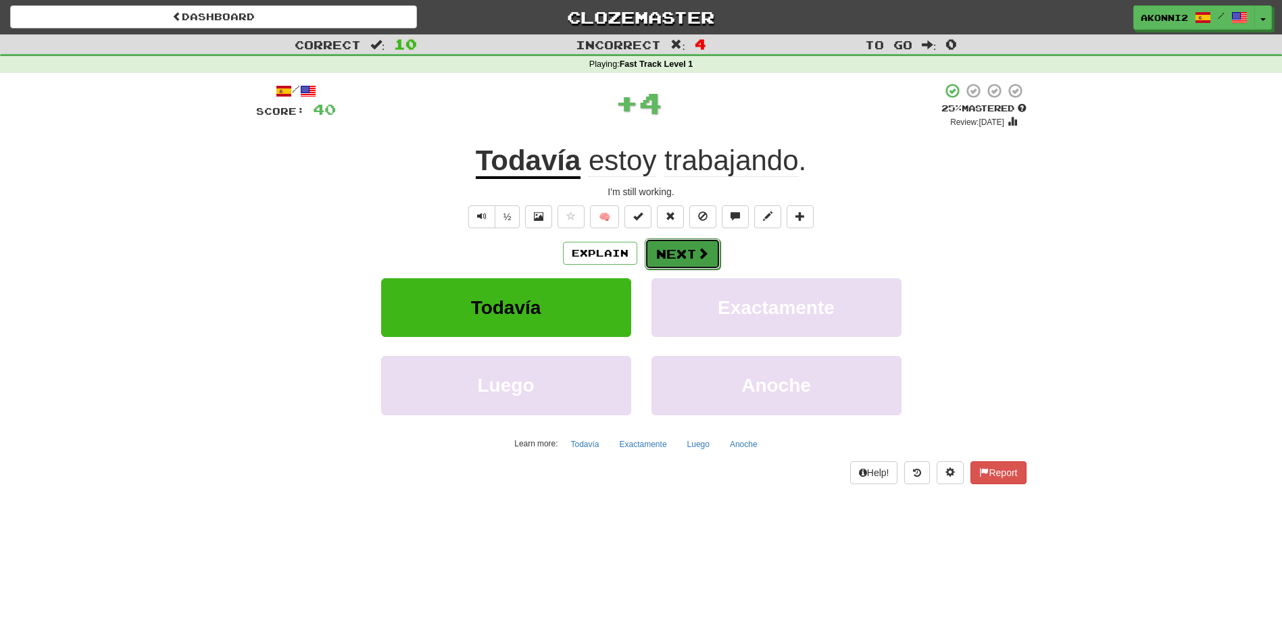
click at [697, 251] on span at bounding box center [703, 253] width 12 height 12
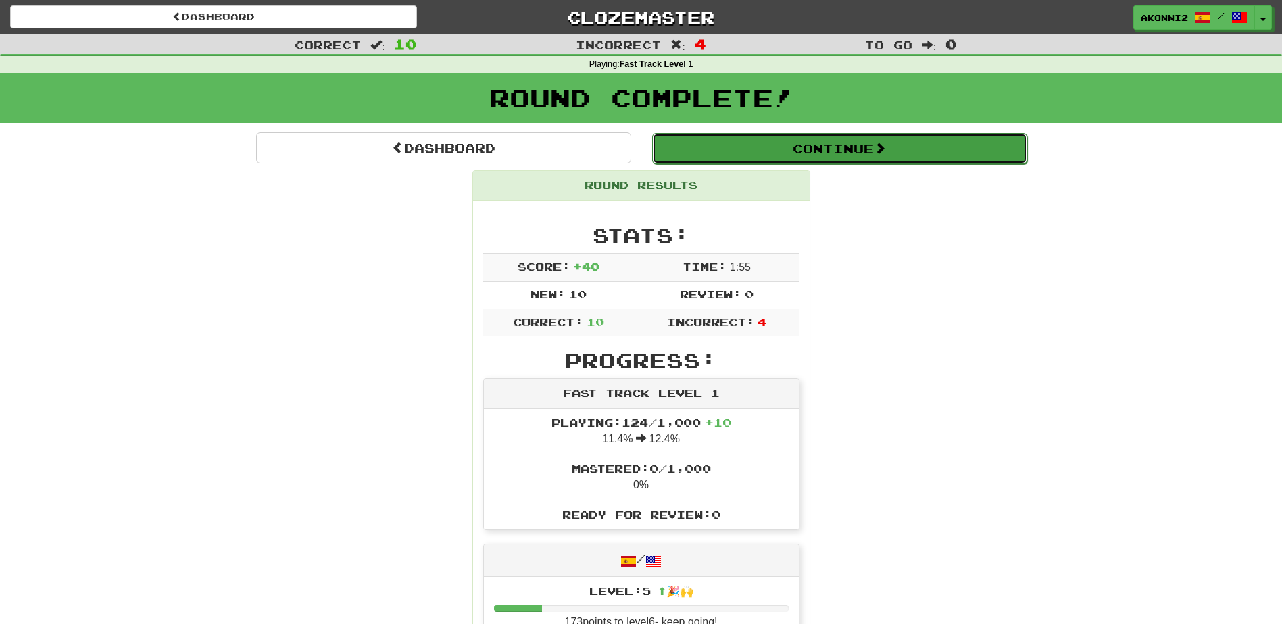
click at [908, 140] on button "Continue" at bounding box center [839, 148] width 375 height 31
